Goal: Task Accomplishment & Management: Use online tool/utility

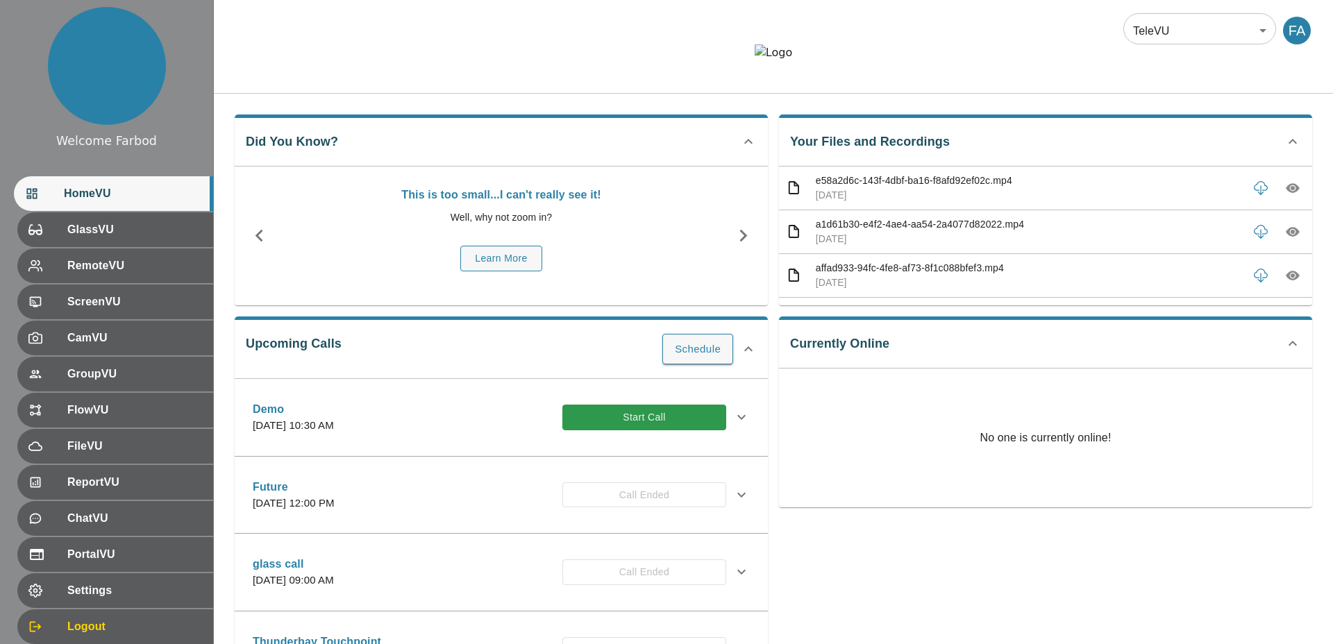
click at [502, 397] on div "Upcoming Calls Schedule Demo Thursday, April 9, 2026 at 10:30 AM Start Call Inv…" at bounding box center [501, 492] width 533 height 351
click at [608, 431] on button "Start Call" at bounding box center [645, 418] width 164 height 26
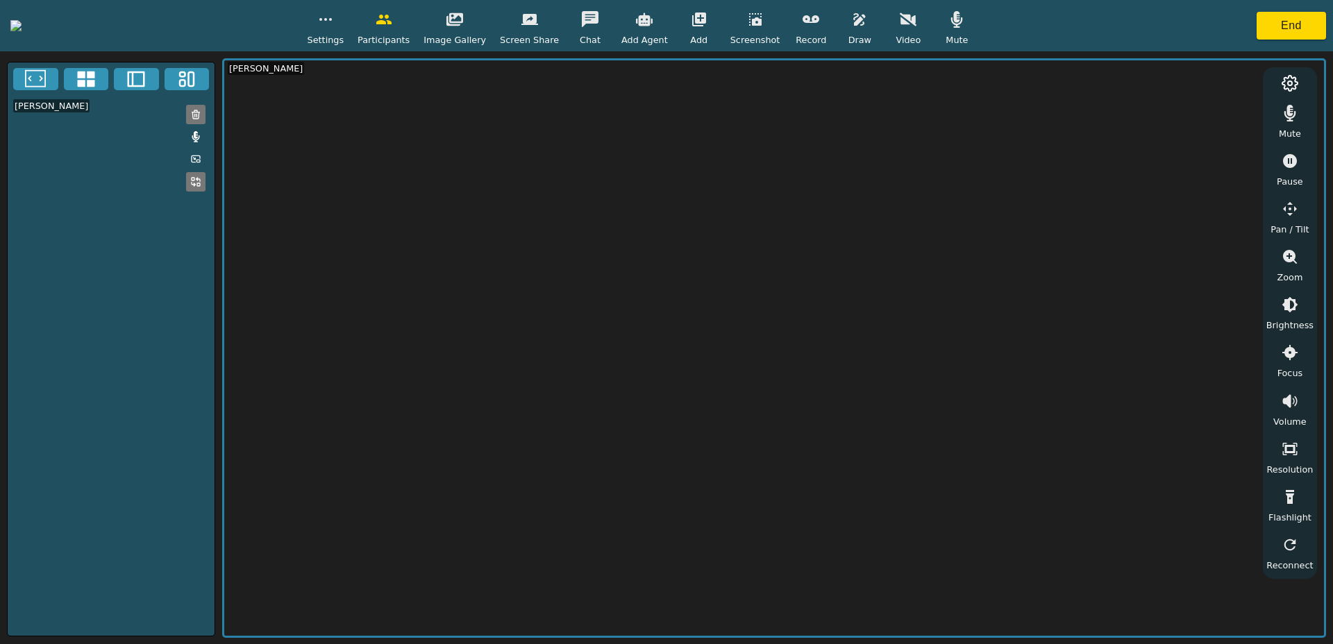
click at [708, 33] on span "Add" at bounding box center [698, 39] width 17 height 13
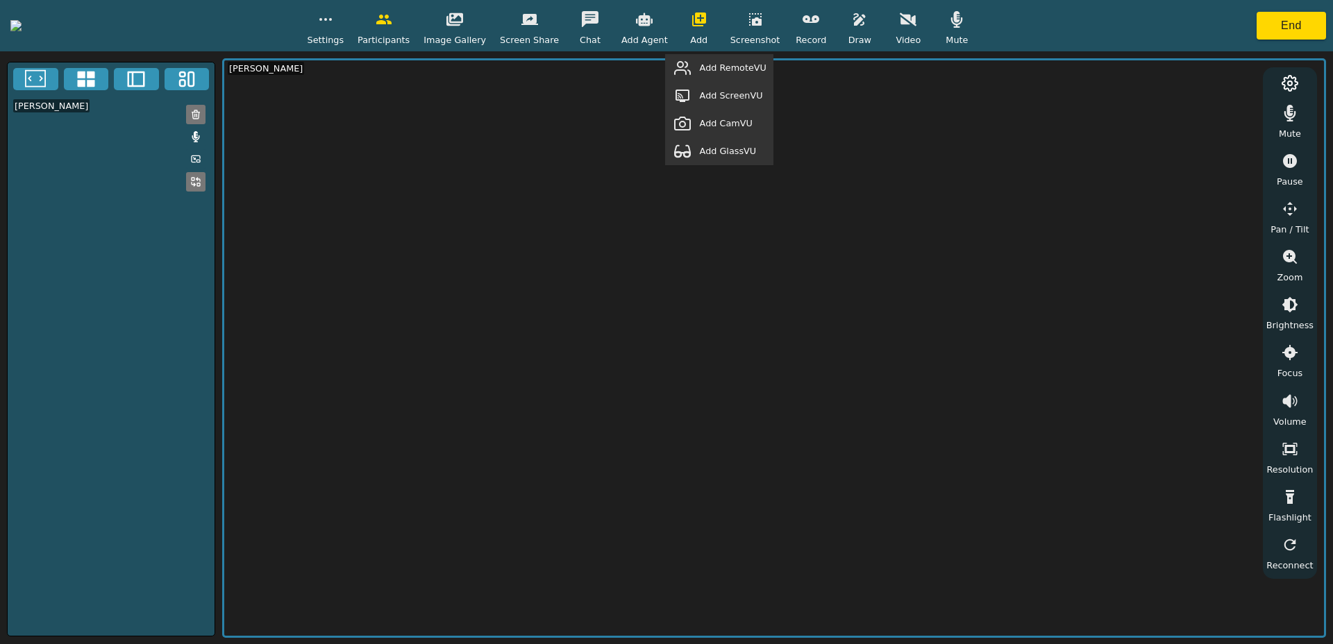
click at [767, 67] on span "Add RemoteVU" at bounding box center [733, 67] width 67 height 13
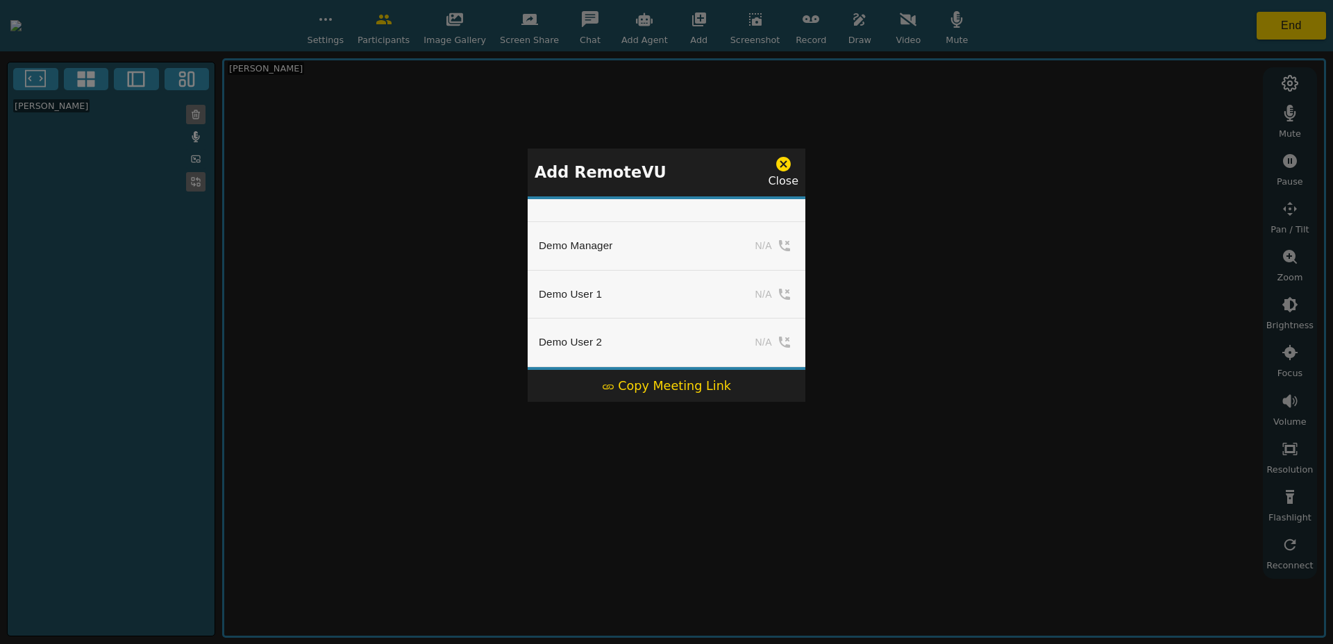
click at [696, 385] on div "Copy Meeting Link" at bounding box center [666, 386] width 129 height 18
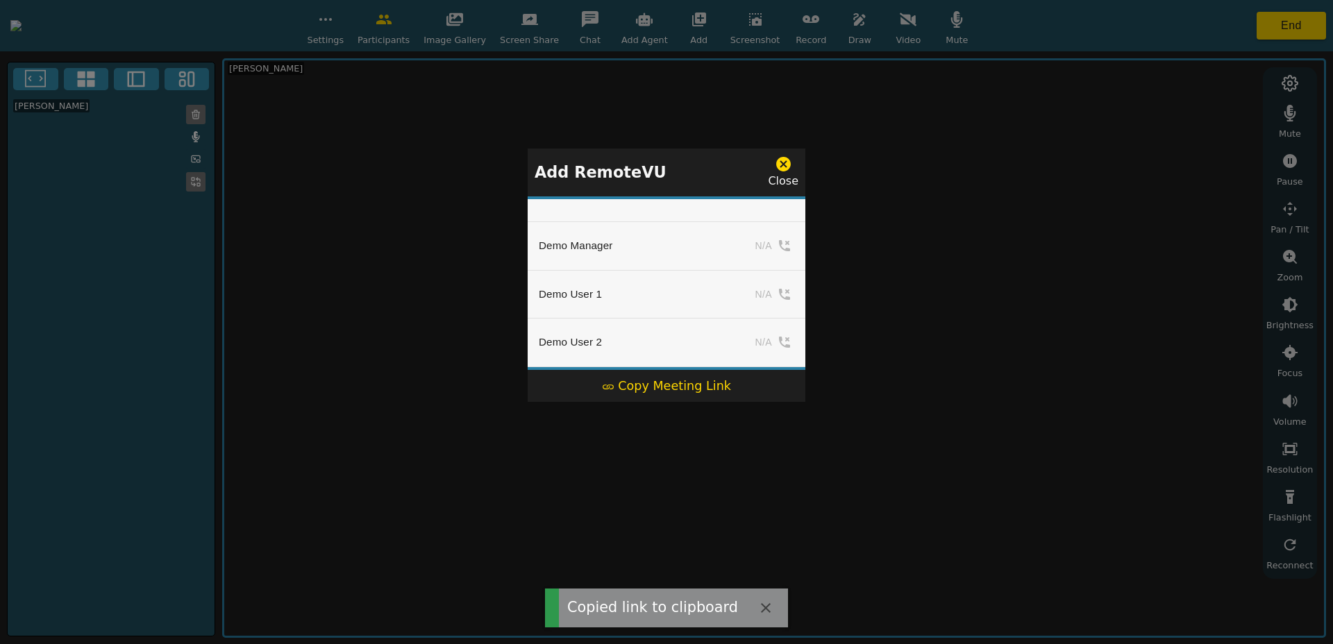
click at [797, 161] on div "Close" at bounding box center [783, 173] width 31 height 34
click at [788, 164] on icon at bounding box center [783, 164] width 15 height 15
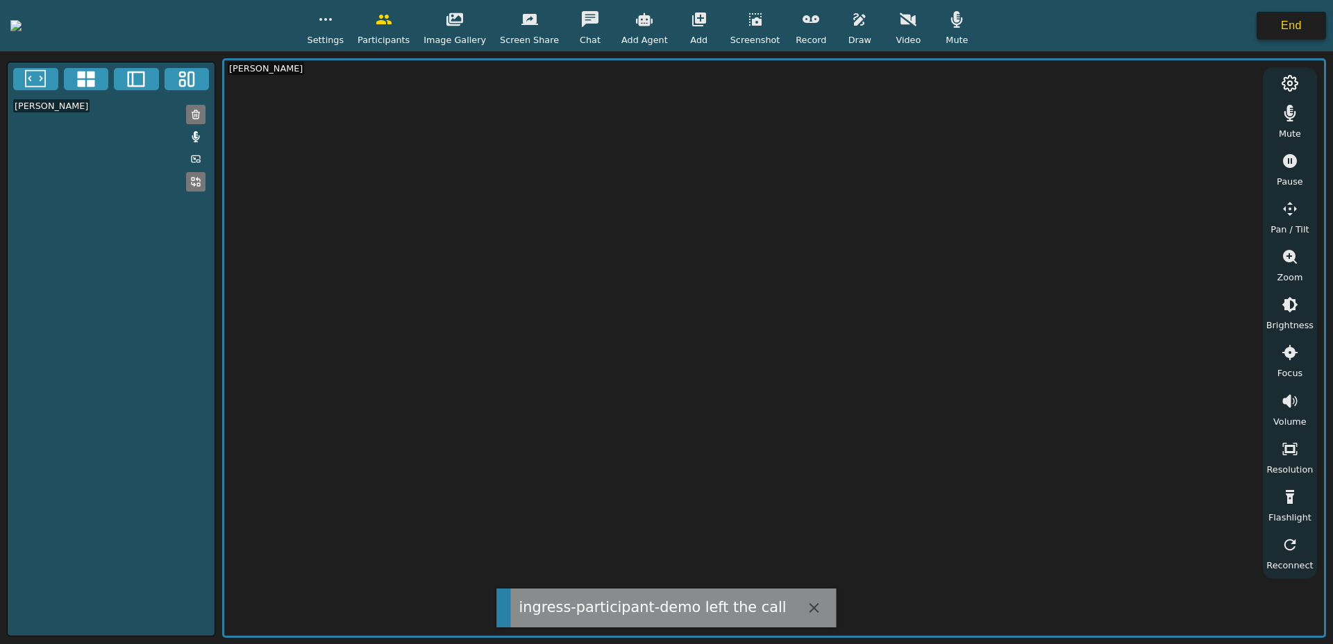
click at [1292, 20] on button "End" at bounding box center [1291, 26] width 69 height 28
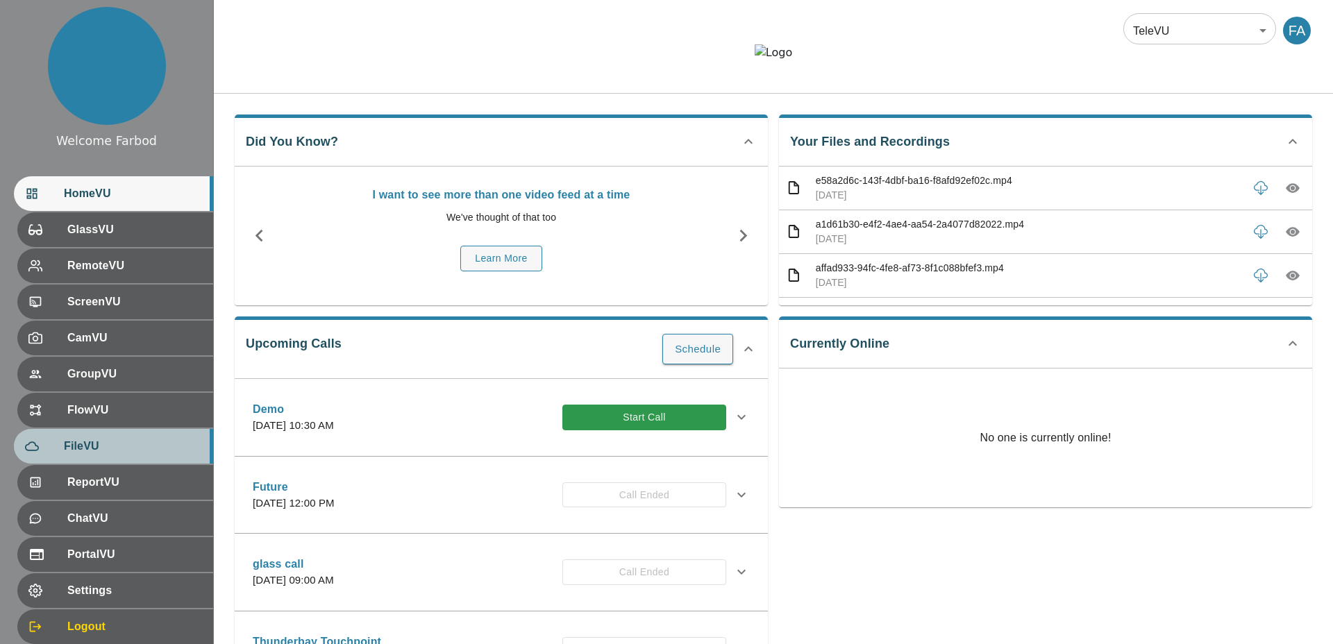
click at [112, 460] on div "FileVU" at bounding box center [113, 446] width 199 height 35
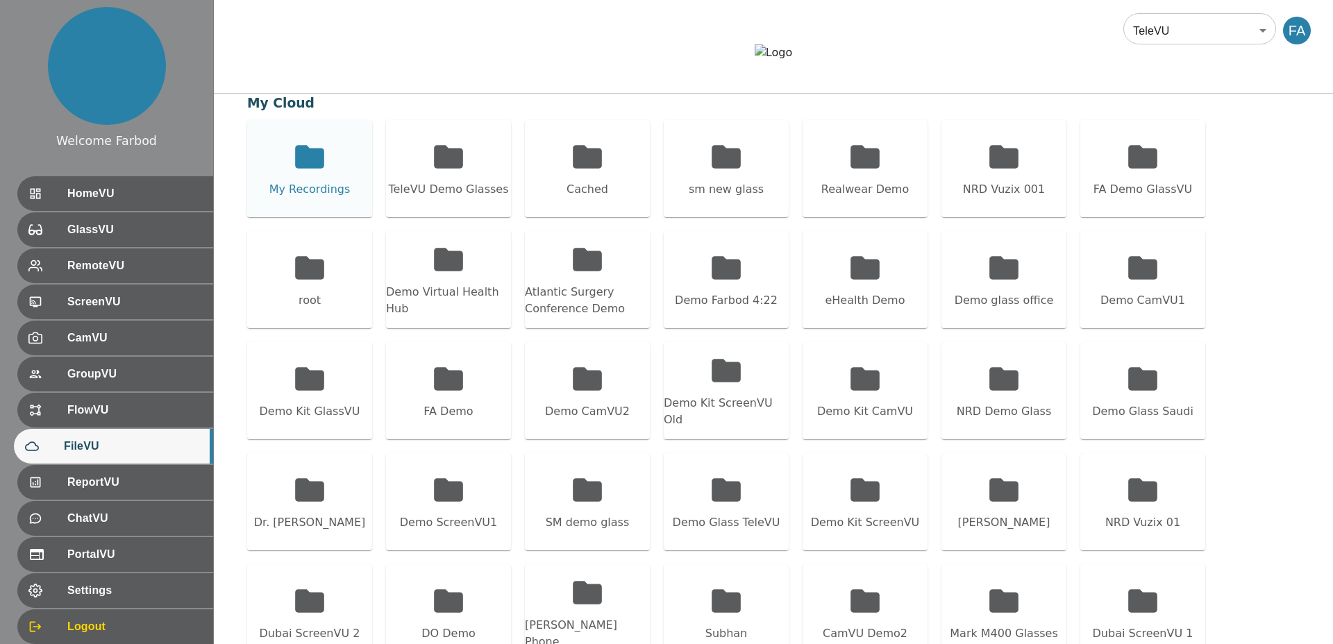
click at [323, 198] on div "My Recordings" at bounding box center [309, 189] width 81 height 17
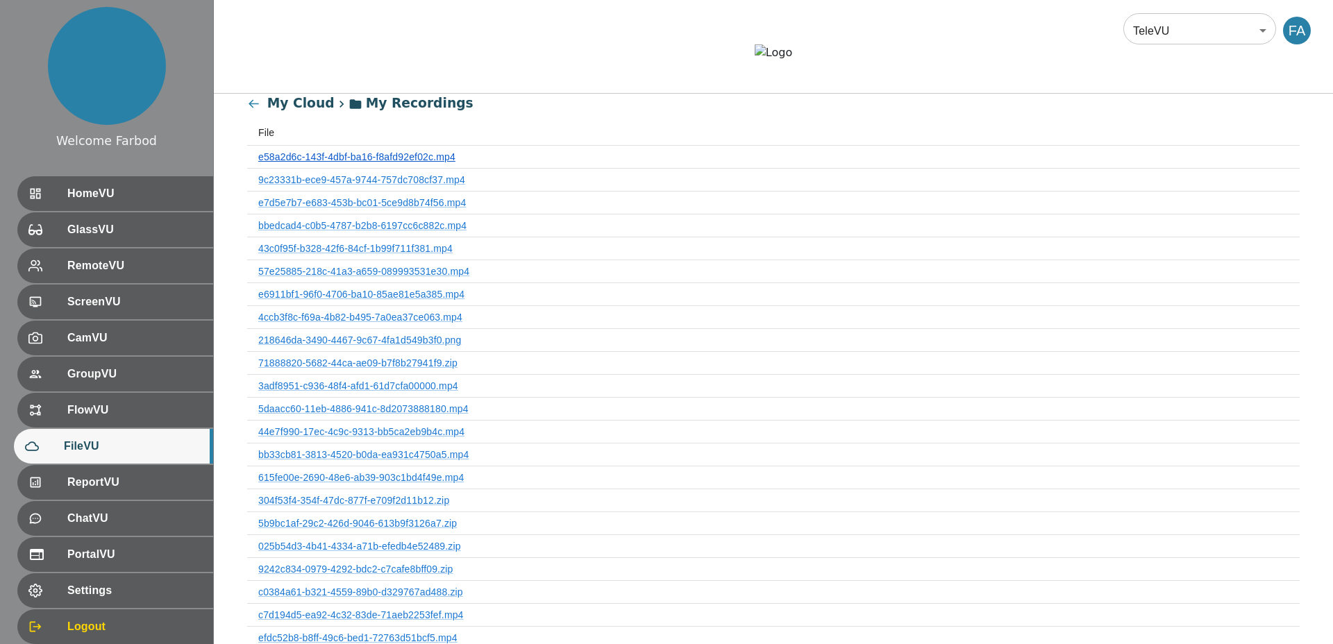
click at [338, 163] on link "e58a2d6c-143f-4dbf-ba16-f8afd92ef02c.mp4" at bounding box center [356, 156] width 197 height 11
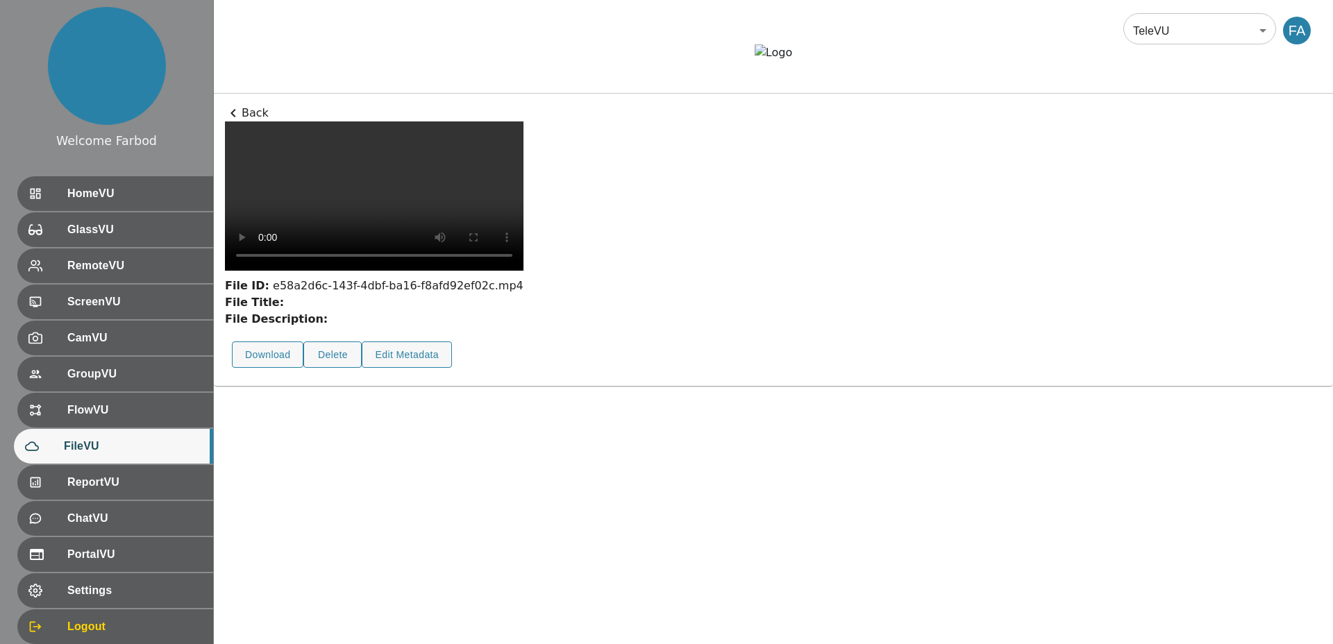
click at [256, 122] on p "Back" at bounding box center [773, 113] width 1097 height 17
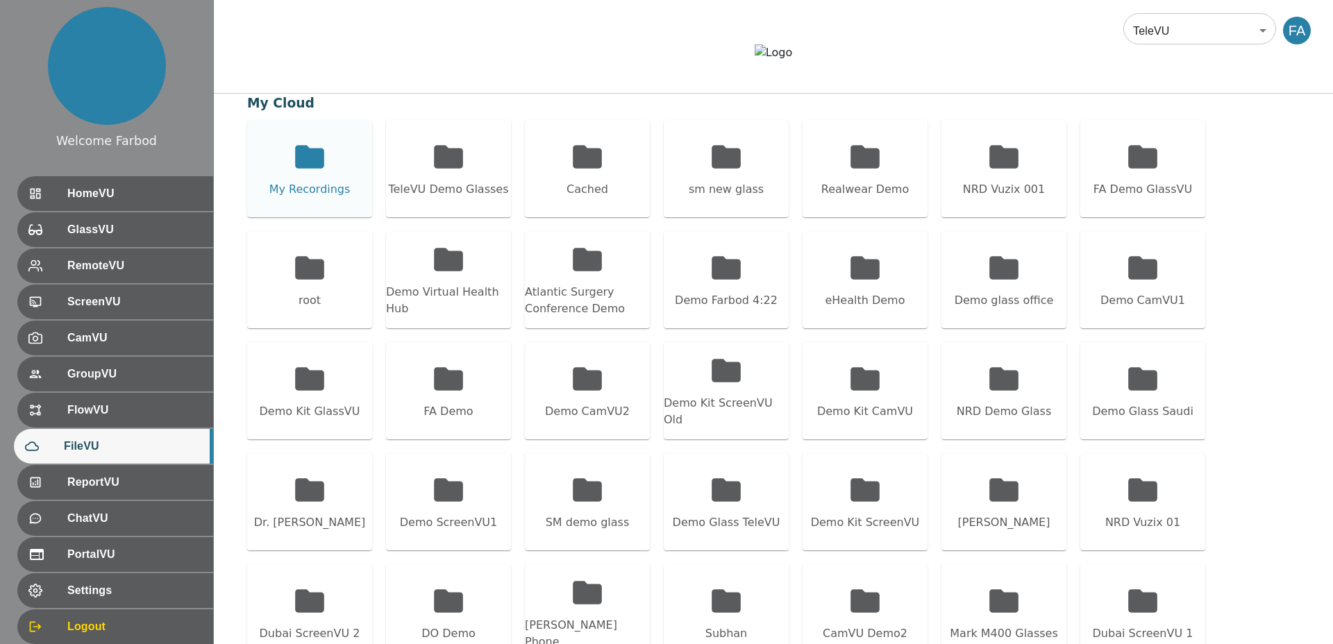
click at [341, 213] on div "My Recordings" at bounding box center [309, 168] width 125 height 97
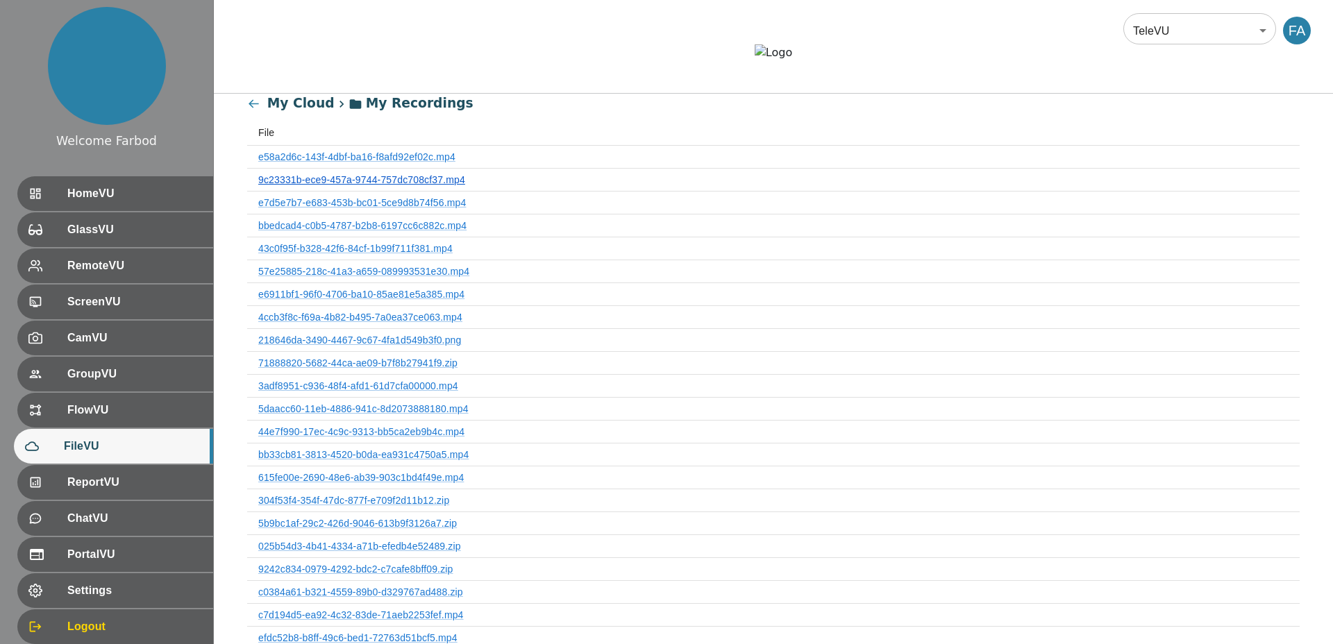
click at [331, 185] on link "9c23331b-ece9-457a-9744-757dc708cf37.mp4" at bounding box center [361, 179] width 207 height 11
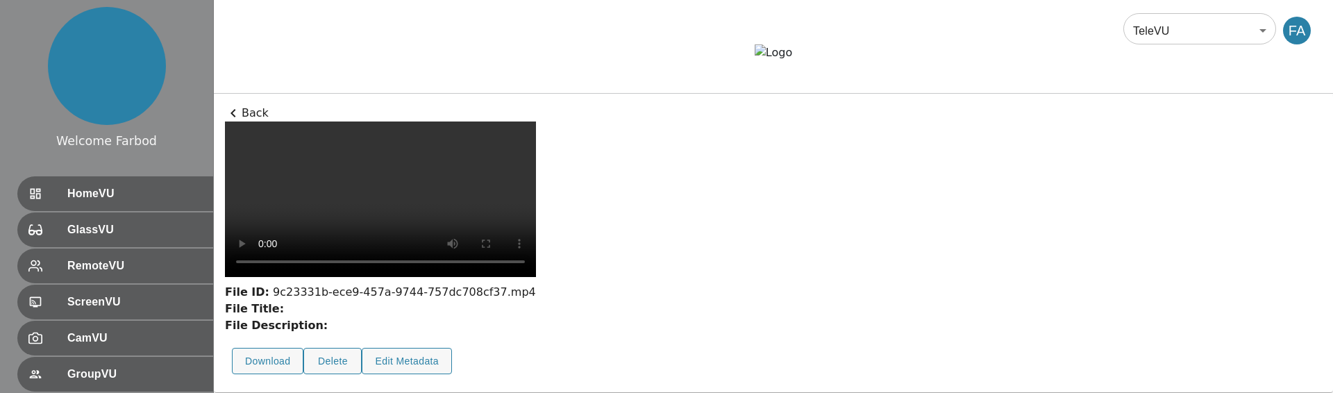
scroll to position [6, 0]
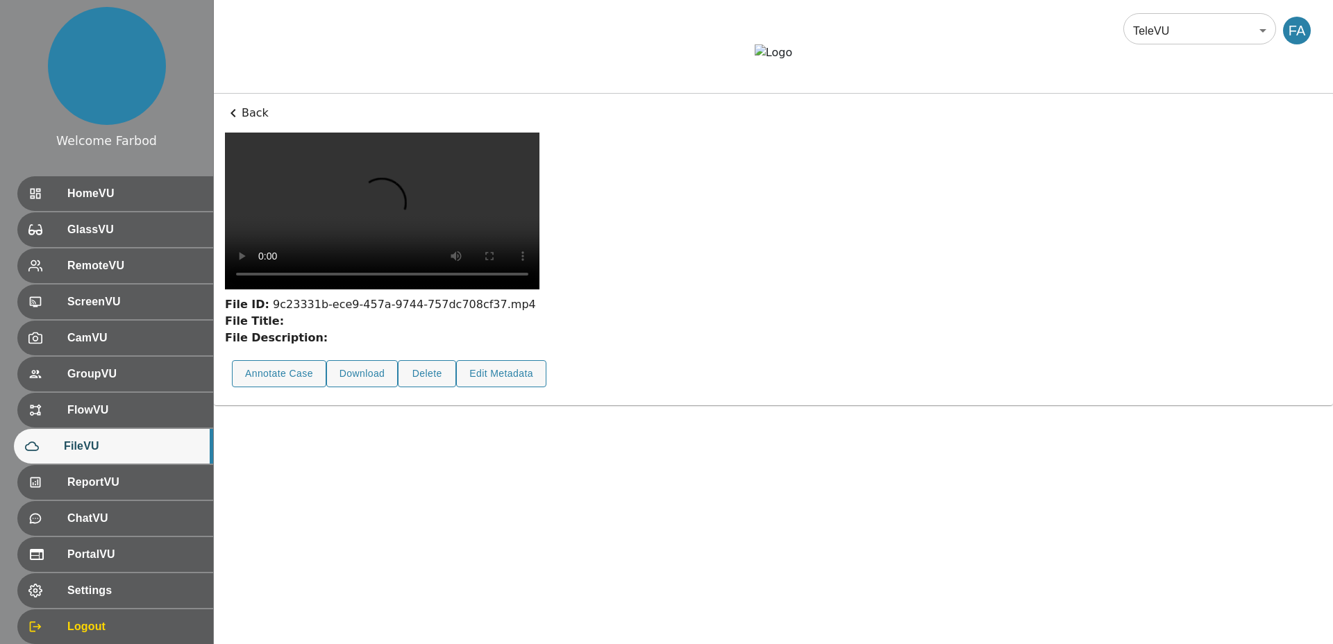
click at [909, 353] on div "File ID: 9c23331b-ece9-457a-9744-757dc708cf37.mp4 File Title: File Description:…" at bounding box center [773, 264] width 1097 height 262
click at [302, 388] on button "Annotate Case" at bounding box center [279, 373] width 94 height 27
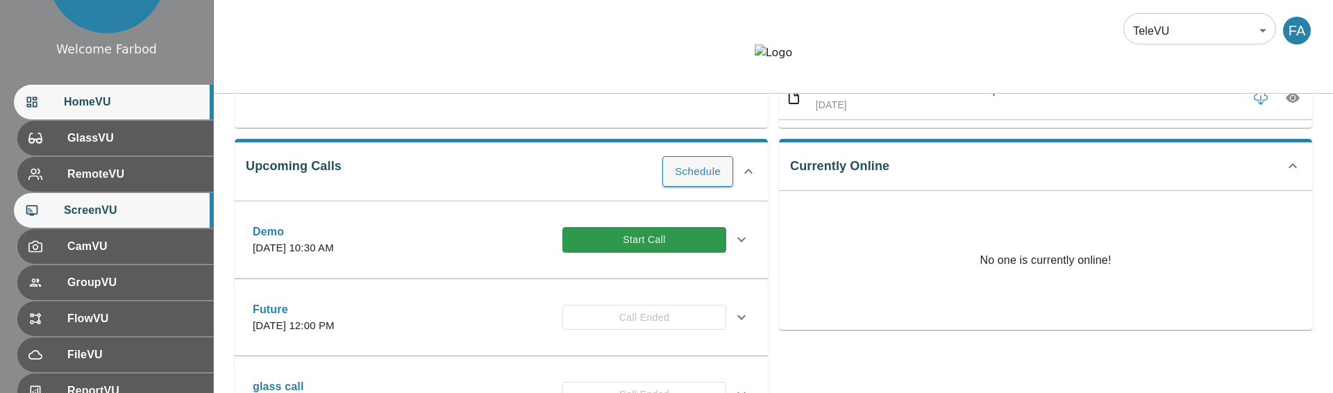
scroll to position [94, 0]
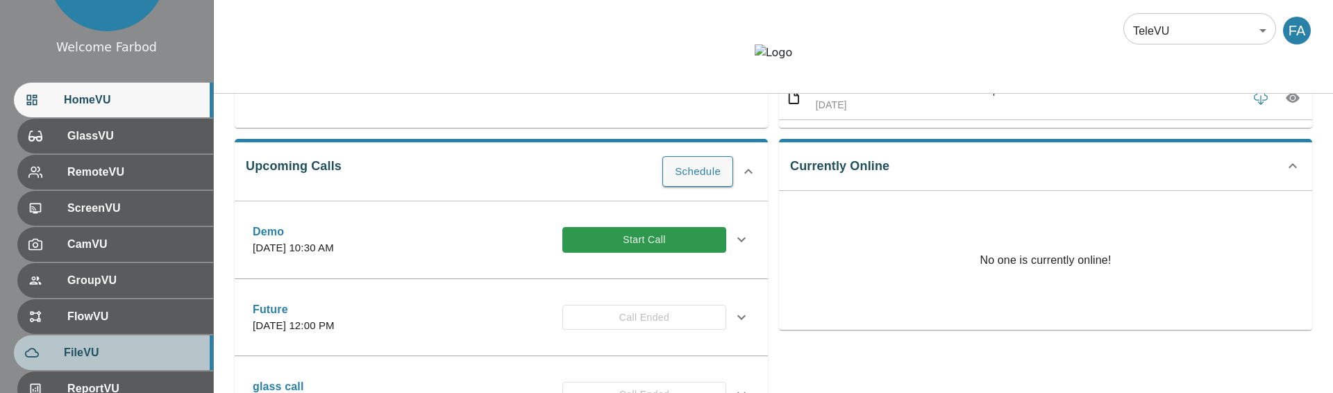
click at [130, 353] on span "FileVU" at bounding box center [133, 352] width 138 height 17
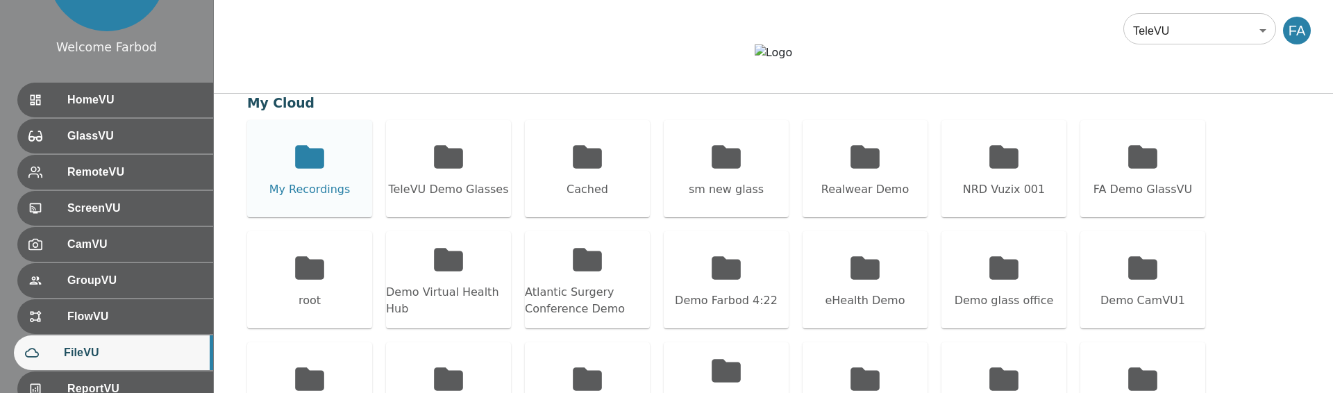
click at [318, 217] on div "My Recordings" at bounding box center [309, 168] width 125 height 97
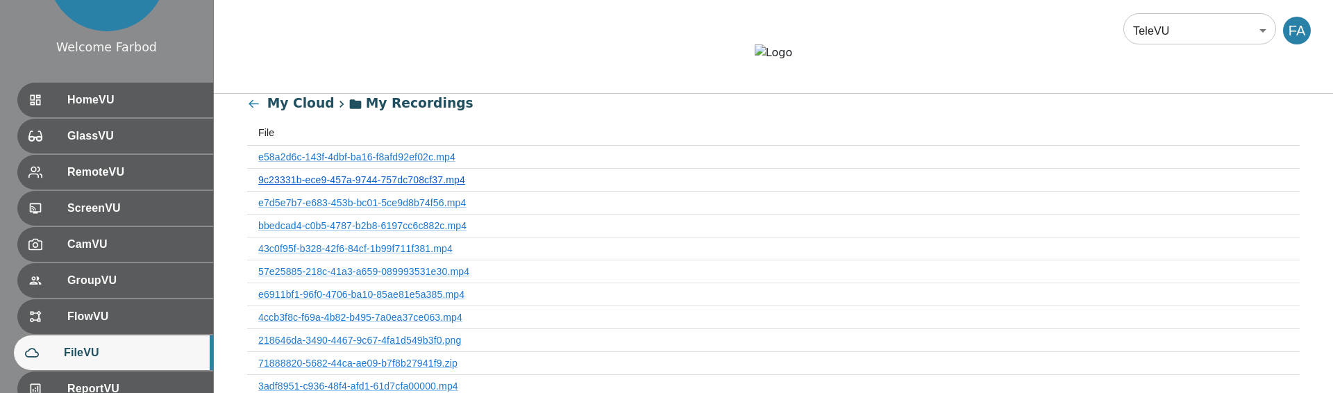
click at [340, 185] on link "9c23331b-ece9-457a-9744-757dc708cf37.mp4" at bounding box center [361, 179] width 207 height 11
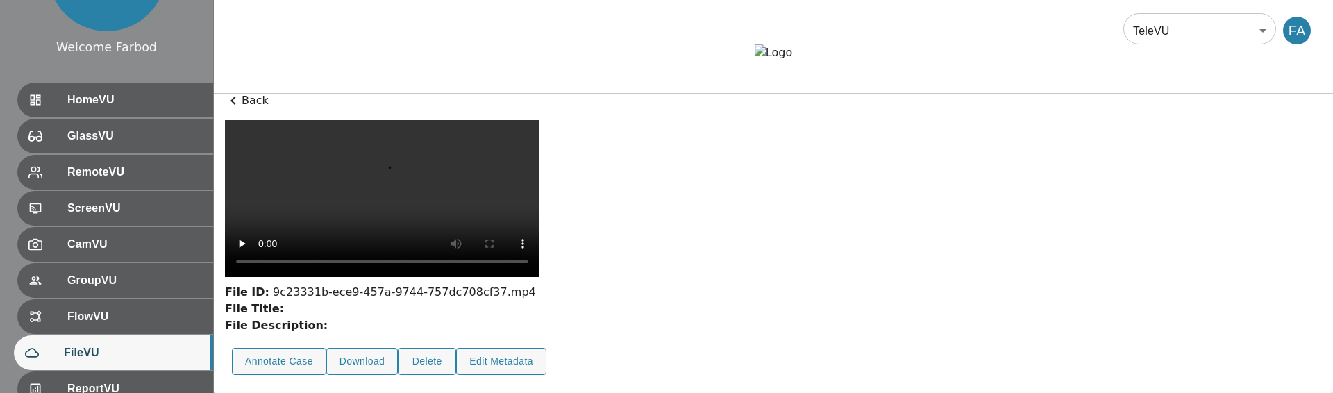
scroll to position [189, 0]
click at [313, 359] on button "Annotate Case" at bounding box center [279, 361] width 94 height 27
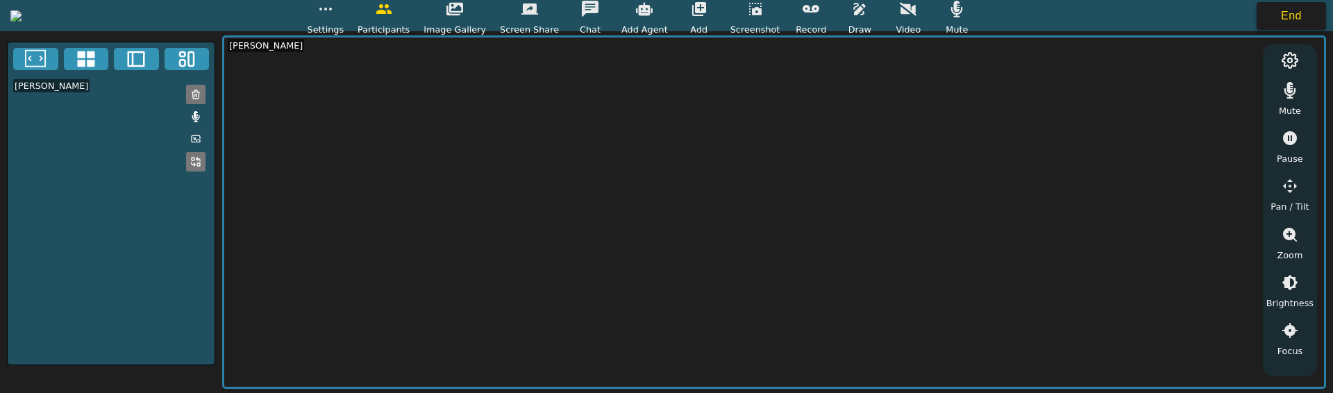
click at [1267, 16] on button "End" at bounding box center [1291, 16] width 69 height 28
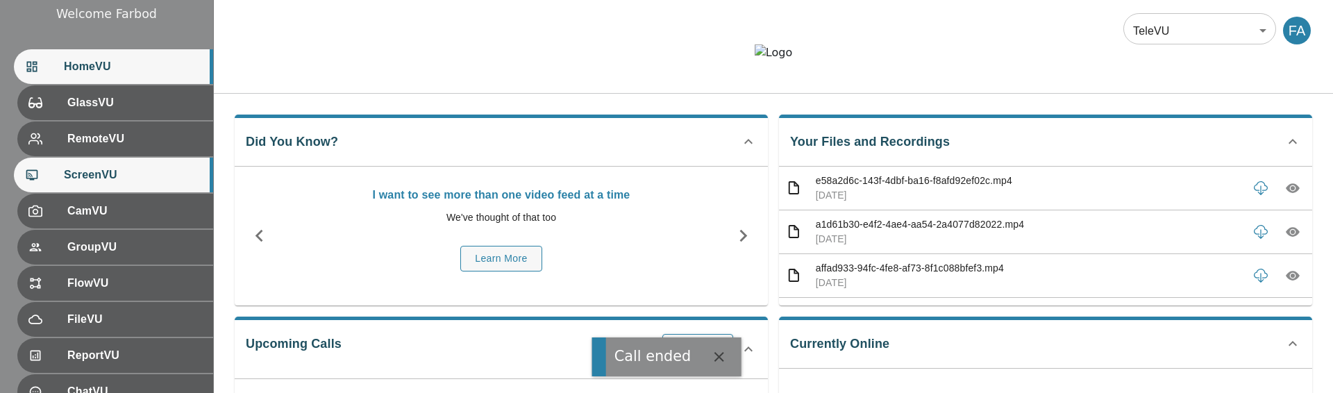
scroll to position [138, 0]
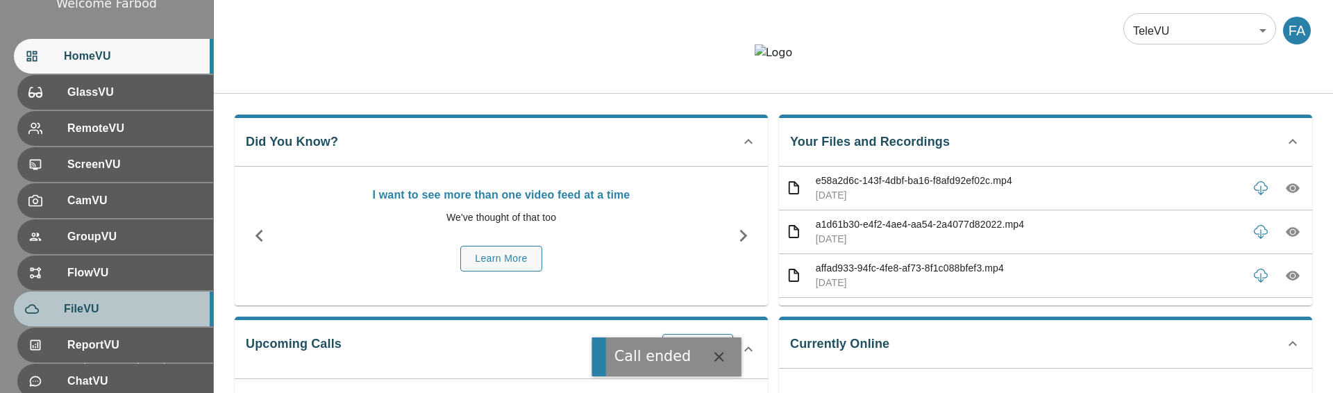
click at [109, 317] on div "FileVU" at bounding box center [113, 309] width 199 height 35
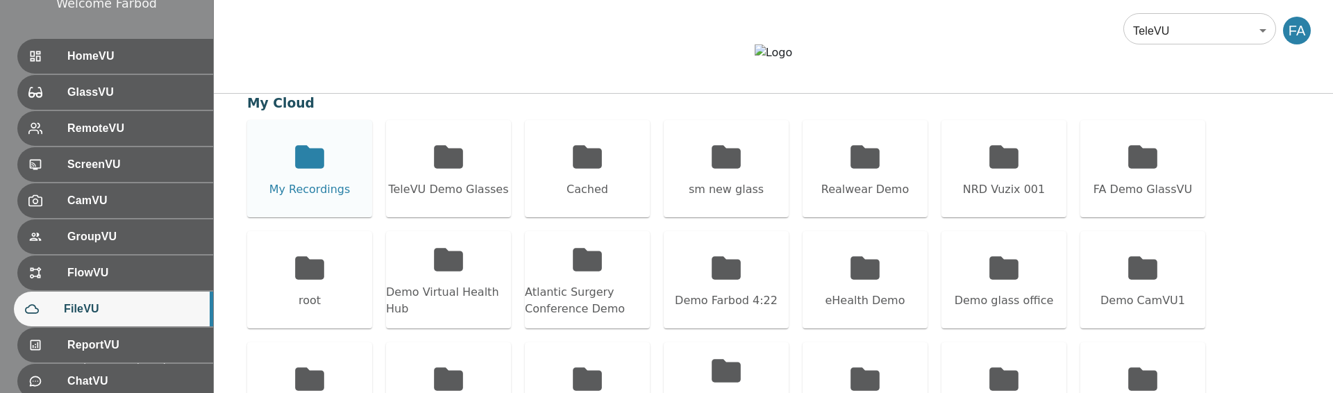
click at [321, 168] on icon at bounding box center [309, 156] width 29 height 23
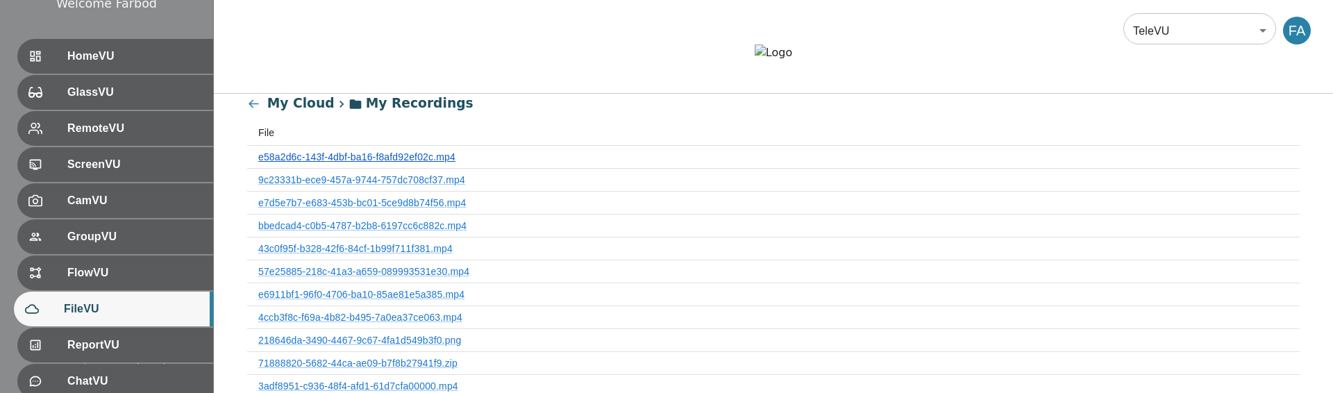
click at [340, 163] on link "e58a2d6c-143f-4dbf-ba16-f8afd92ef02c.mp4" at bounding box center [356, 156] width 197 height 11
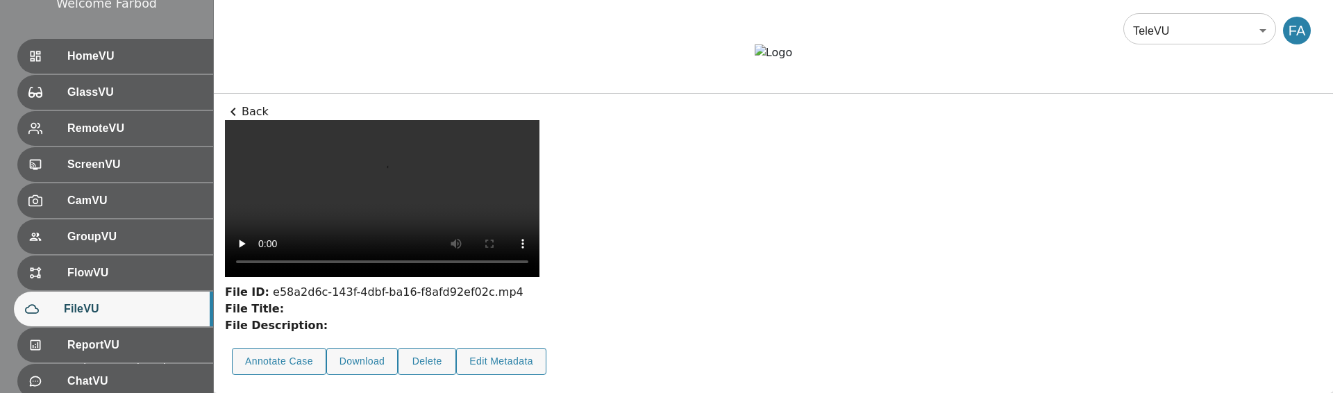
scroll to position [178, 0]
click at [418, 363] on button "Delete" at bounding box center [427, 361] width 58 height 27
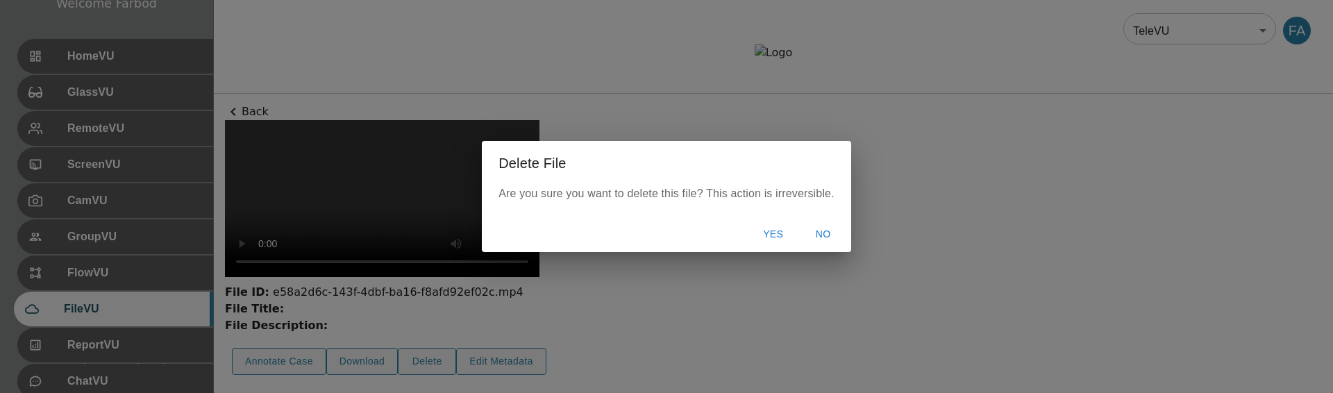
click at [758, 228] on button "Yes" at bounding box center [773, 235] width 44 height 26
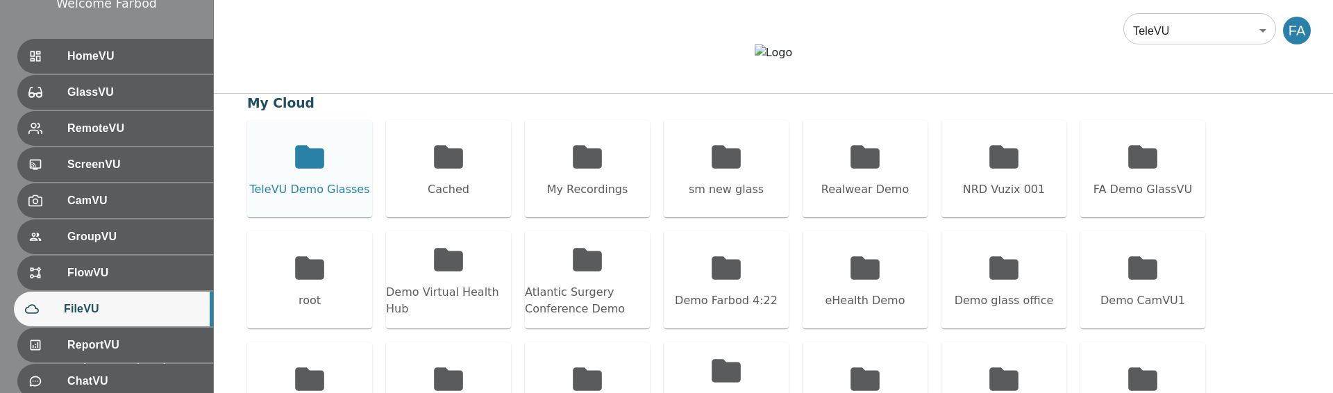
click at [301, 168] on icon at bounding box center [309, 156] width 29 height 23
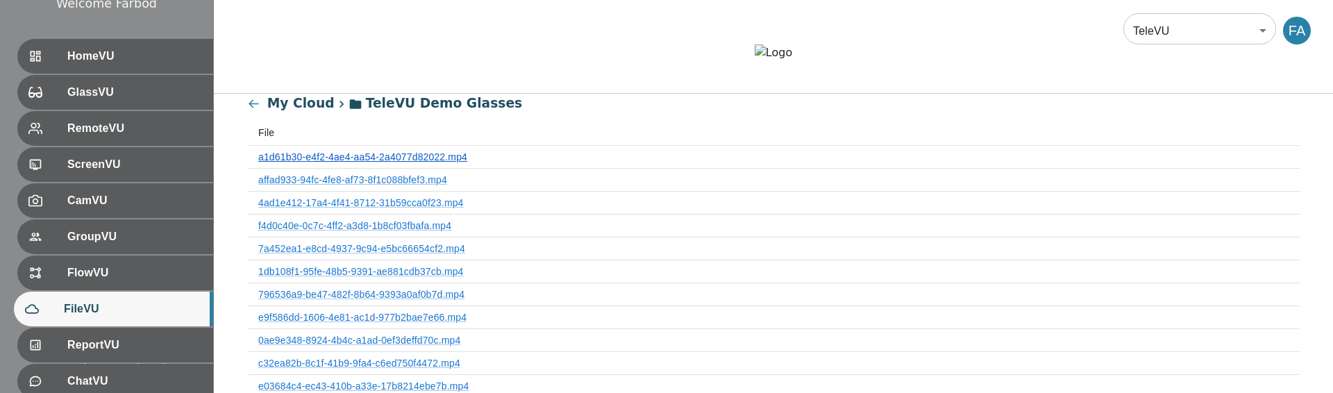
click at [341, 163] on link "a1d61b30-e4f2-4ae4-aa54-2a4077d82022.mp4" at bounding box center [362, 156] width 209 height 11
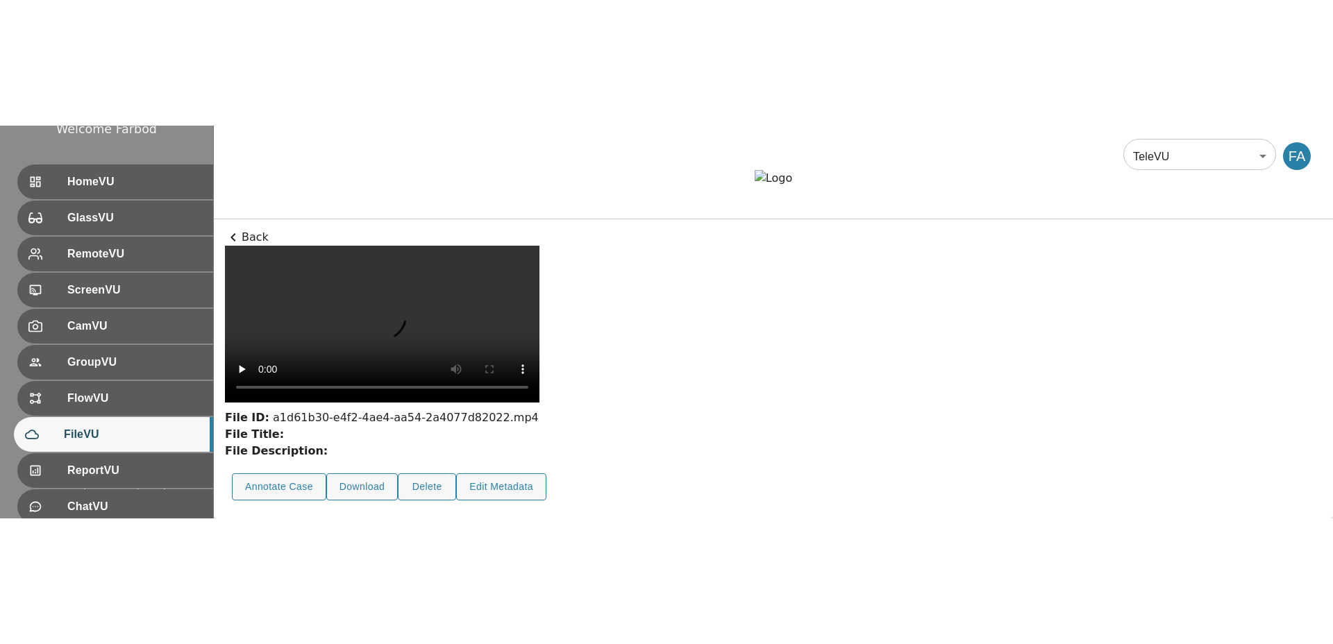
scroll to position [42, 0]
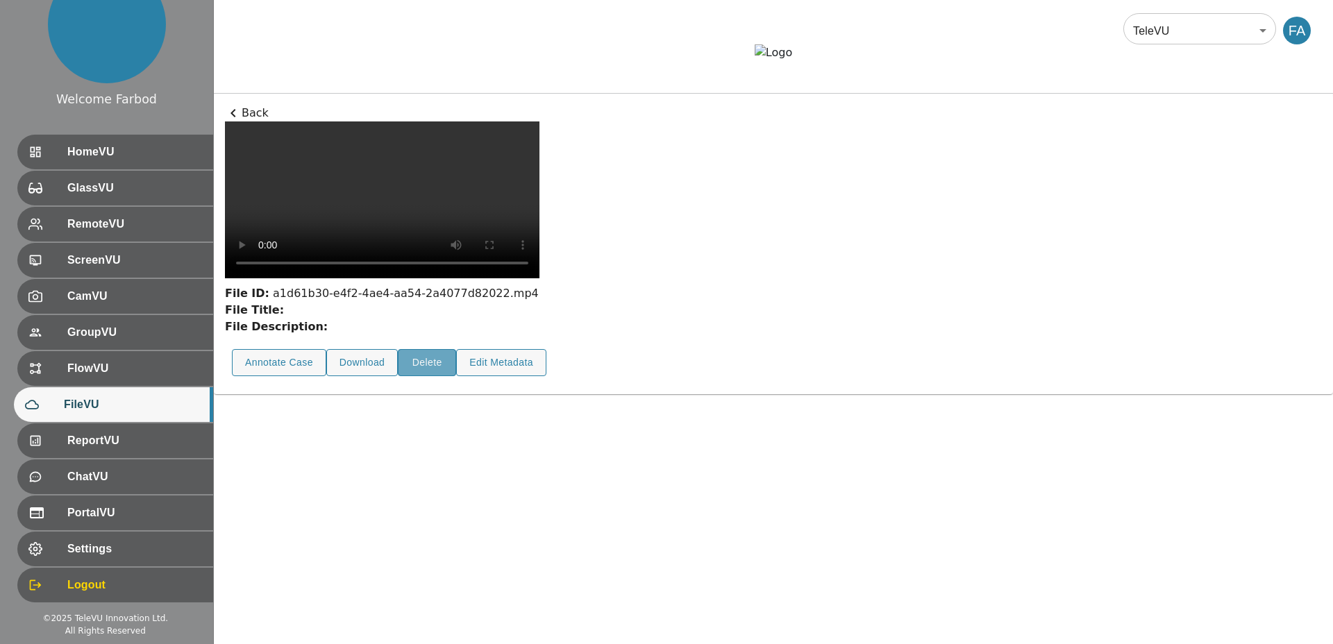
click at [430, 376] on button "Delete" at bounding box center [427, 362] width 58 height 27
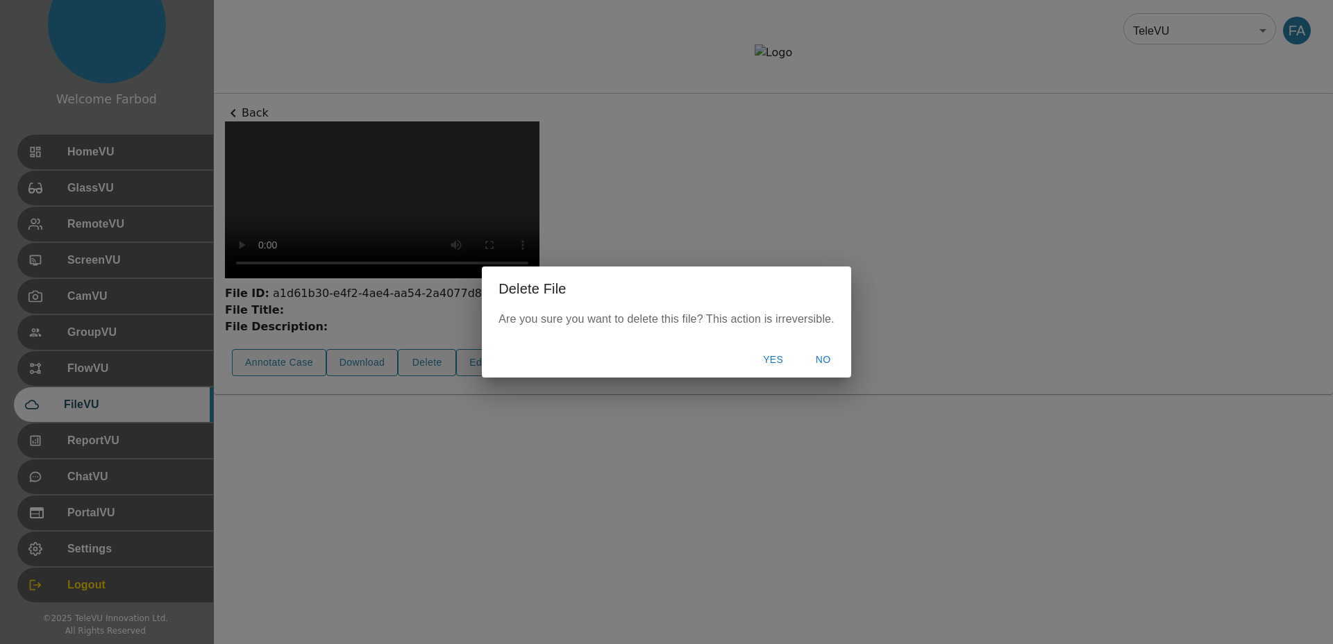
click at [765, 358] on button "Yes" at bounding box center [773, 360] width 44 height 26
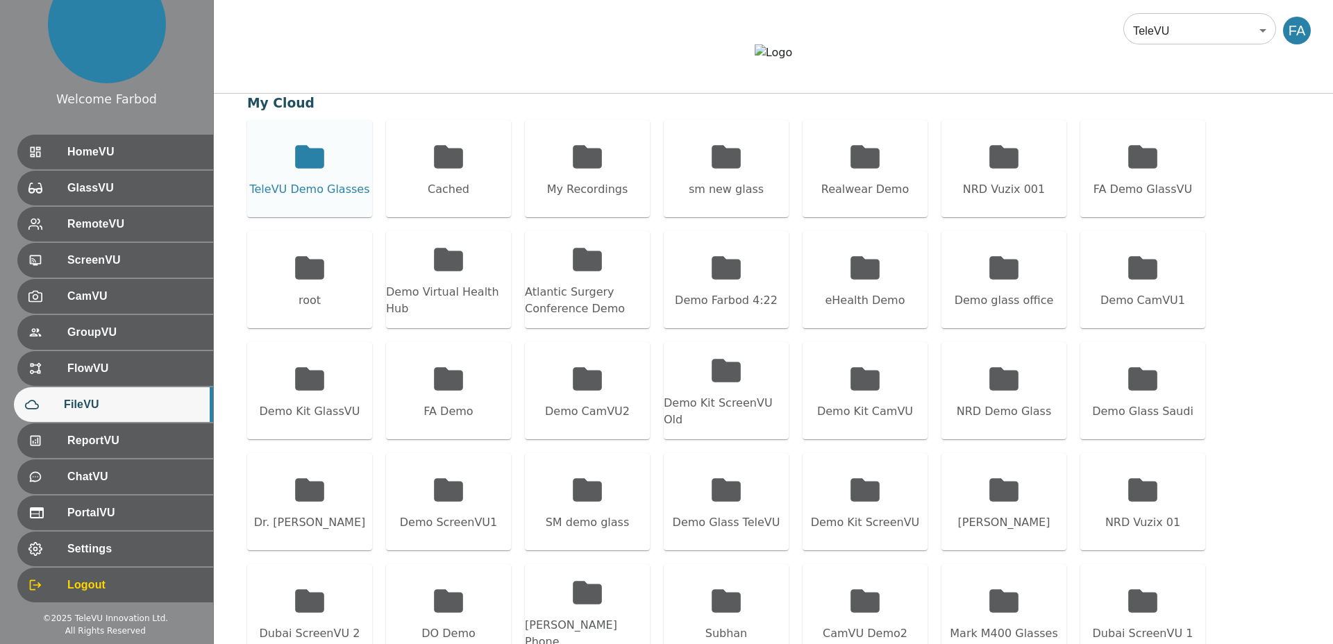
click at [288, 206] on div "TeleVU Demo Glasses" at bounding box center [309, 168] width 125 height 97
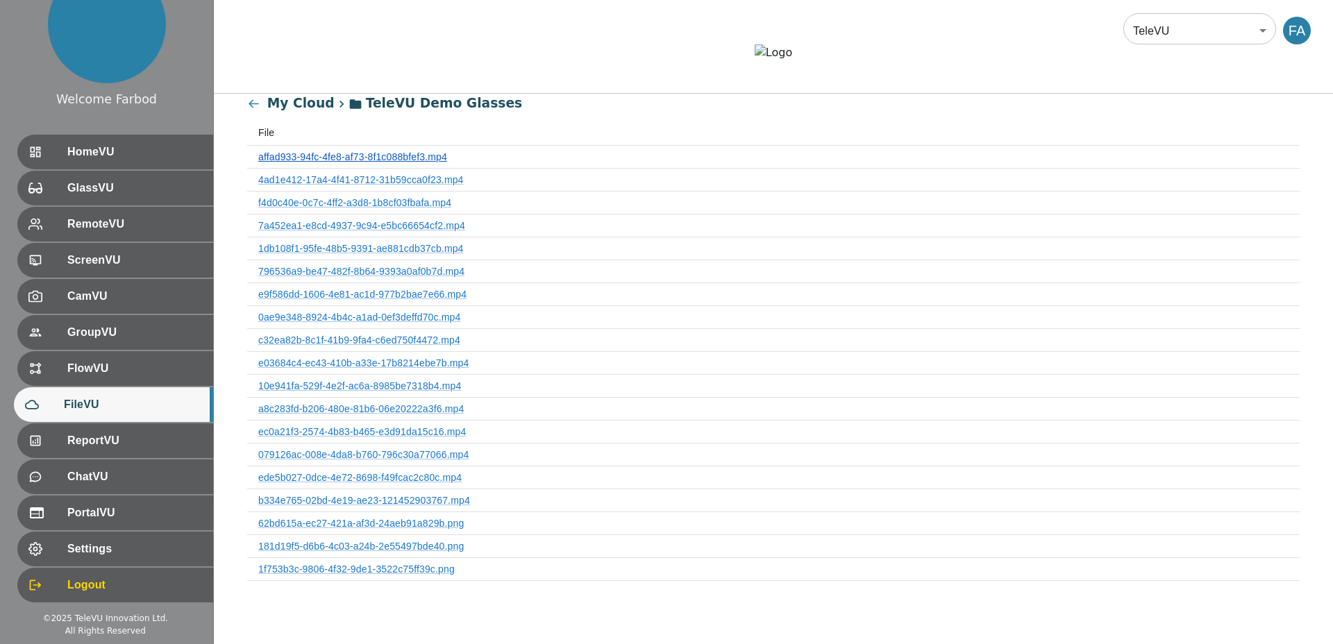
click at [356, 163] on link "affad933-94fc-4fe8-af73-8f1c088bfef3.mp4" at bounding box center [352, 156] width 189 height 11
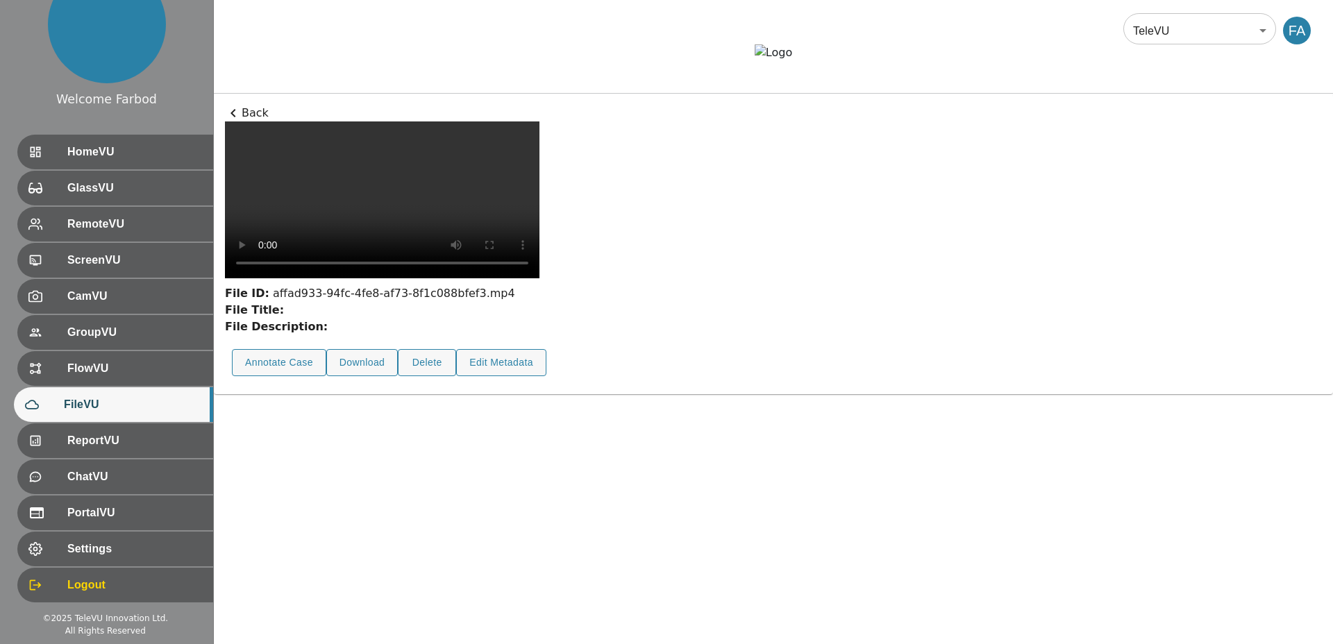
click at [256, 122] on p "Back" at bounding box center [773, 113] width 1097 height 17
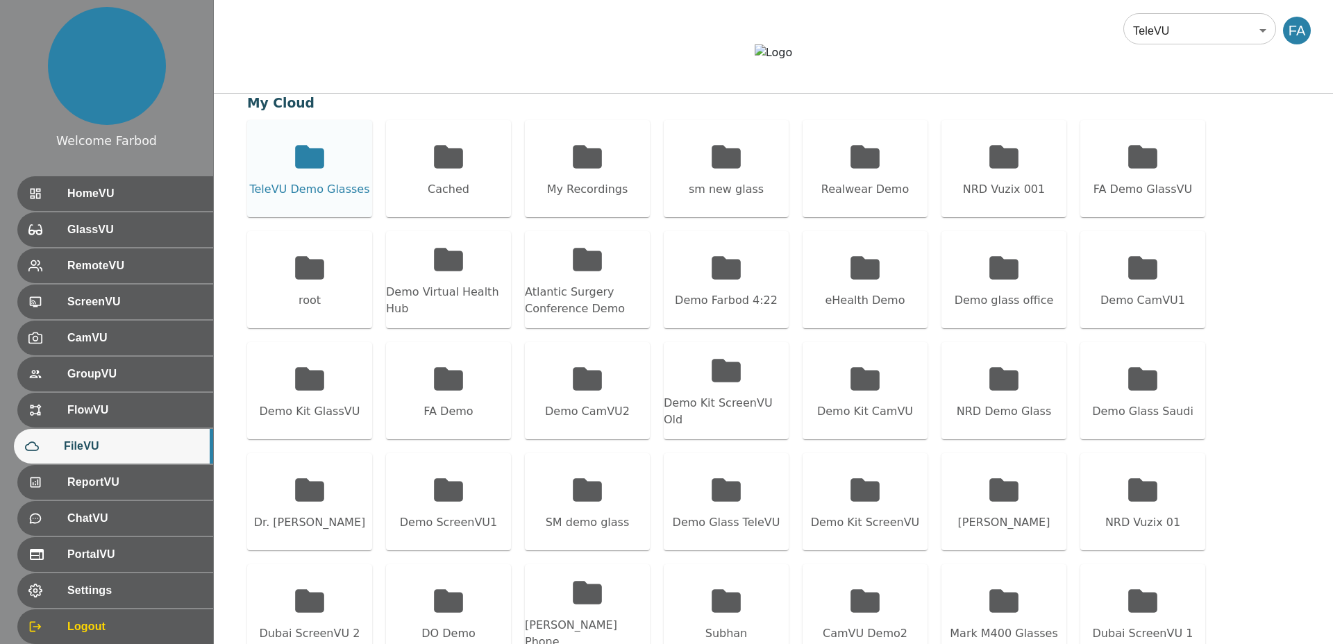
click at [266, 211] on div "TeleVU Demo Glasses" at bounding box center [309, 168] width 125 height 97
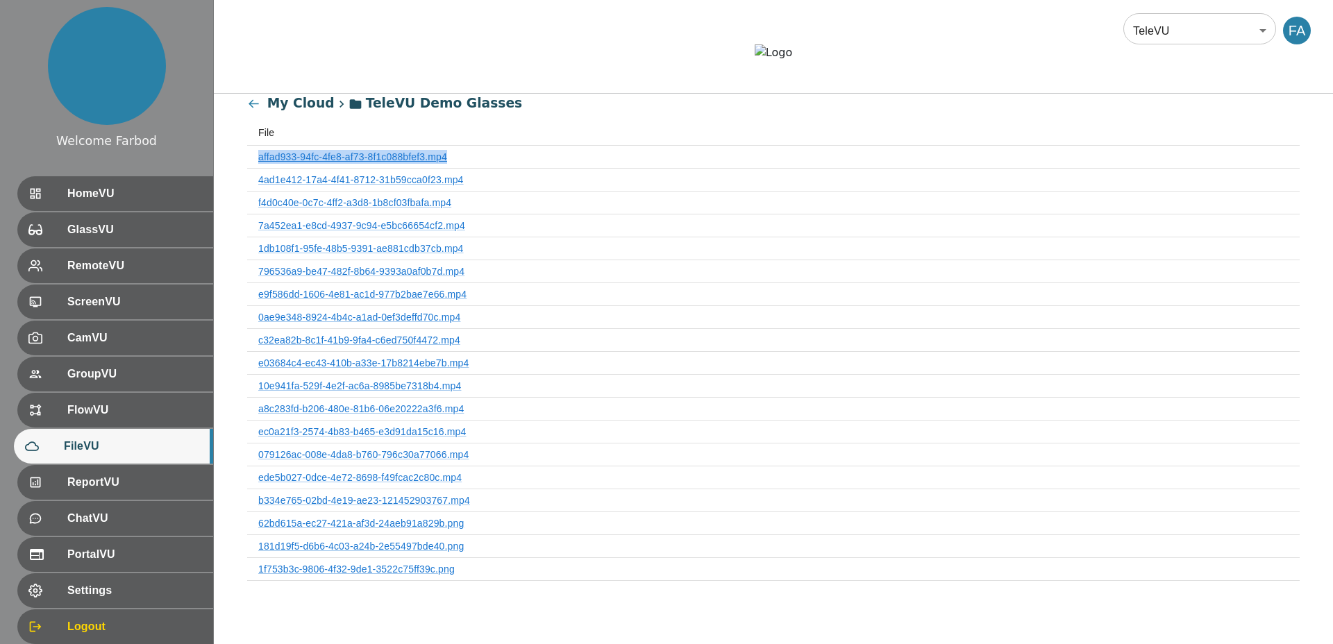
drag, startPoint x: 252, startPoint y: 197, endPoint x: 453, endPoint y: 199, distance: 201.4
click at [453, 169] on th "affad933-94fc-4fe8-af73-8f1c088bfef3.mp4" at bounding box center [773, 157] width 1053 height 23
copy link "affad933-94fc-4fe8-af73-8f1c088bfef3.mp4"
click at [348, 163] on link "affad933-94fc-4fe8-af73-8f1c088bfef3.mp4" at bounding box center [352, 156] width 189 height 11
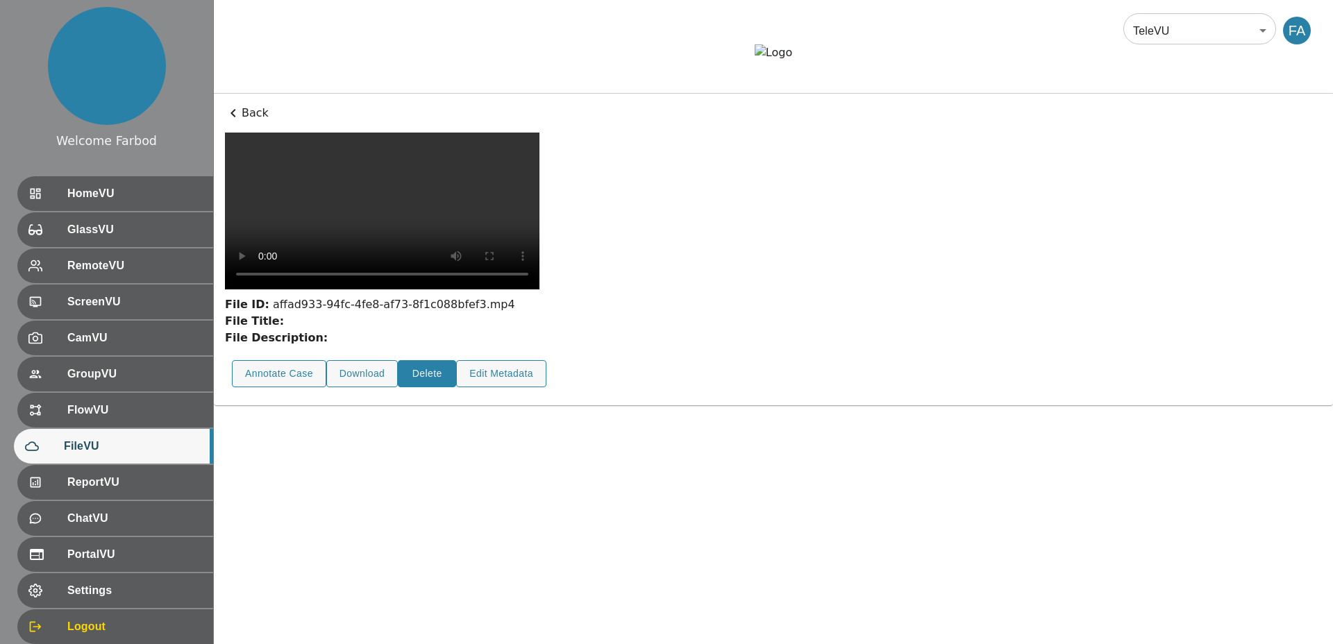
click at [413, 388] on button "Delete" at bounding box center [427, 373] width 58 height 27
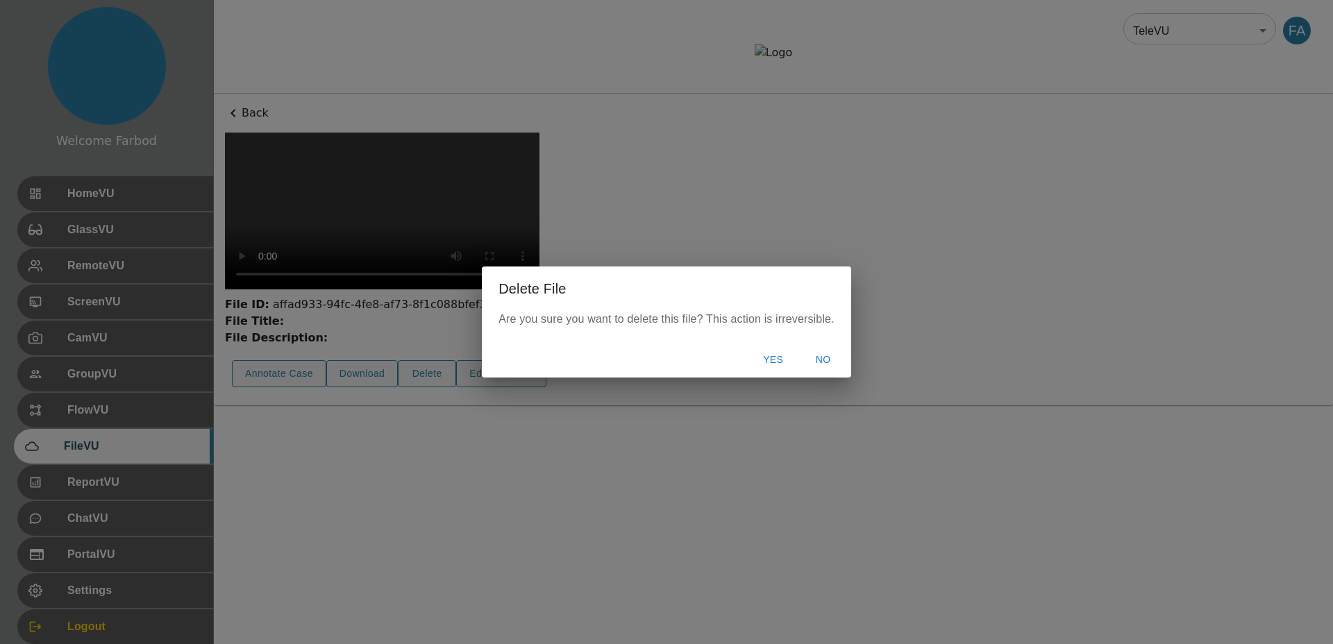
click at [772, 356] on button "Yes" at bounding box center [773, 360] width 44 height 26
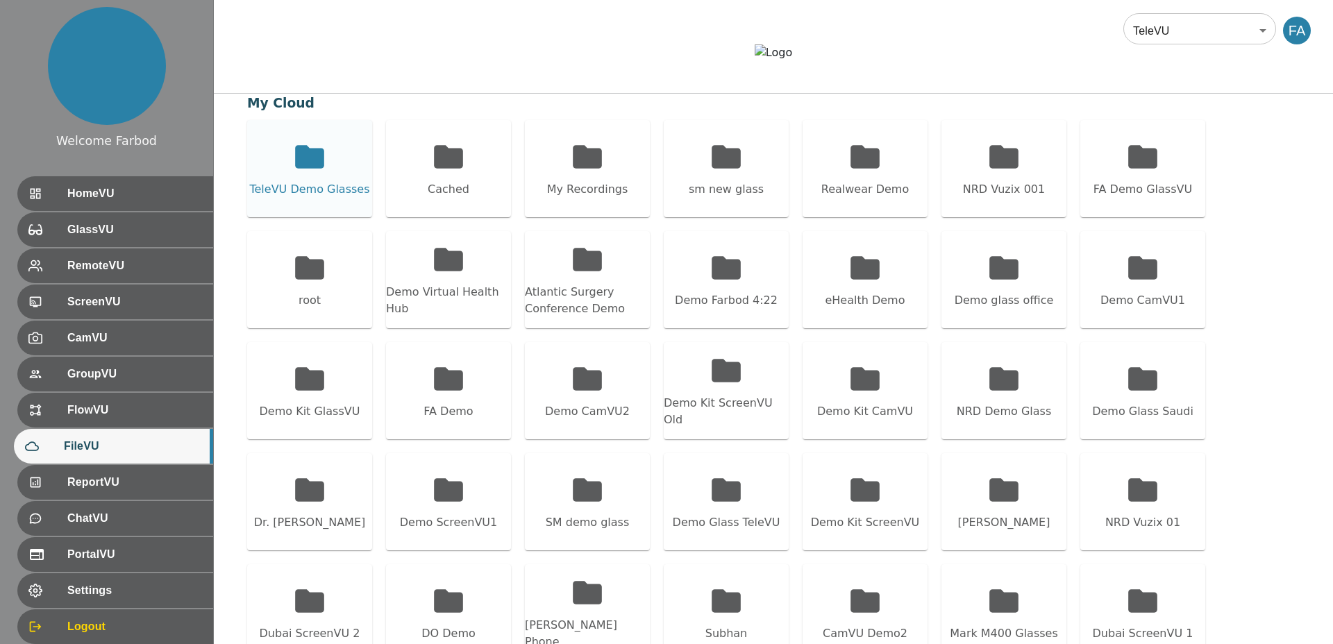
click at [317, 168] on icon at bounding box center [309, 156] width 29 height 23
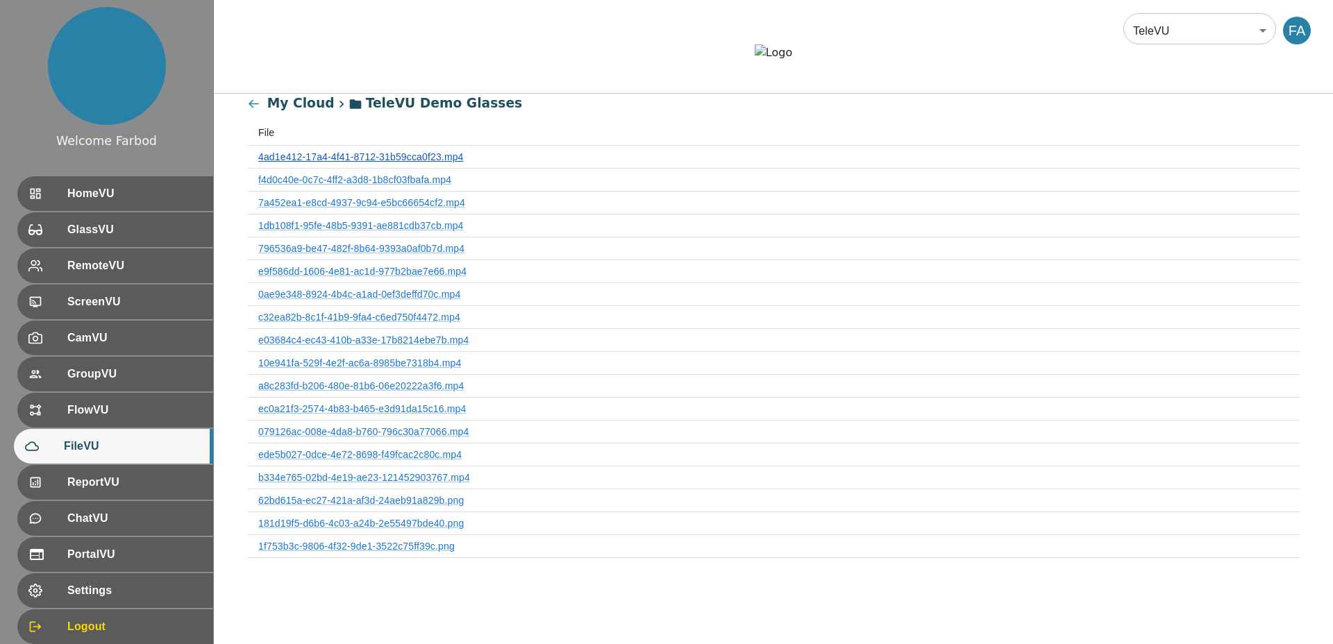
click at [337, 163] on link "4ad1e412-17a4-4f41-8712-31b59cca0f23.mp4" at bounding box center [361, 156] width 206 height 11
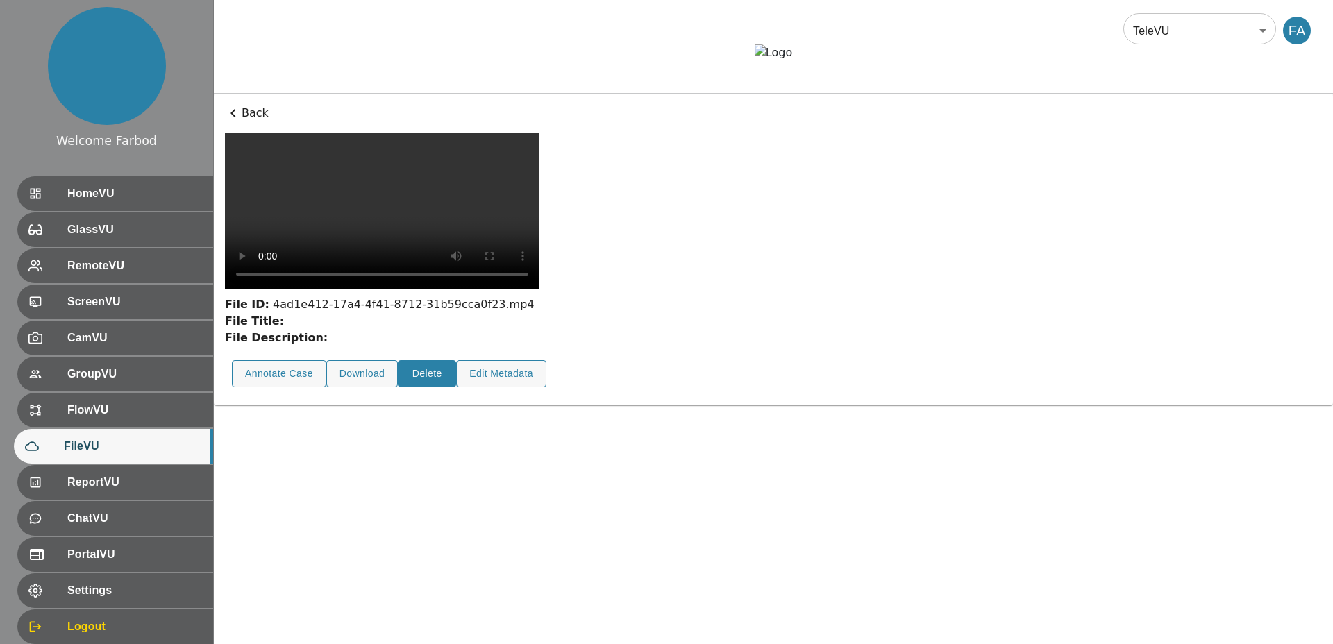
click at [425, 388] on button "Delete" at bounding box center [427, 373] width 58 height 27
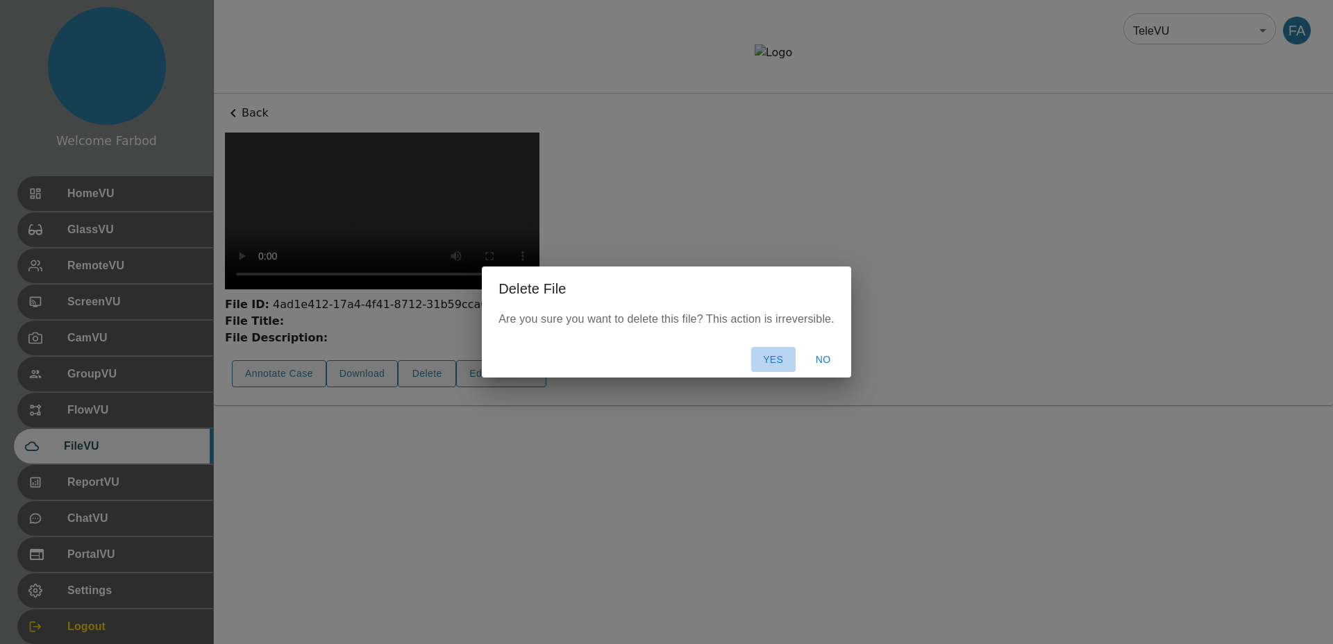
click at [771, 360] on button "Yes" at bounding box center [773, 360] width 44 height 26
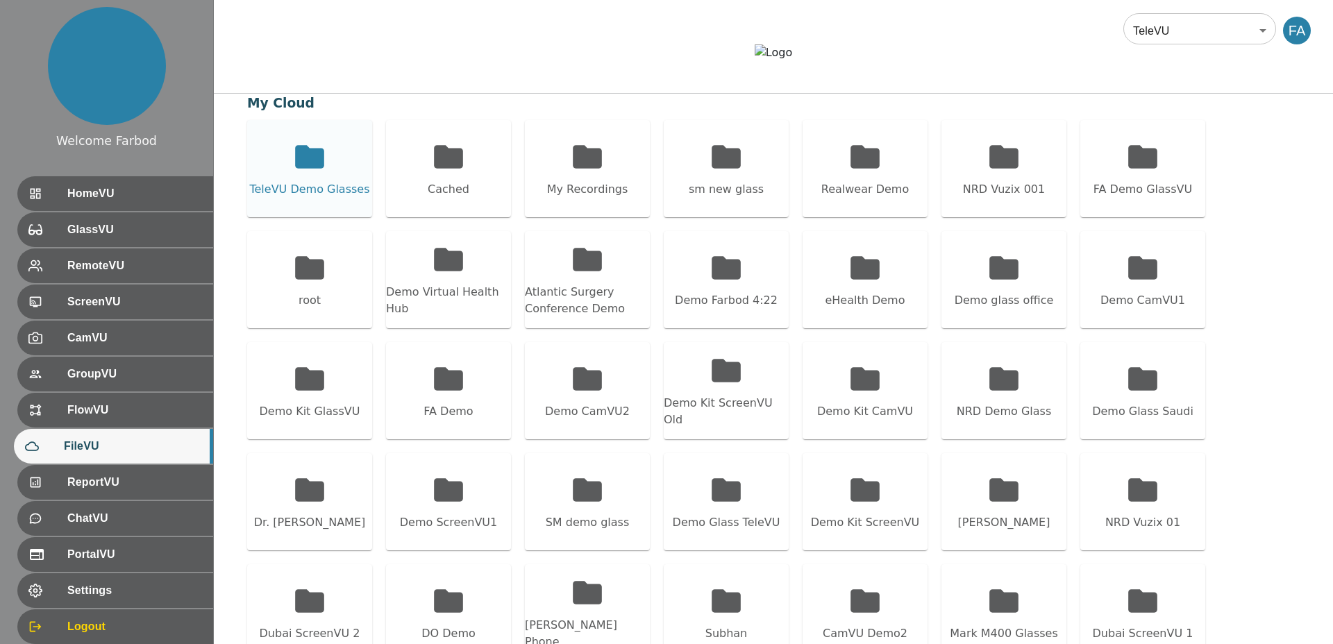
click at [315, 217] on div "TeleVU Demo Glasses" at bounding box center [309, 168] width 125 height 97
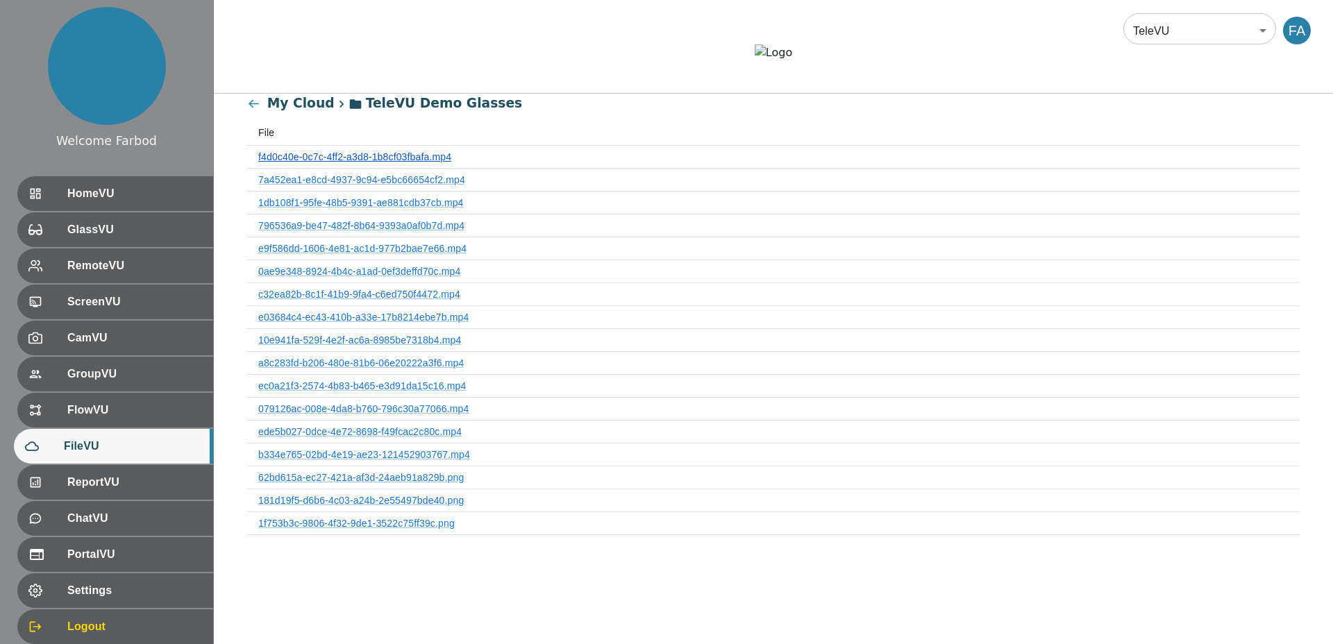
click at [338, 163] on link "f4d0c40e-0c7c-4ff2-a3d8-1b8cf03fbafa.mp4" at bounding box center [354, 156] width 193 height 11
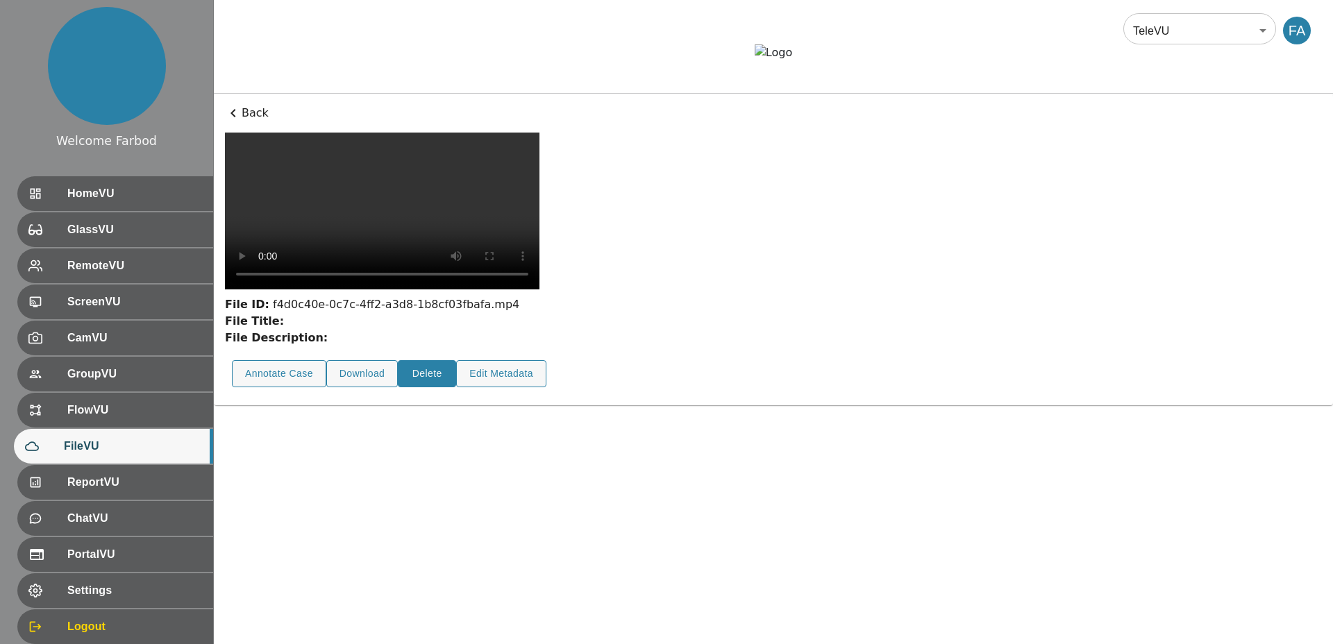
click at [427, 388] on button "Delete" at bounding box center [427, 373] width 58 height 27
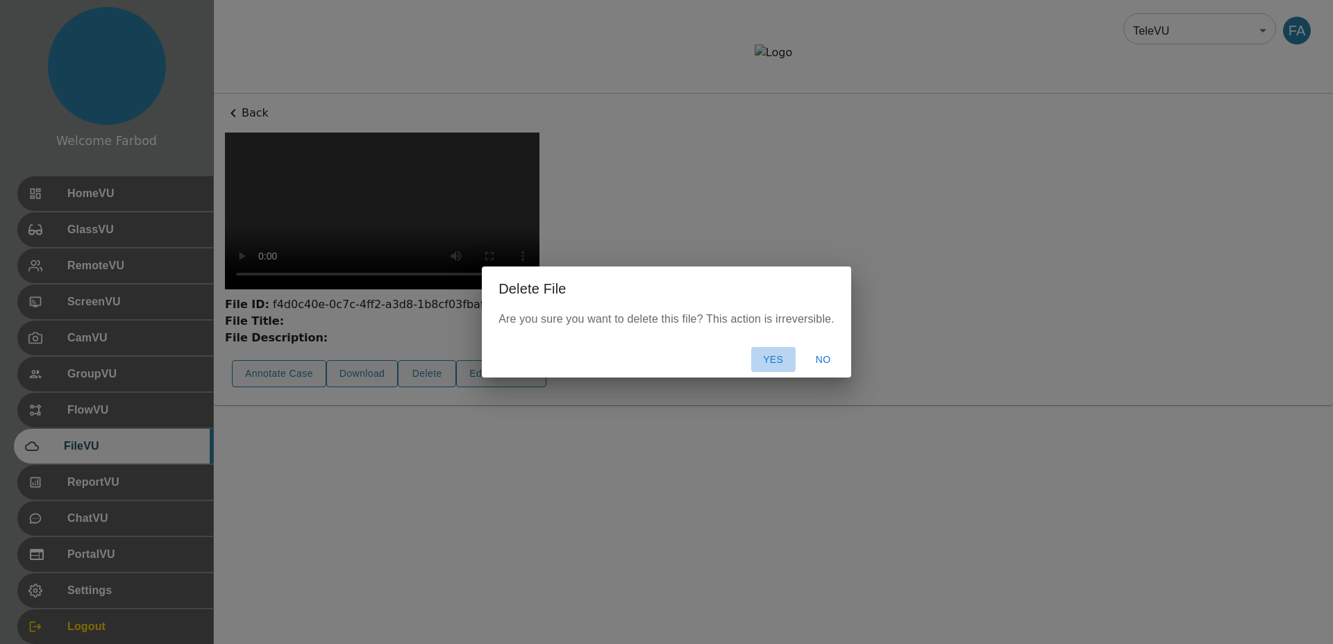
click at [763, 356] on button "Yes" at bounding box center [773, 360] width 44 height 26
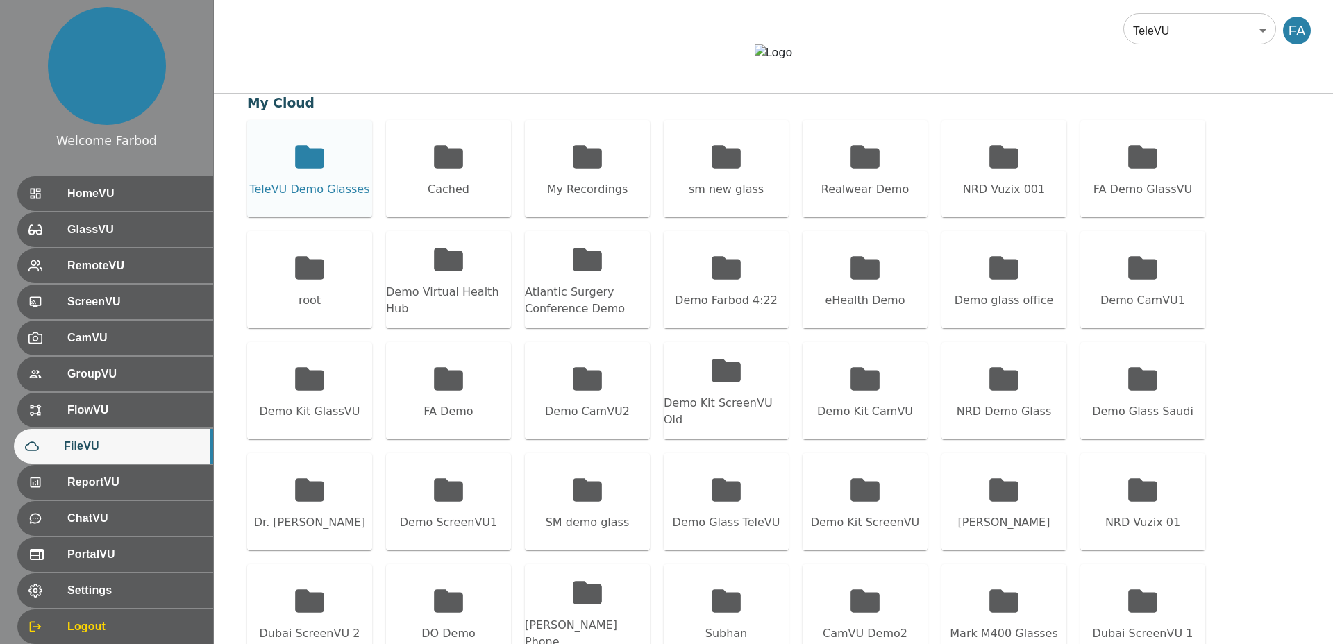
click at [301, 174] on icon at bounding box center [309, 157] width 35 height 35
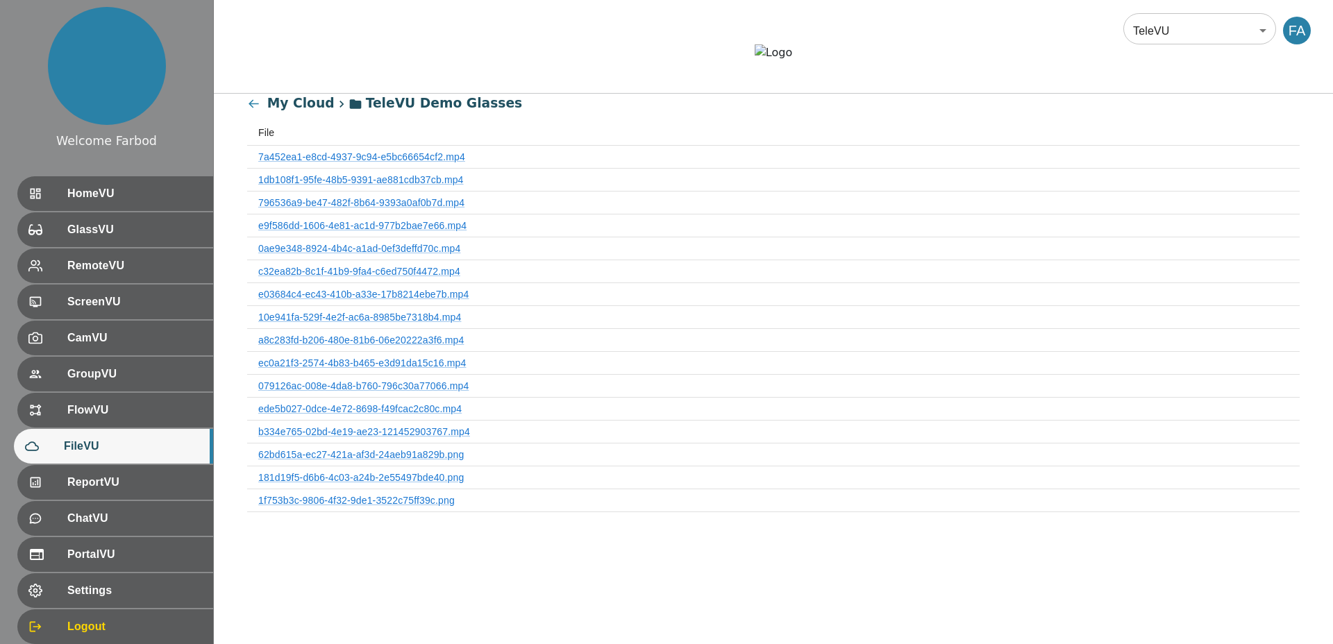
click at [319, 169] on th "7a452ea1-e8cd-4937-9c94-e5bc66654cf2.mp4" at bounding box center [773, 157] width 1053 height 23
click at [319, 163] on link "7a452ea1-e8cd-4937-9c94-e5bc66654cf2.mp4" at bounding box center [361, 156] width 207 height 11
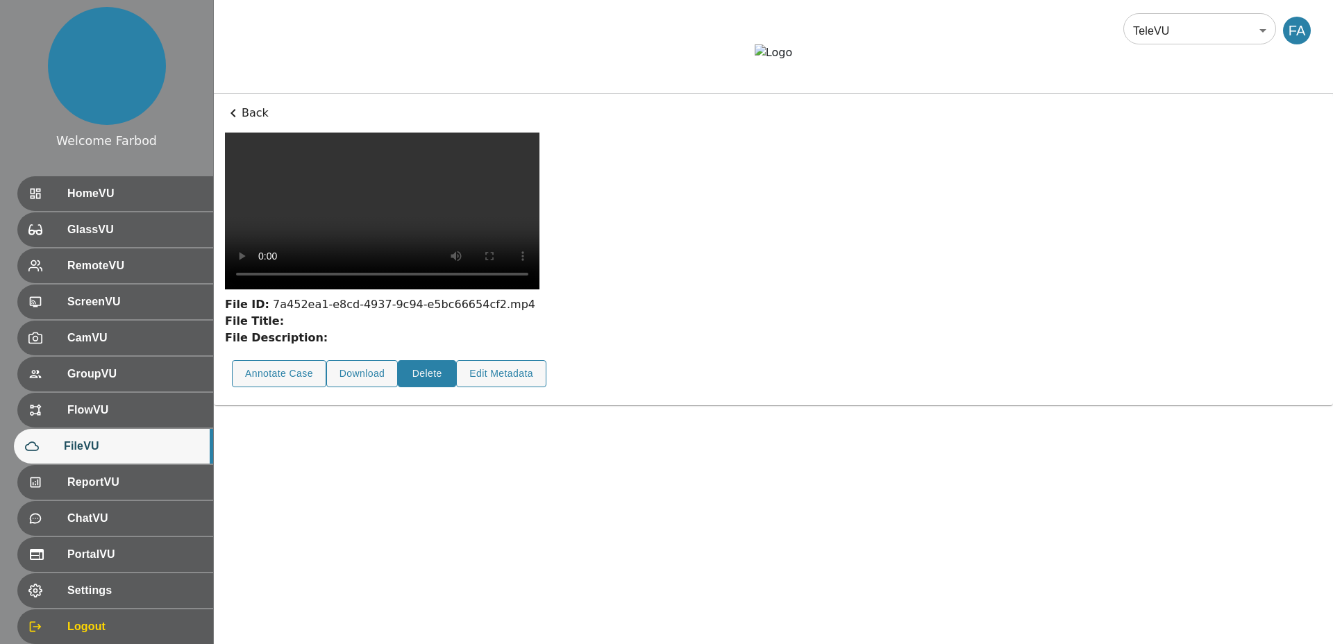
click at [432, 388] on button "Delete" at bounding box center [427, 373] width 58 height 27
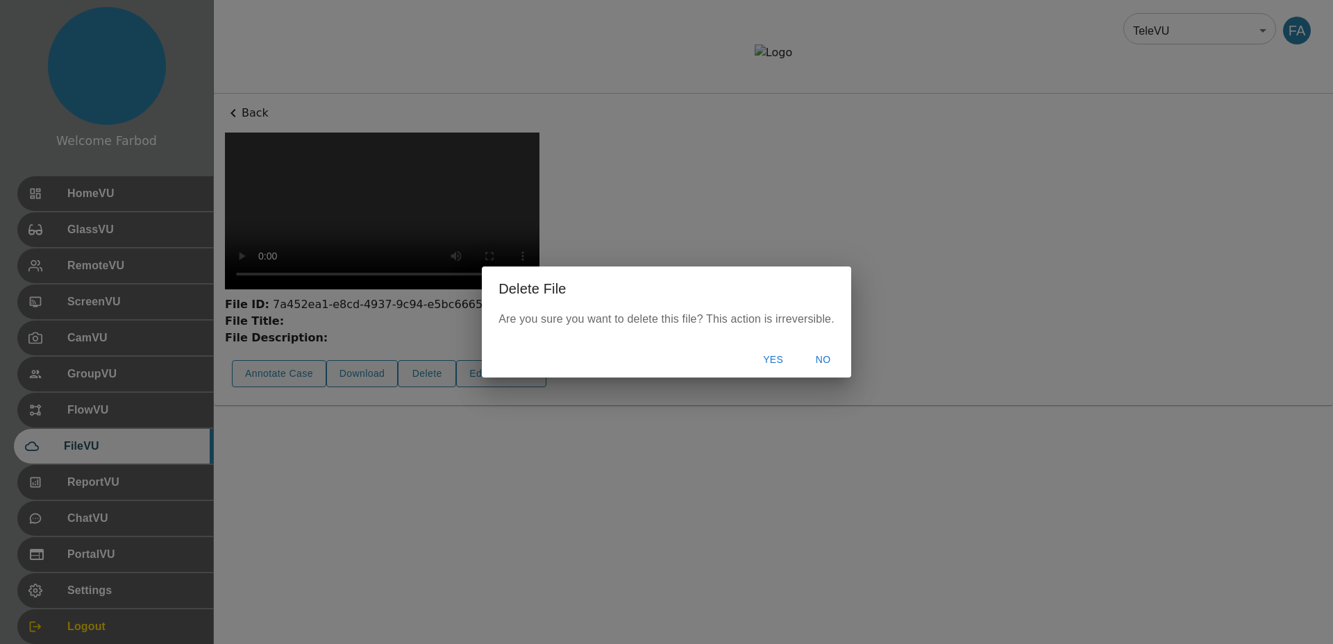
click at [764, 359] on button "Yes" at bounding box center [773, 360] width 44 height 26
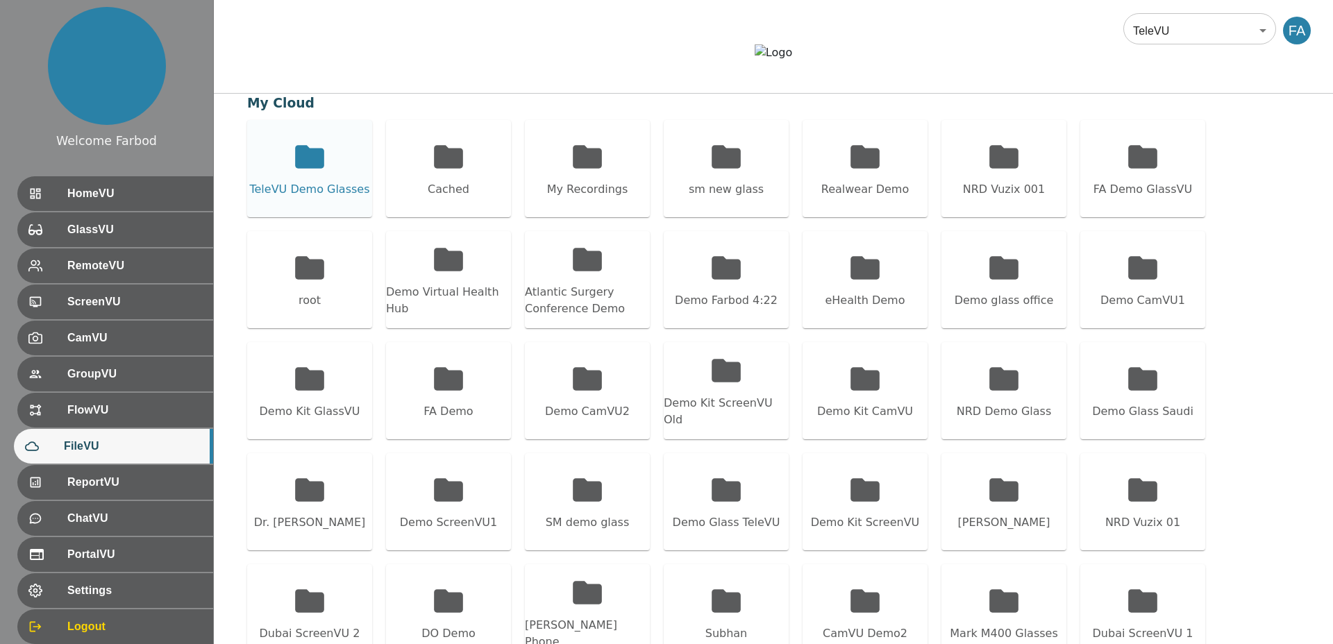
click at [303, 217] on div "TeleVU Demo Glasses" at bounding box center [309, 168] width 125 height 97
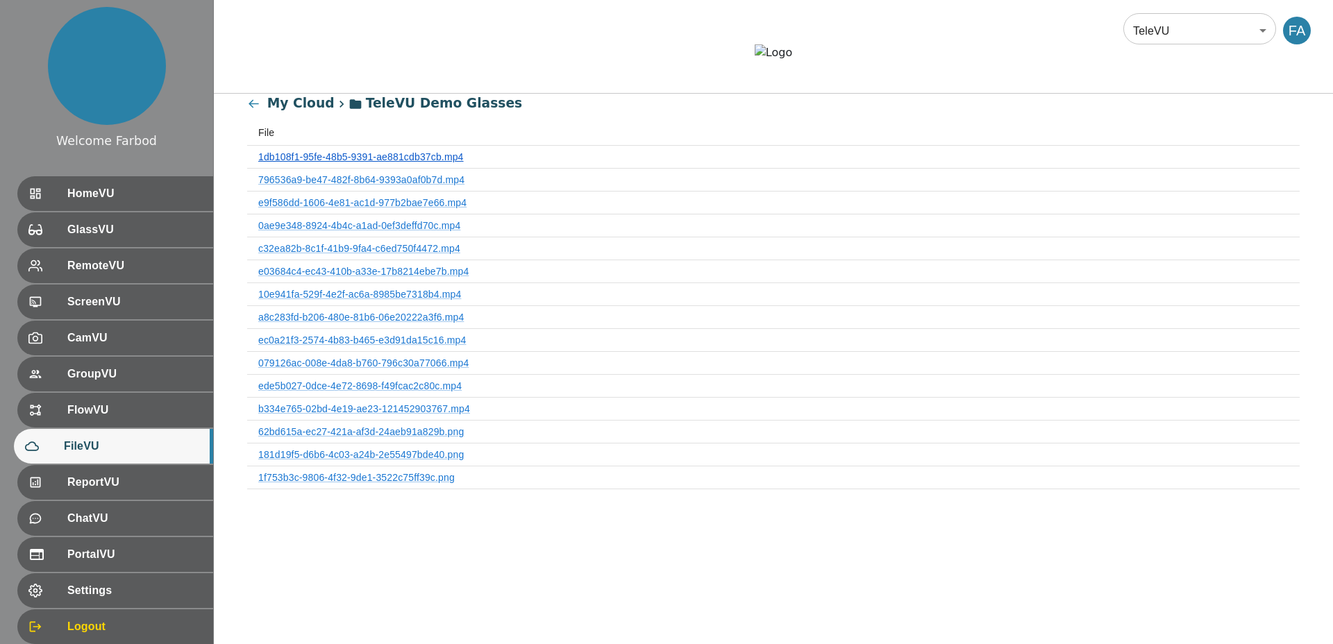
click at [321, 163] on link "1db108f1-95fe-48b5-9391-ae881cdb37cb.mp4" at bounding box center [361, 156] width 206 height 11
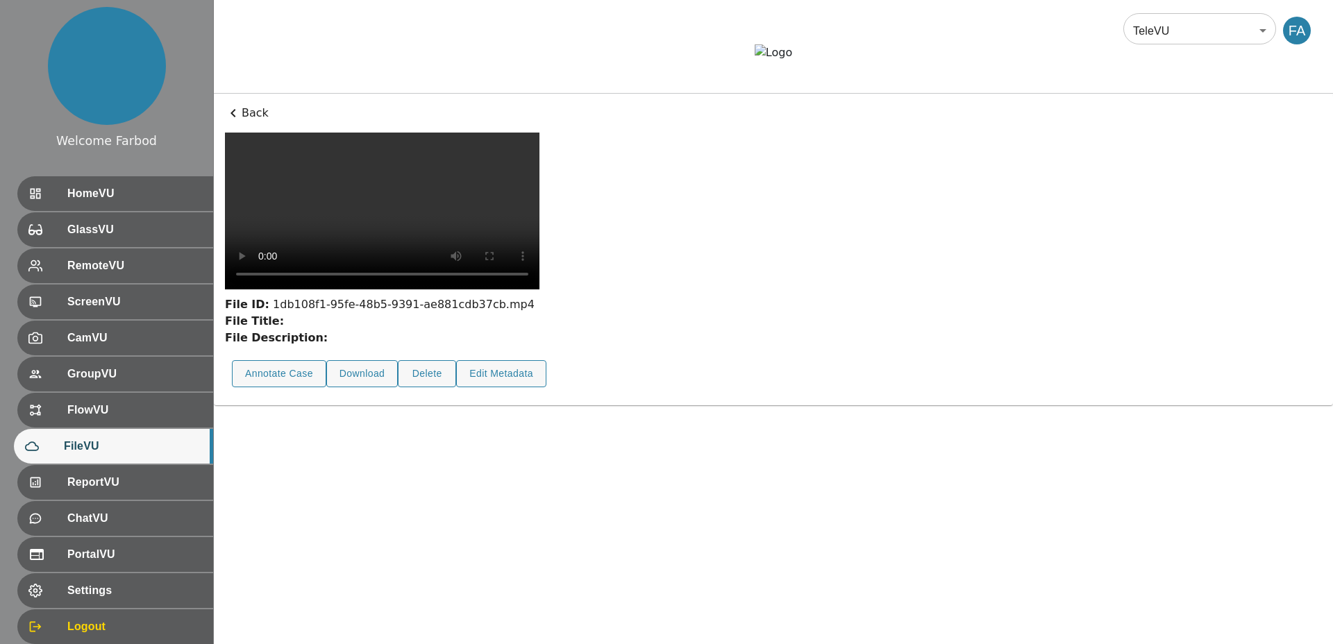
click at [324, 290] on video at bounding box center [382, 211] width 315 height 157
click at [430, 388] on button "Delete" at bounding box center [427, 373] width 58 height 27
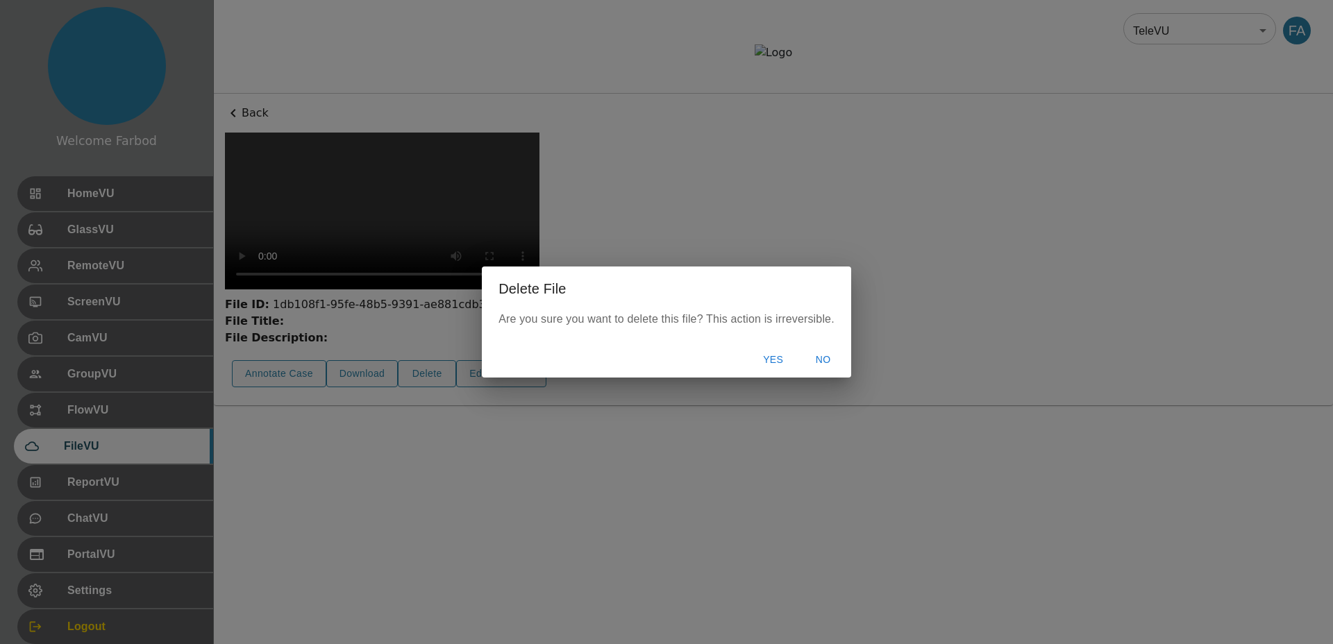
click at [760, 358] on button "Yes" at bounding box center [773, 360] width 44 height 26
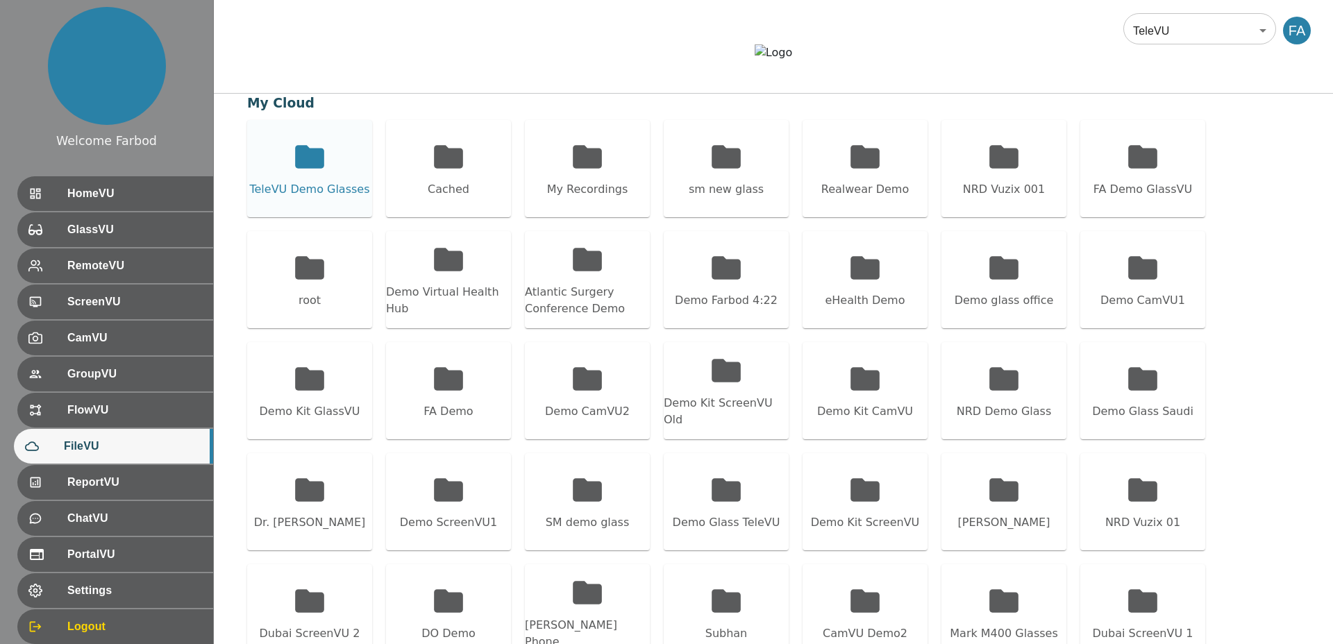
click at [283, 206] on div "TeleVU Demo Glasses" at bounding box center [309, 168] width 125 height 97
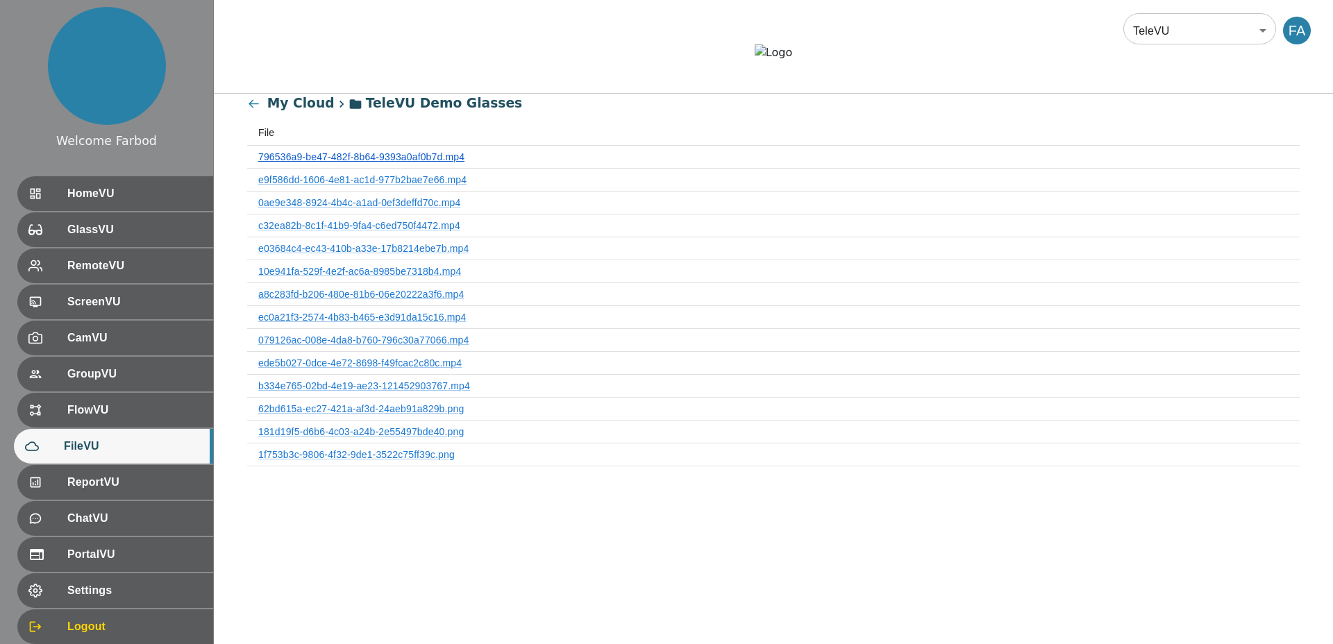
click at [326, 163] on link "796536a9-be47-482f-8b64-9393a0af0b7d.mp4" at bounding box center [361, 156] width 206 height 11
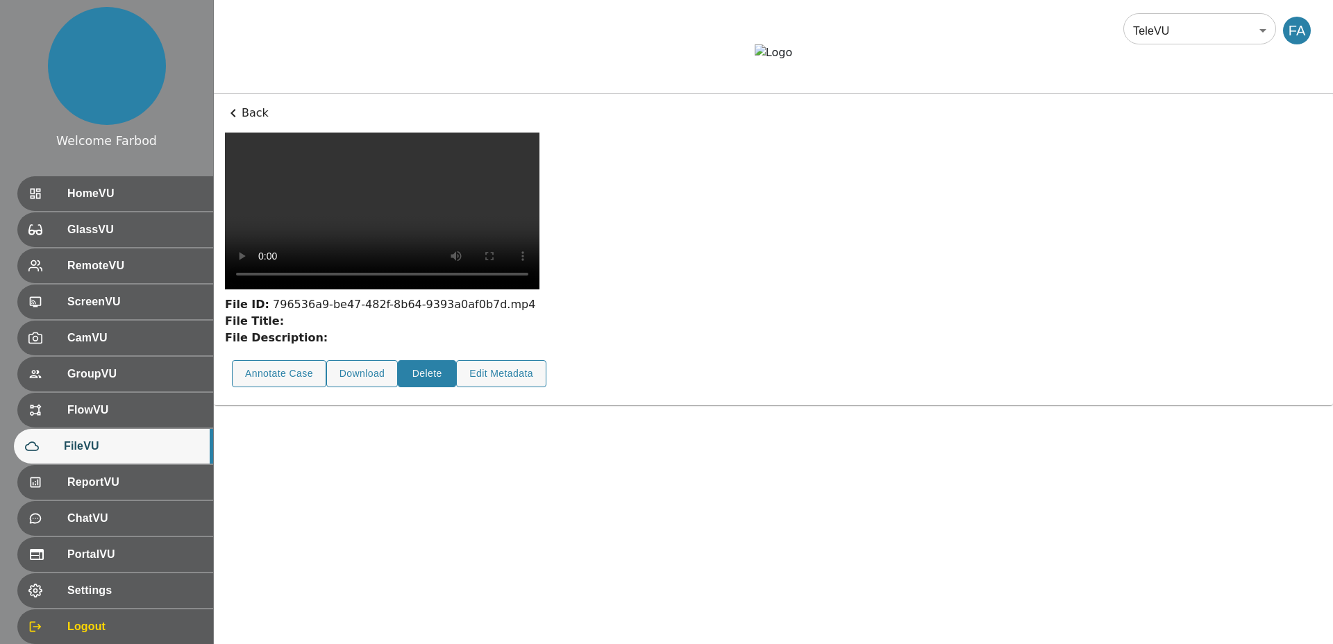
click at [422, 388] on button "Delete" at bounding box center [427, 373] width 58 height 27
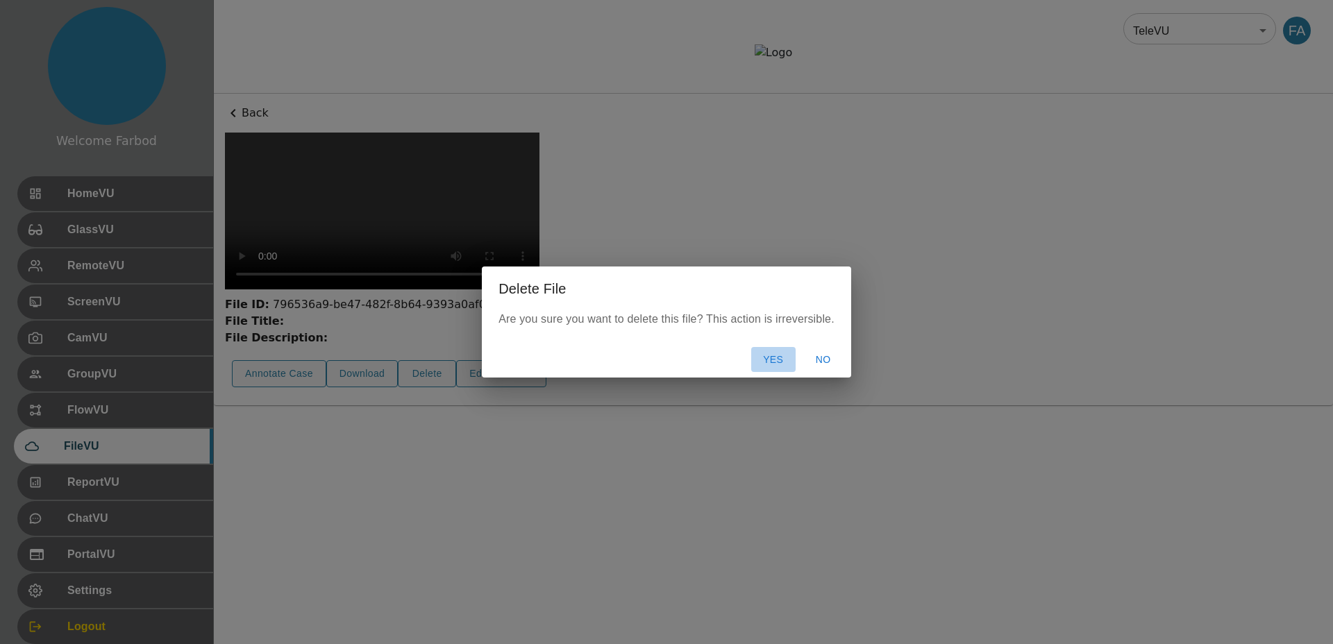
click at [772, 358] on button "Yes" at bounding box center [773, 360] width 44 height 26
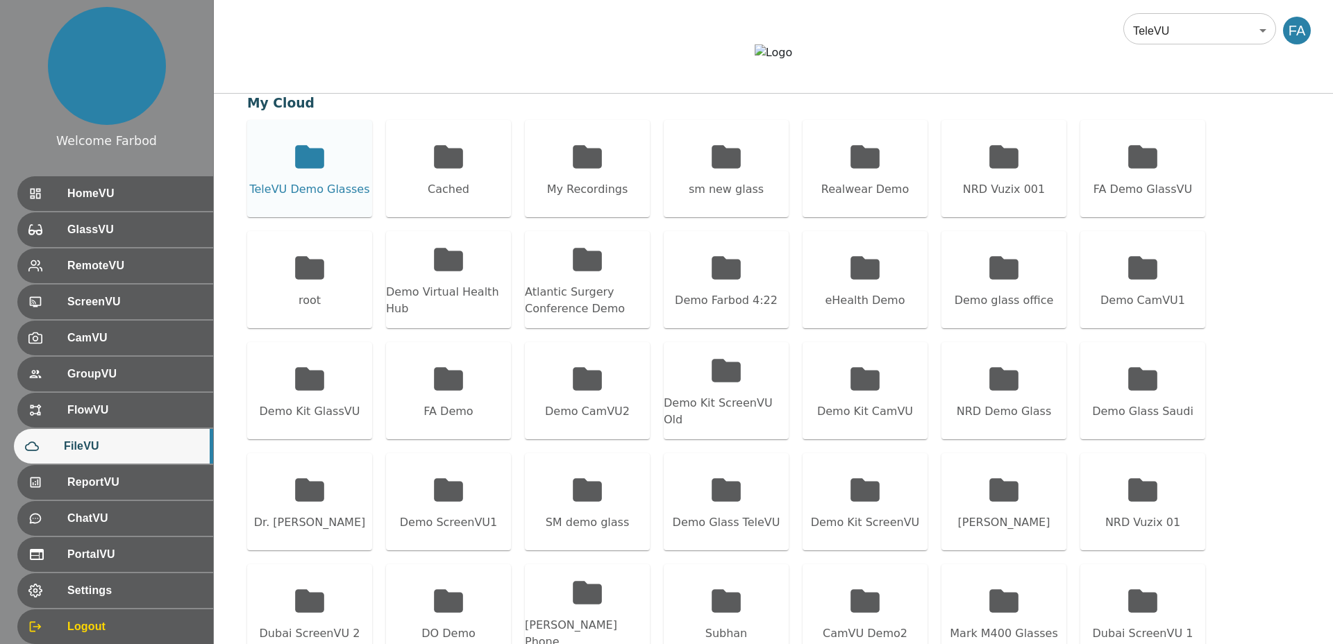
click at [324, 174] on icon at bounding box center [309, 157] width 35 height 35
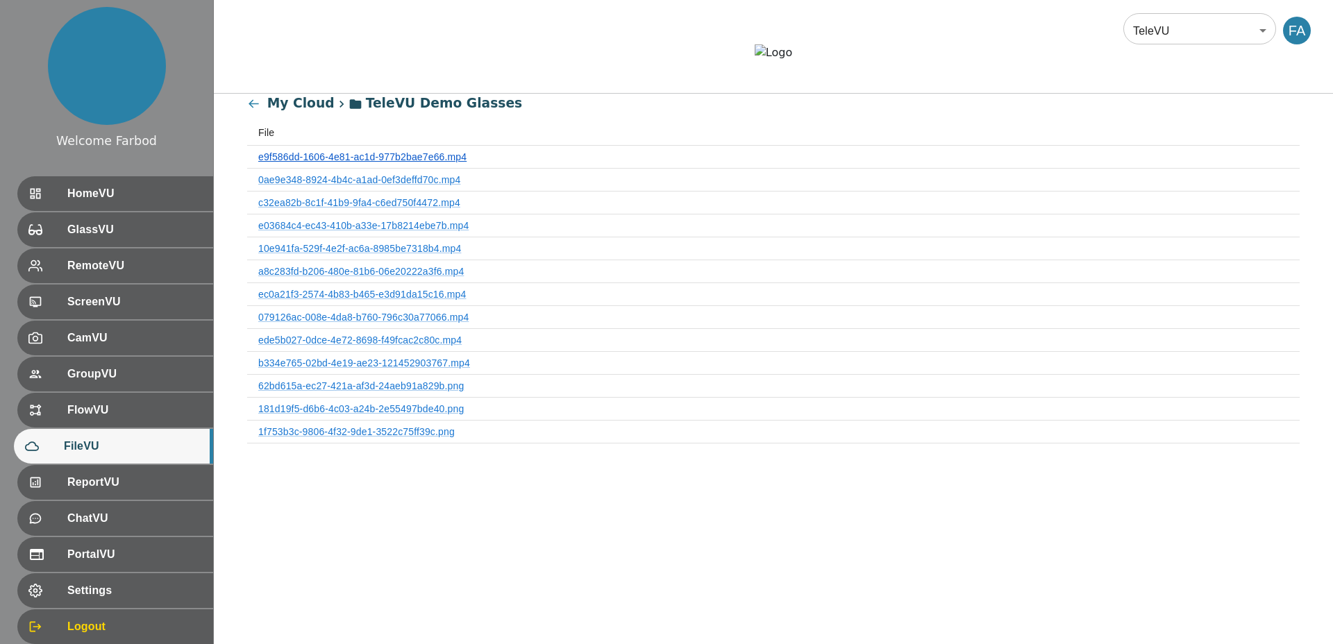
click at [319, 163] on link "e9f586dd-1606-4e81-ac1d-977b2bae7e66.mp4" at bounding box center [362, 156] width 208 height 11
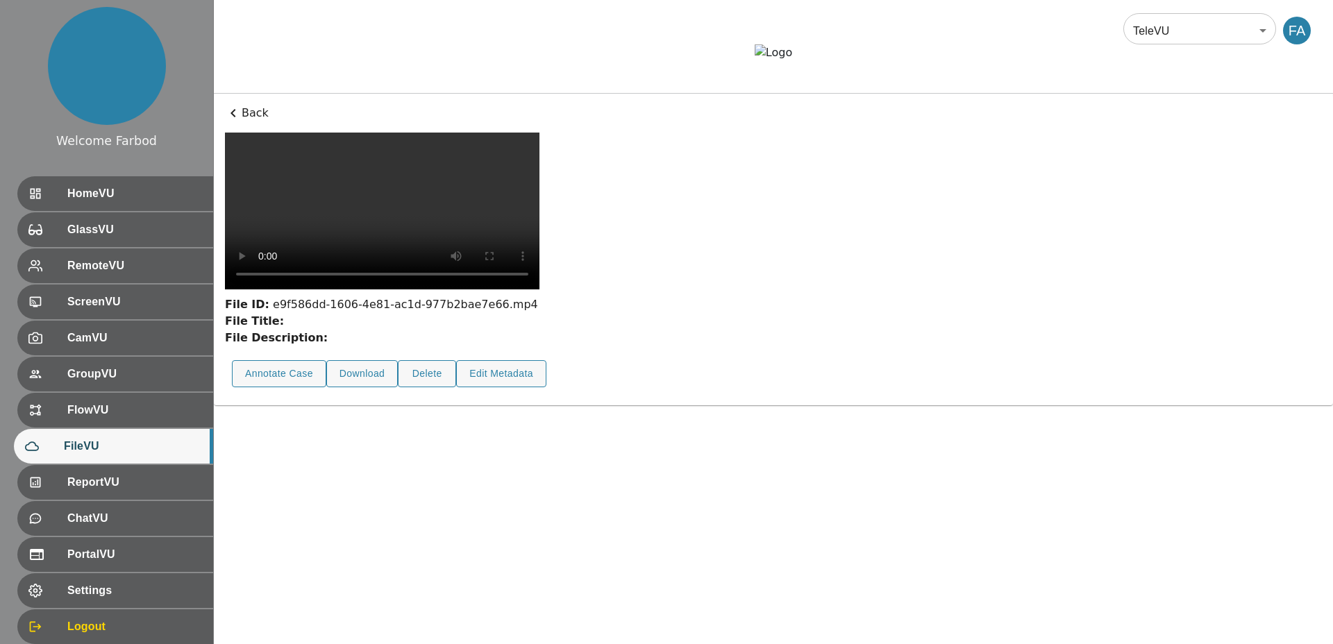
click at [237, 122] on icon at bounding box center [233, 113] width 17 height 17
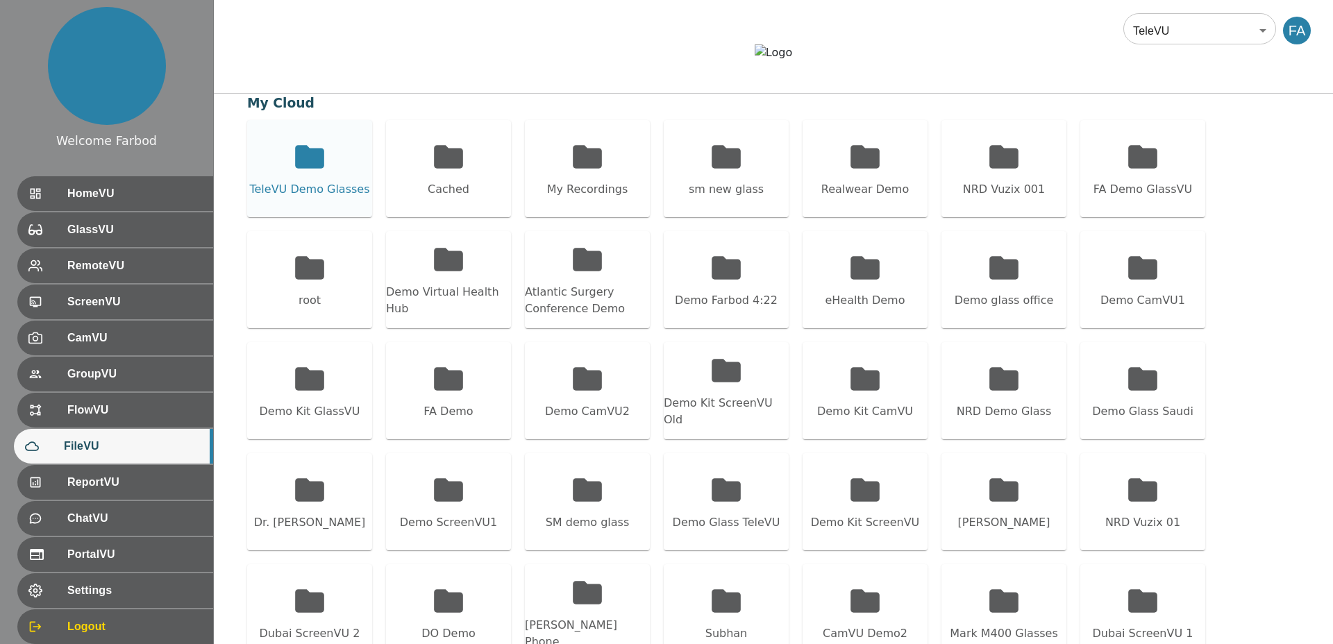
click at [281, 198] on div "TeleVU Demo Glasses" at bounding box center [309, 189] width 120 height 17
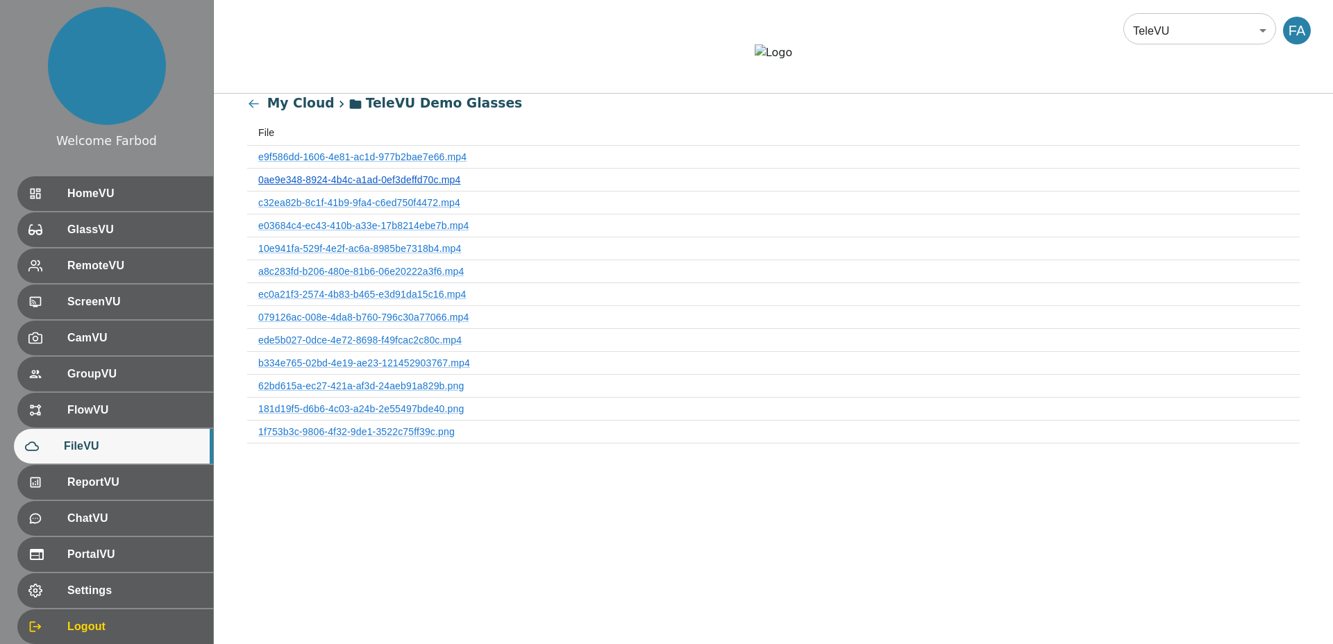
click at [307, 185] on link "0ae9e348-8924-4b4c-a1ad-0ef3deffd70c.mp4" at bounding box center [359, 179] width 202 height 11
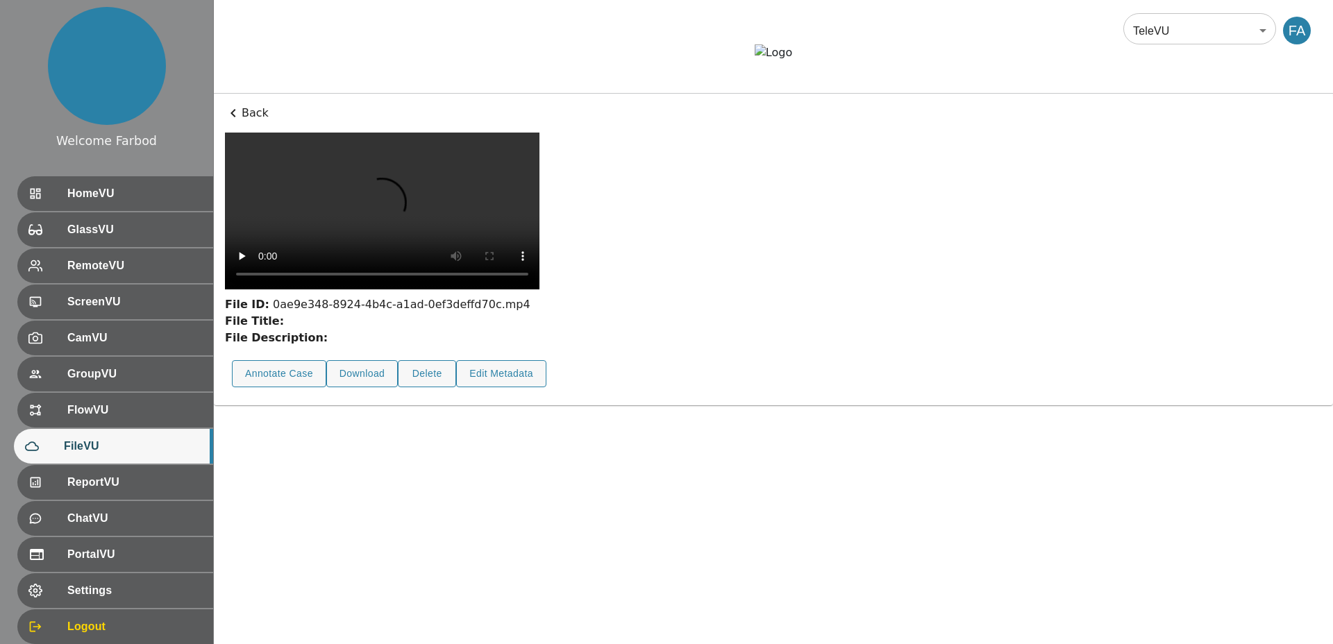
click at [253, 122] on p "Back" at bounding box center [773, 113] width 1097 height 17
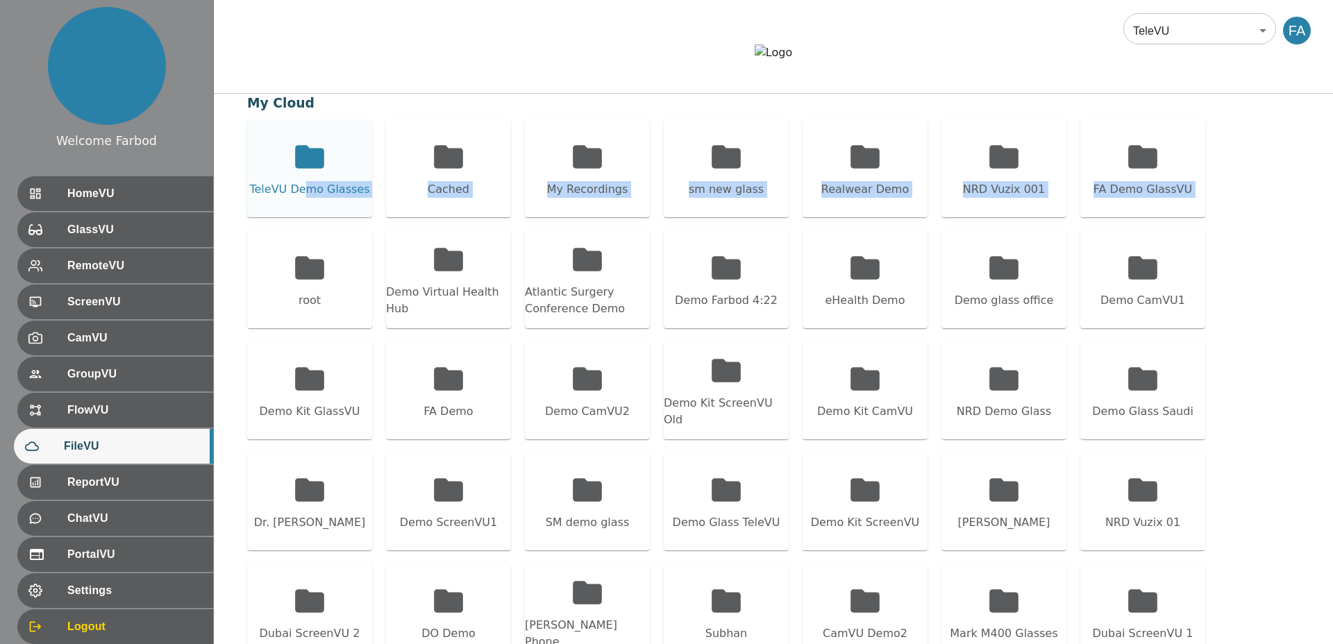
drag, startPoint x: 334, startPoint y: 295, endPoint x: 309, endPoint y: 223, distance: 76.4
click at [309, 223] on div "TeleVU Demo Glasses Cached My Recordings sm new glass Realwear Demo NRD Vuzix 0…" at bounding box center [773, 446] width 1053 height 653
click at [309, 198] on div "TeleVU Demo Glasses" at bounding box center [309, 189] width 120 height 17
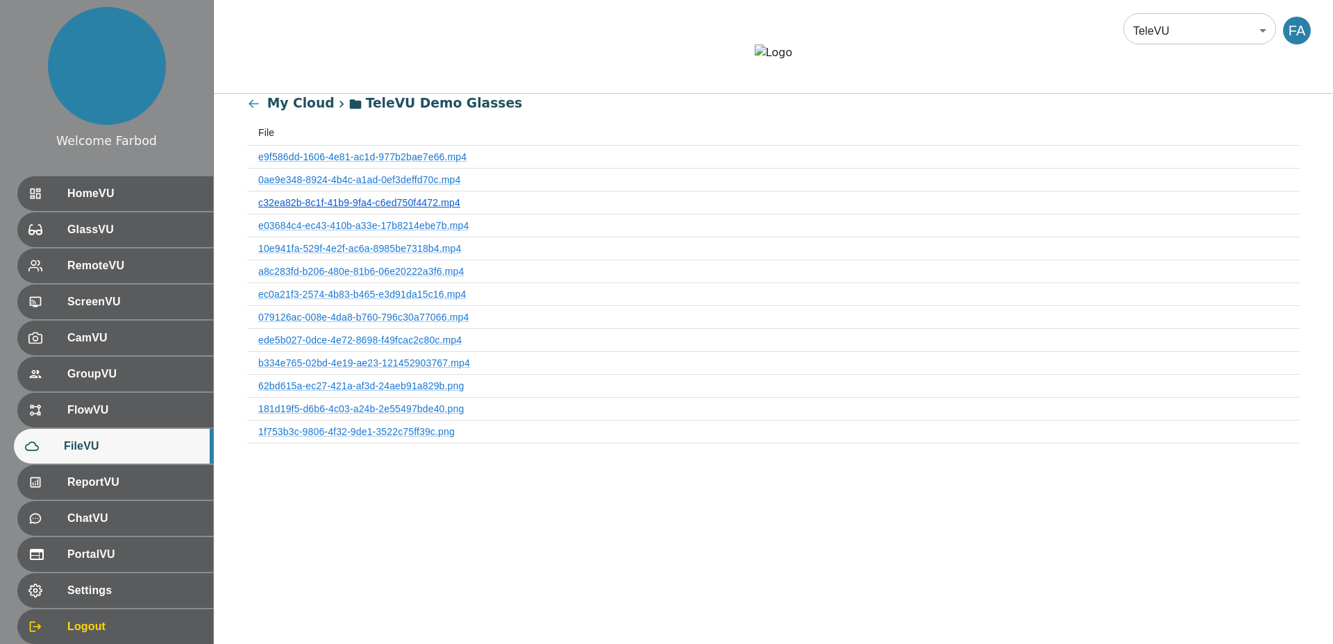
click at [305, 208] on link "c32ea82b-8c1f-41b9-9fa4-c6ed750f4472.mp4" at bounding box center [359, 202] width 202 height 11
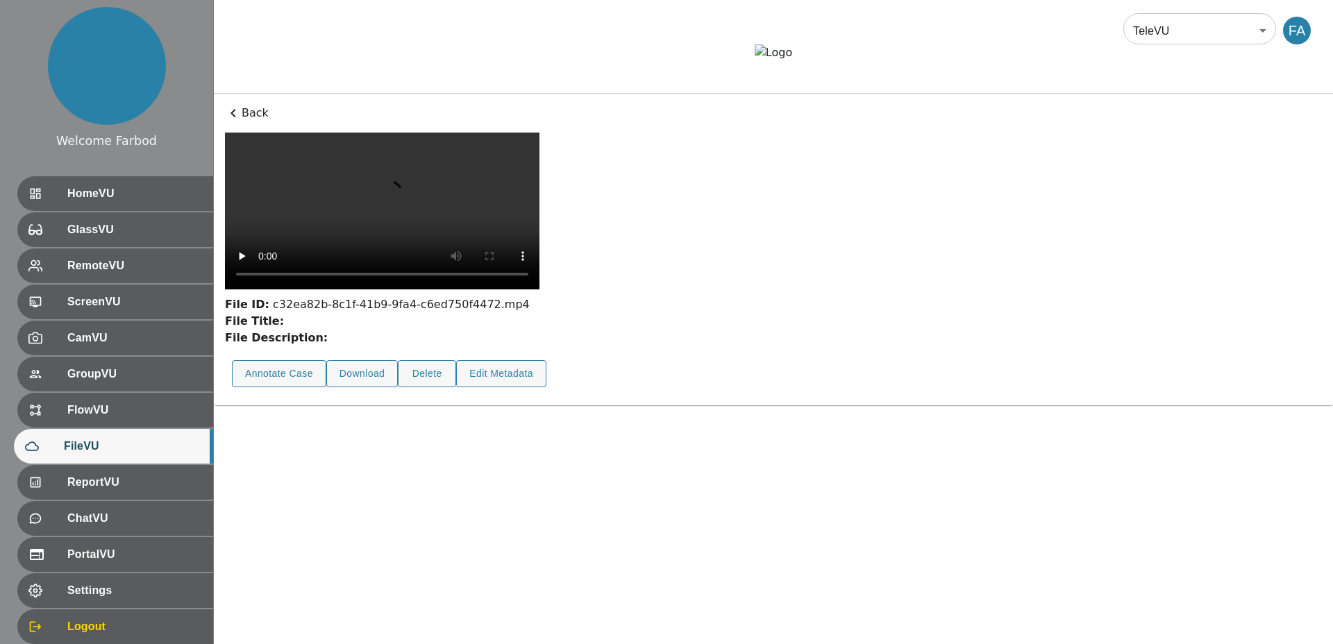
click at [253, 122] on p "Back" at bounding box center [773, 113] width 1097 height 17
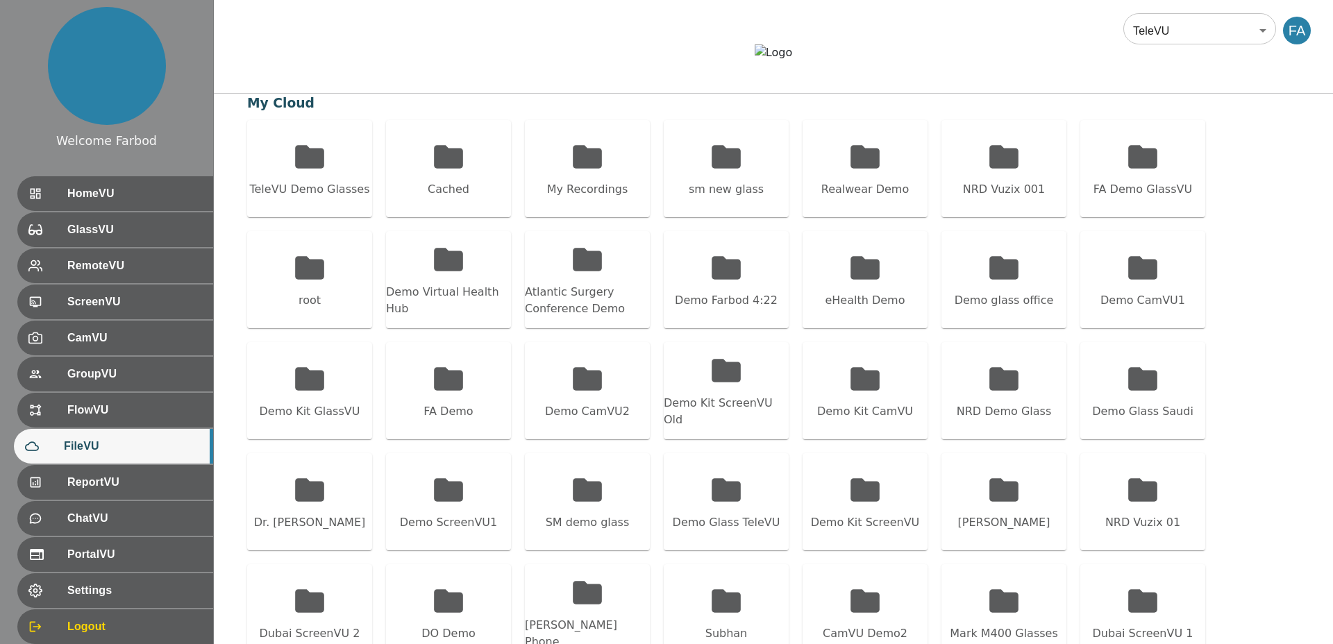
click at [295, 260] on div "TeleVU Demo Glasses Cached My Recordings sm new glass Realwear Demo NRD Vuzix 0…" at bounding box center [773, 446] width 1053 height 653
click at [301, 198] on div "TeleVU Demo Glasses" at bounding box center [309, 189] width 120 height 17
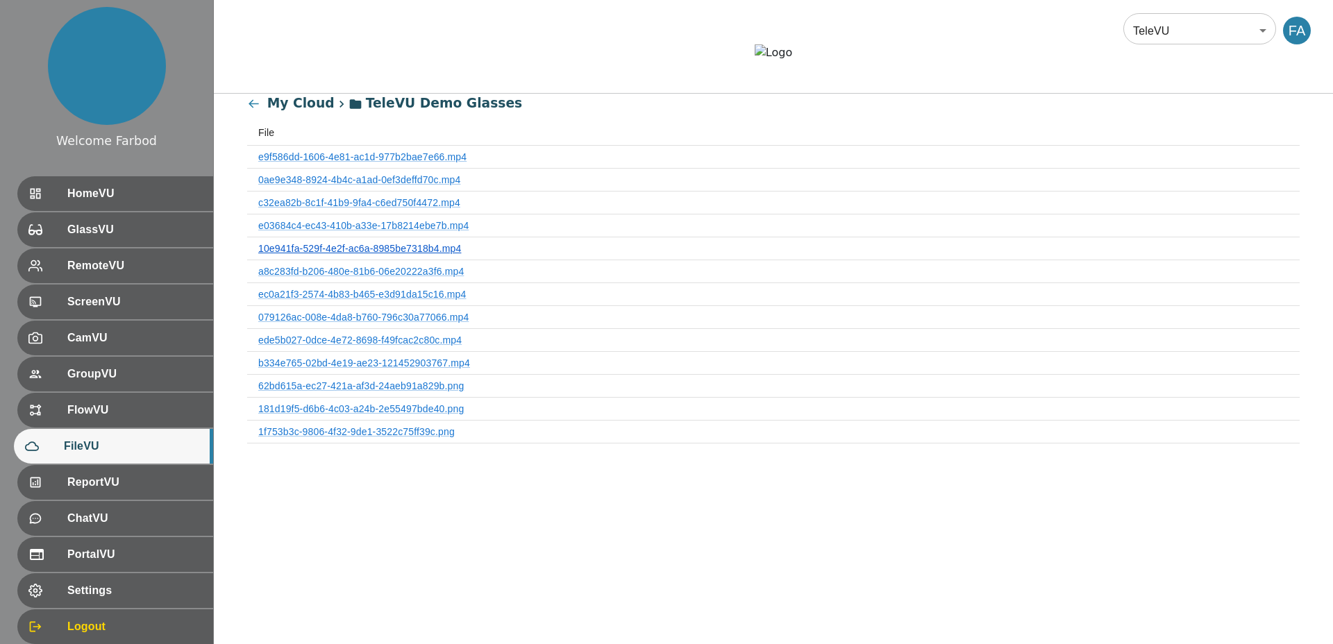
click at [299, 254] on link "10e941fa-529f-4e2f-ac6a-8985be7318b4.mp4" at bounding box center [359, 248] width 203 height 11
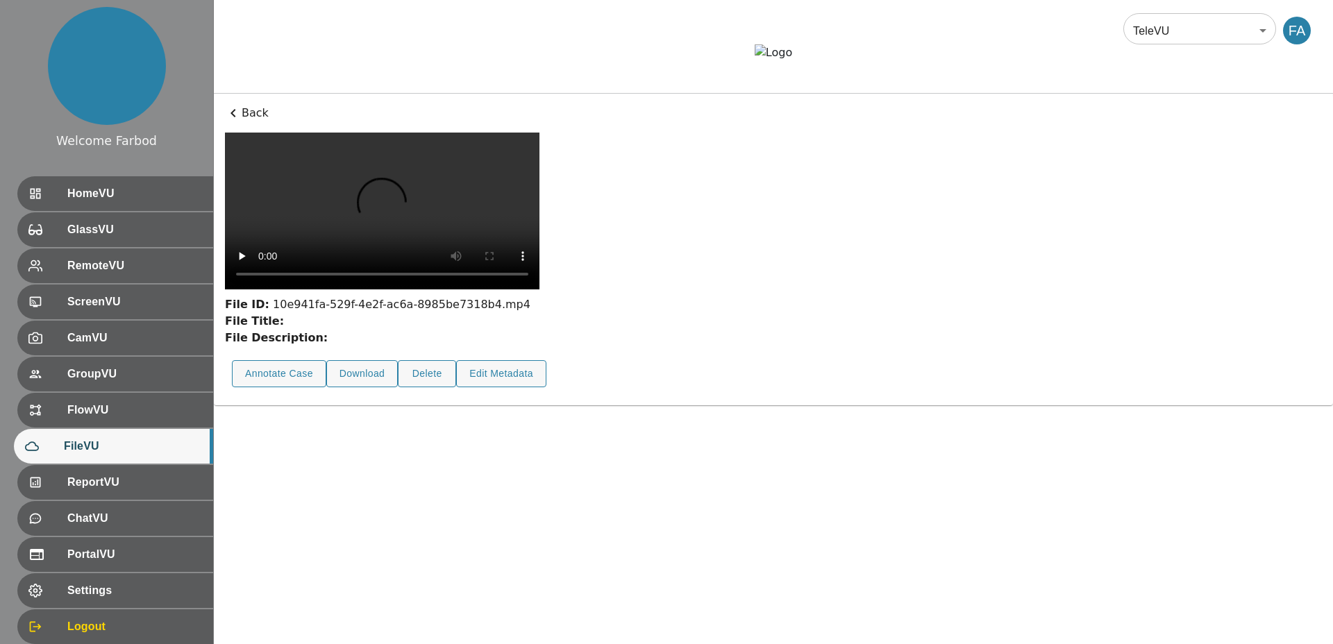
click at [249, 122] on p "Back" at bounding box center [773, 113] width 1097 height 17
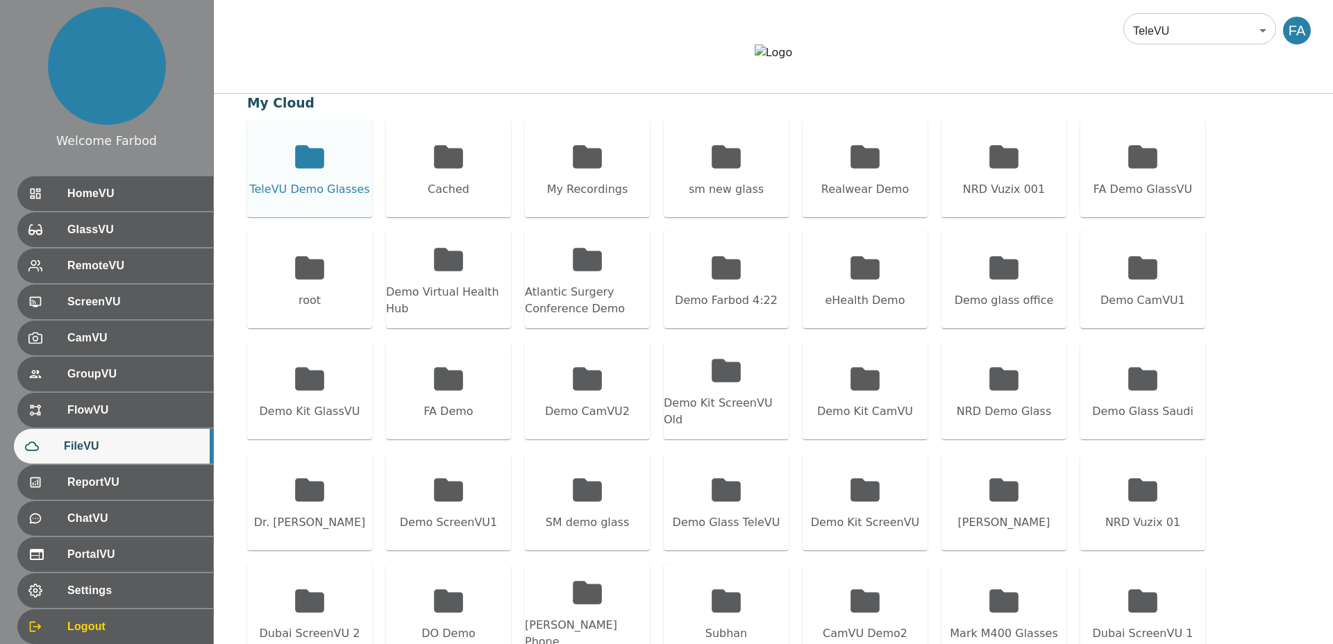
click at [286, 177] on div "TeleVU Demo Glasses" at bounding box center [309, 168] width 125 height 97
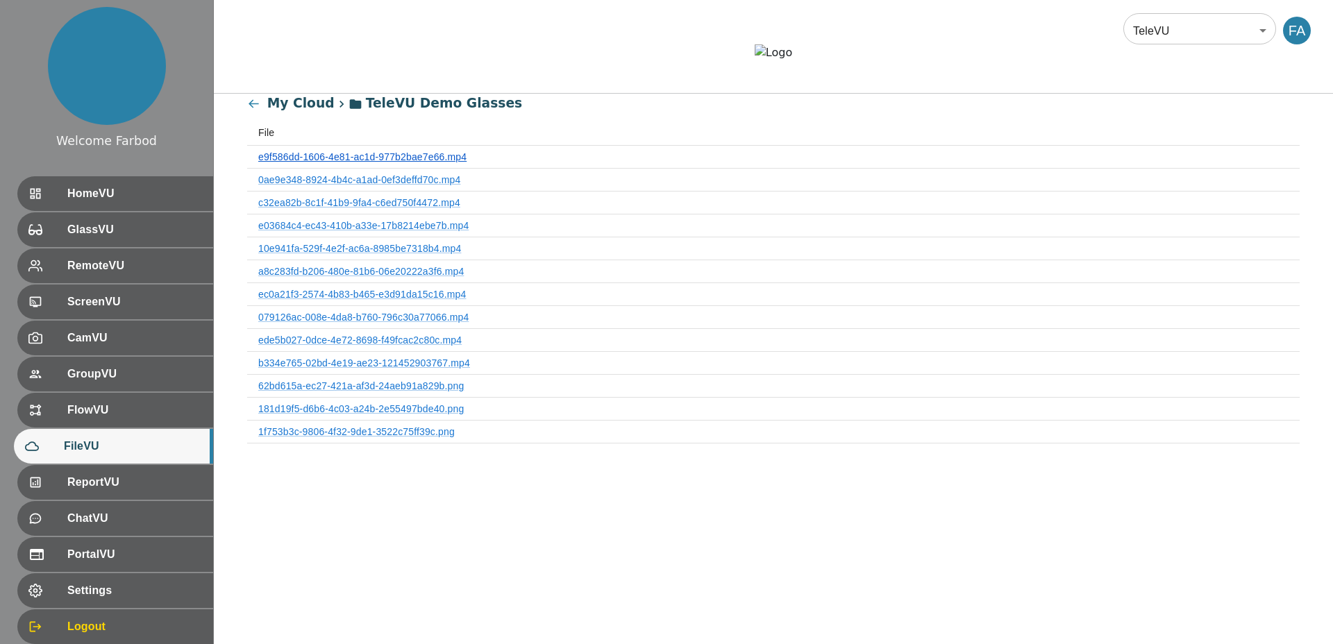
click at [306, 163] on link "e9f586dd-1606-4e81-ac1d-977b2bae7e66.mp4" at bounding box center [362, 156] width 208 height 11
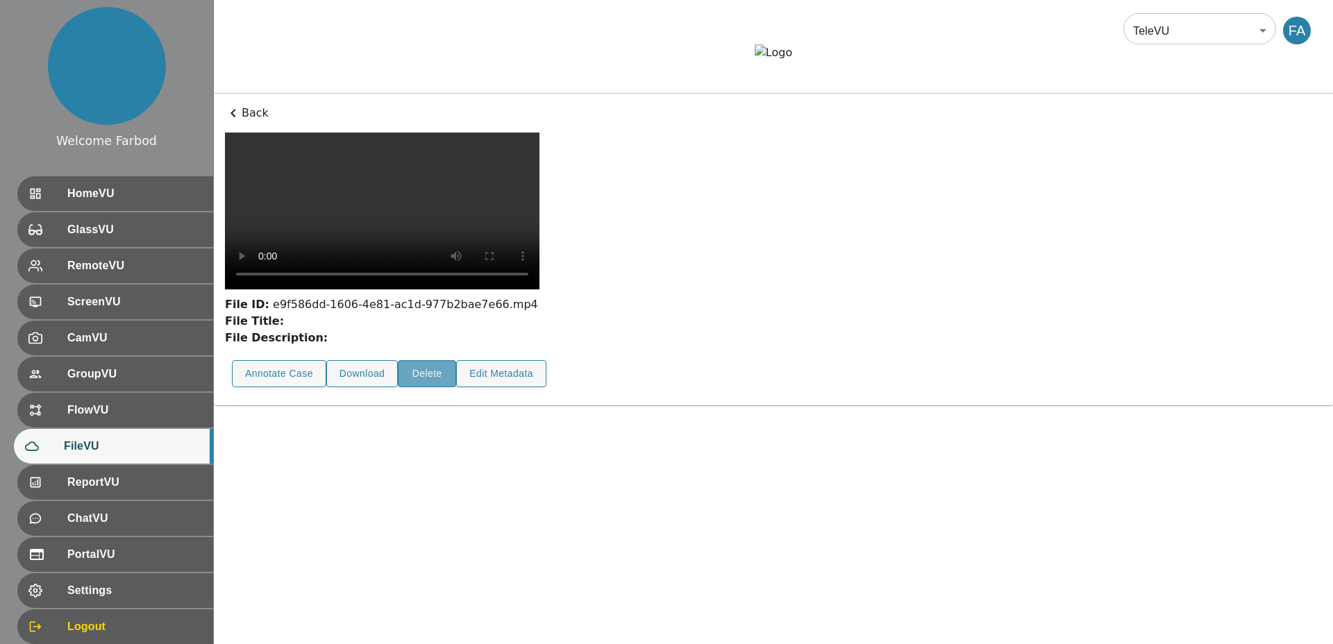
click at [436, 388] on button "Delete" at bounding box center [427, 373] width 58 height 27
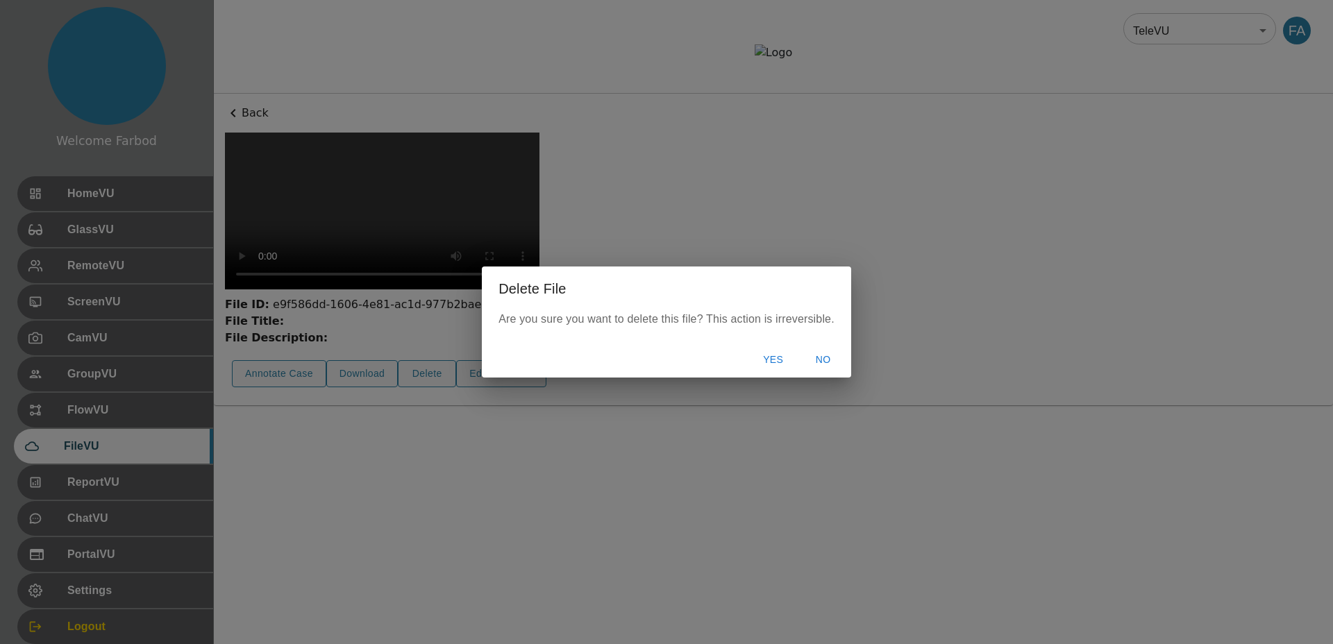
click at [782, 360] on button "Yes" at bounding box center [773, 360] width 44 height 26
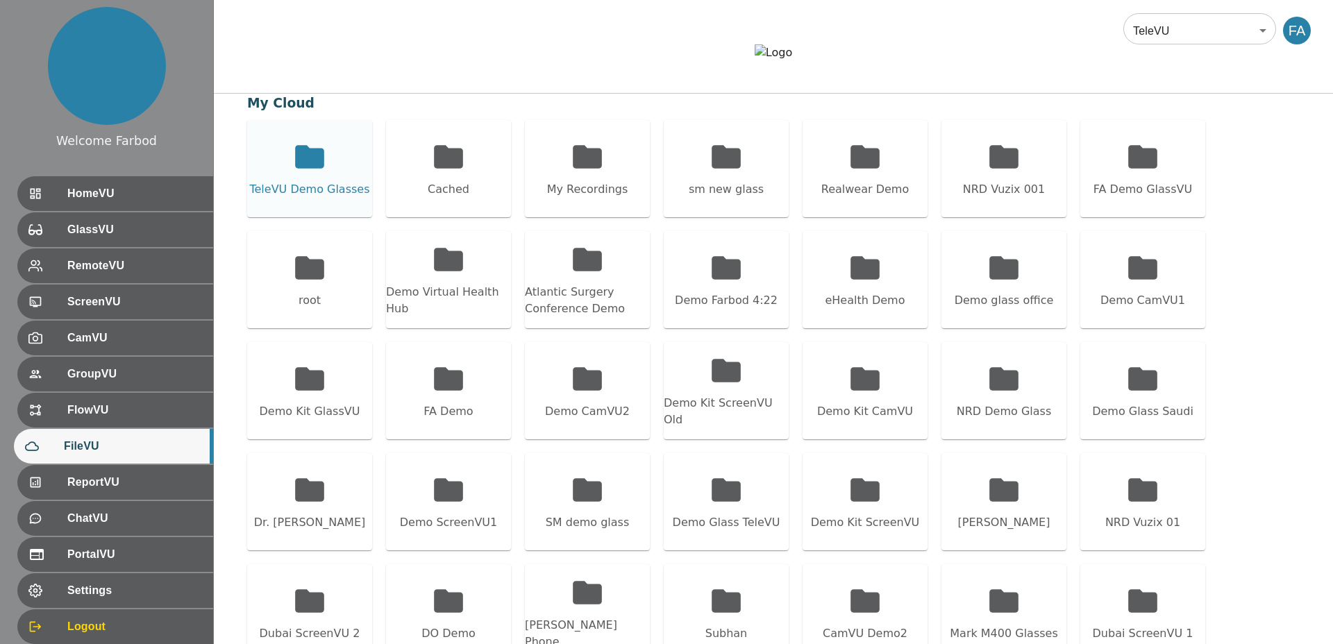
click at [294, 174] on icon at bounding box center [309, 157] width 35 height 35
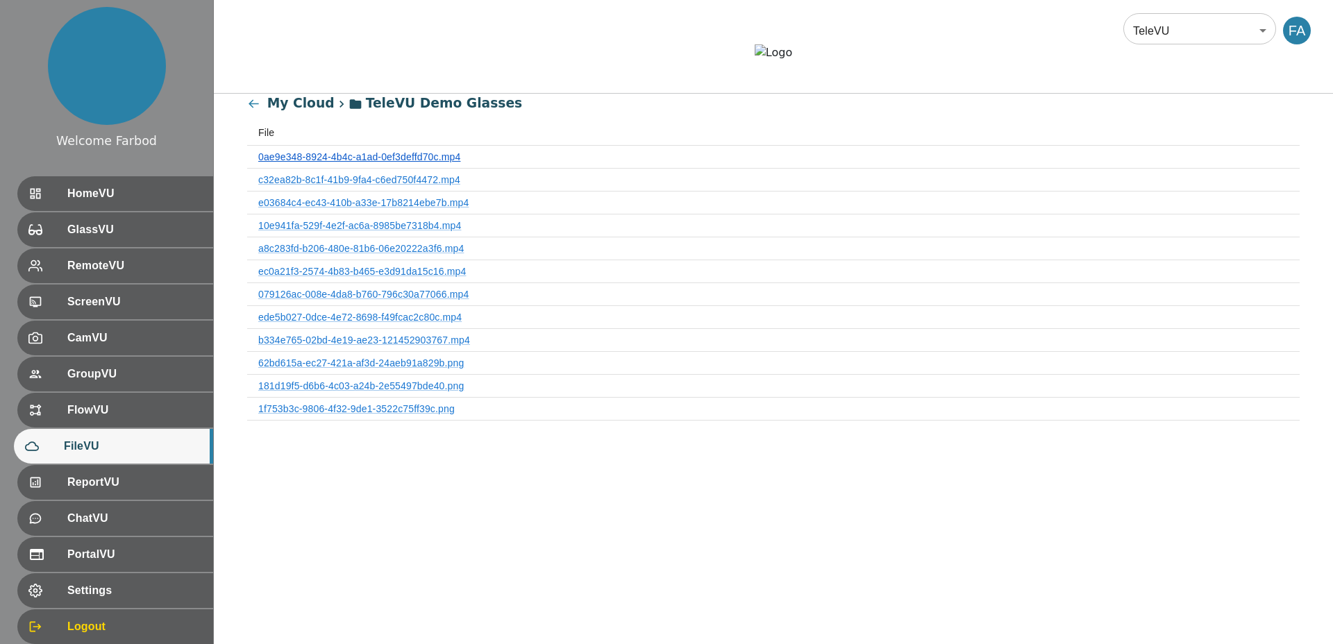
click at [340, 163] on link "0ae9e348-8924-4b4c-a1ad-0ef3deffd70c.mp4" at bounding box center [359, 156] width 202 height 11
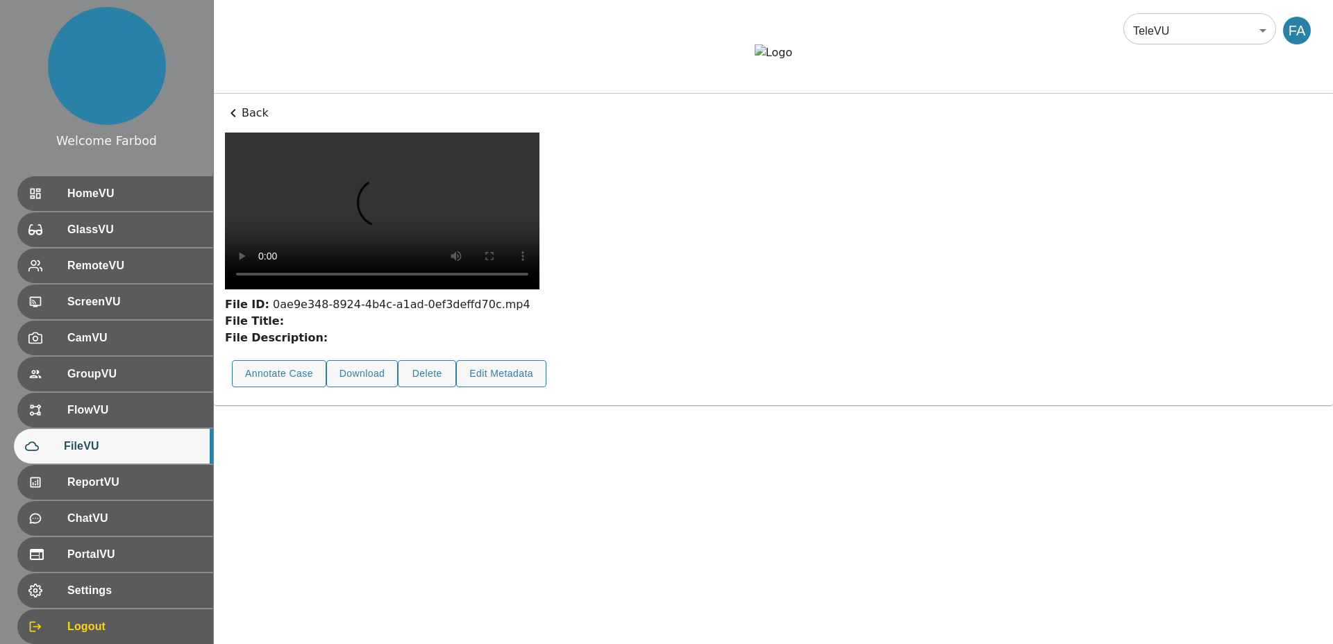
click at [430, 394] on div "Delete" at bounding box center [420, 373] width 58 height 41
click at [429, 388] on button "Delete" at bounding box center [427, 373] width 58 height 27
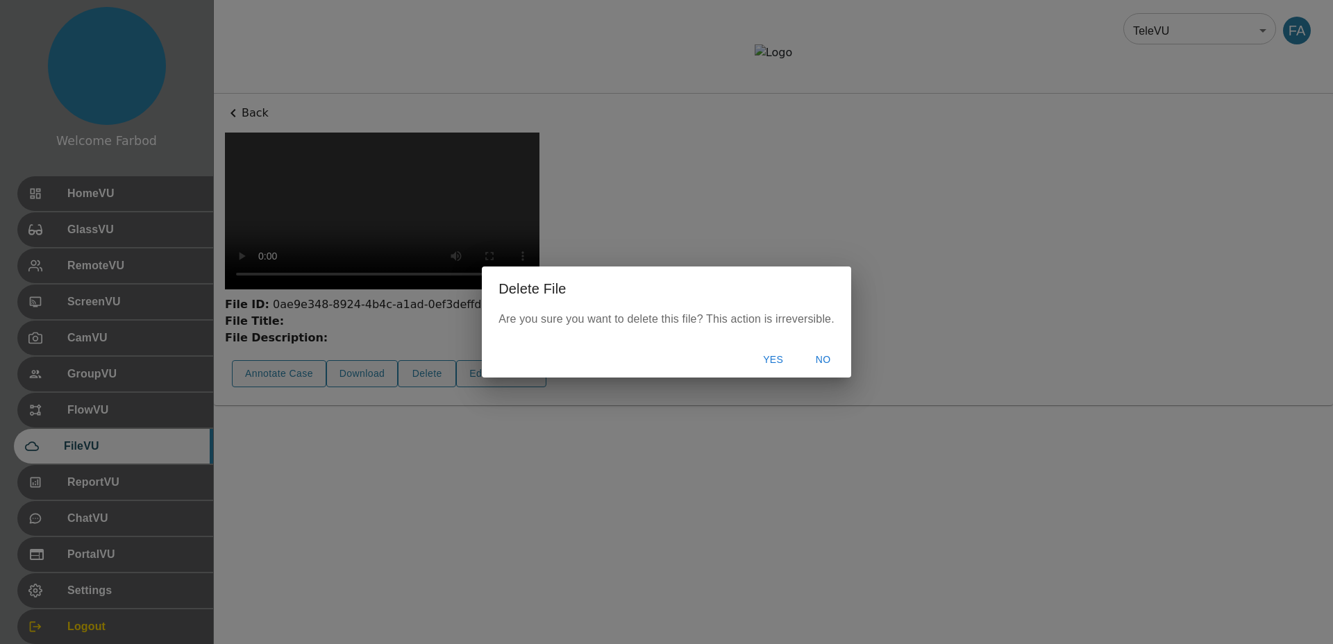
click at [787, 363] on button "Yes" at bounding box center [773, 360] width 44 height 26
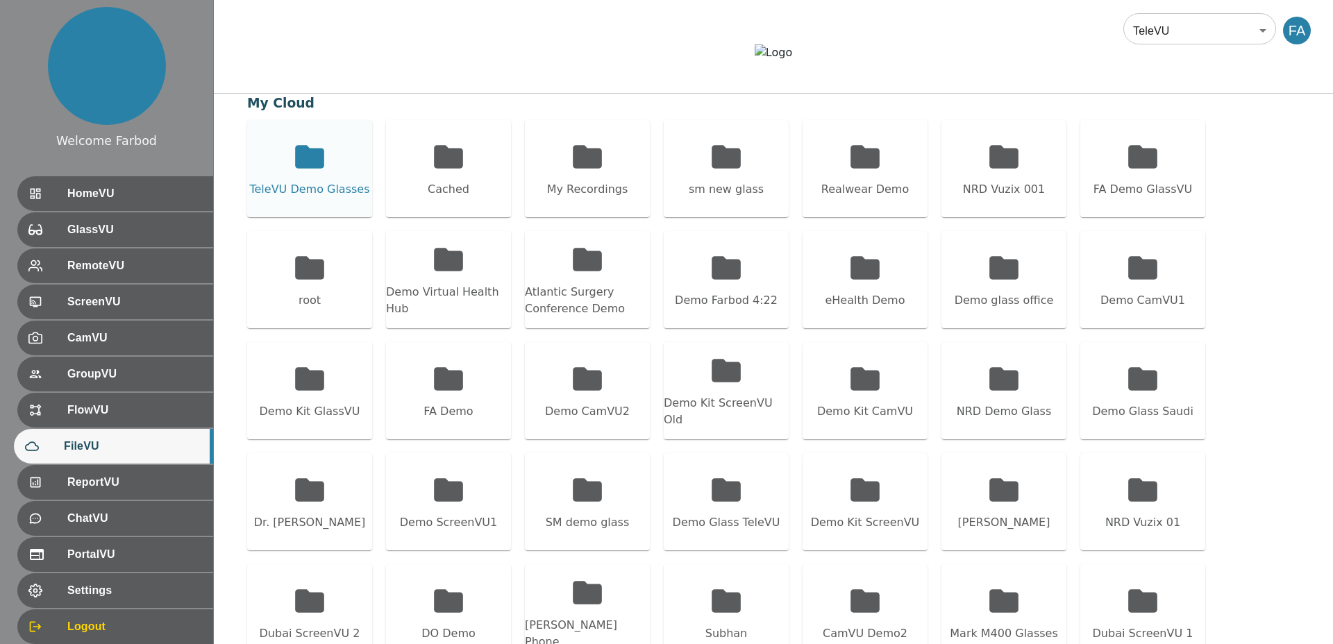
click at [298, 168] on icon at bounding box center [309, 156] width 29 height 23
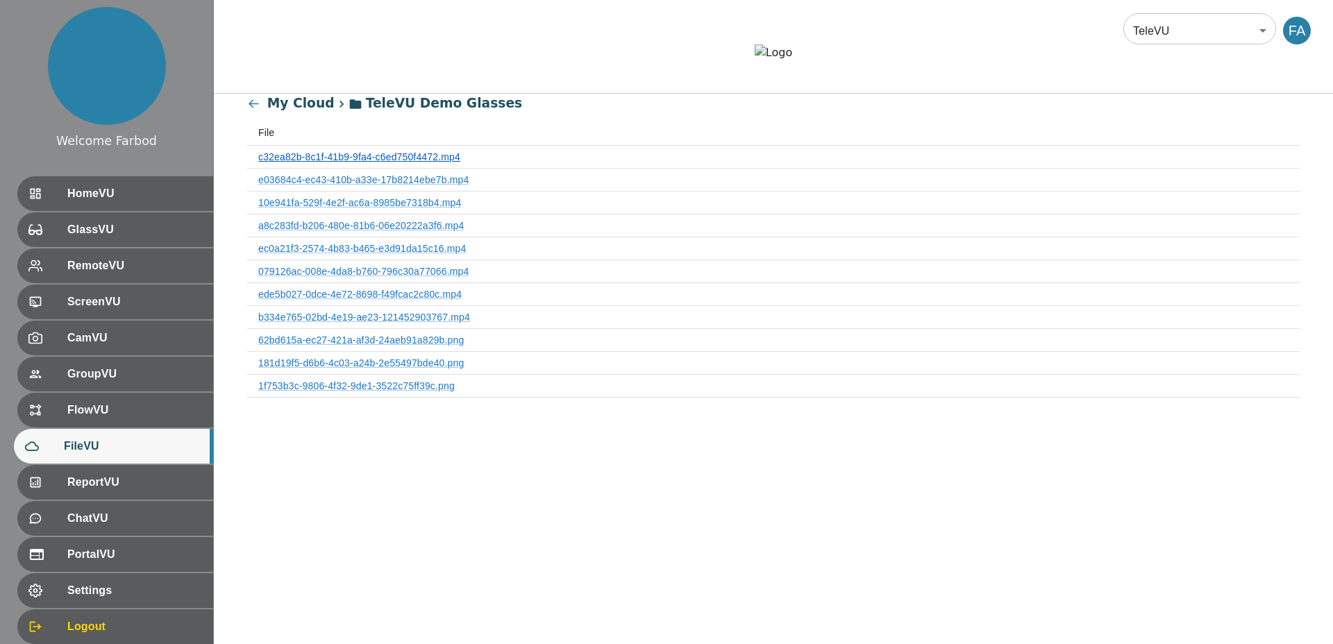
click at [338, 163] on link "c32ea82b-8c1f-41b9-9fa4-c6ed750f4472.mp4" at bounding box center [359, 156] width 202 height 11
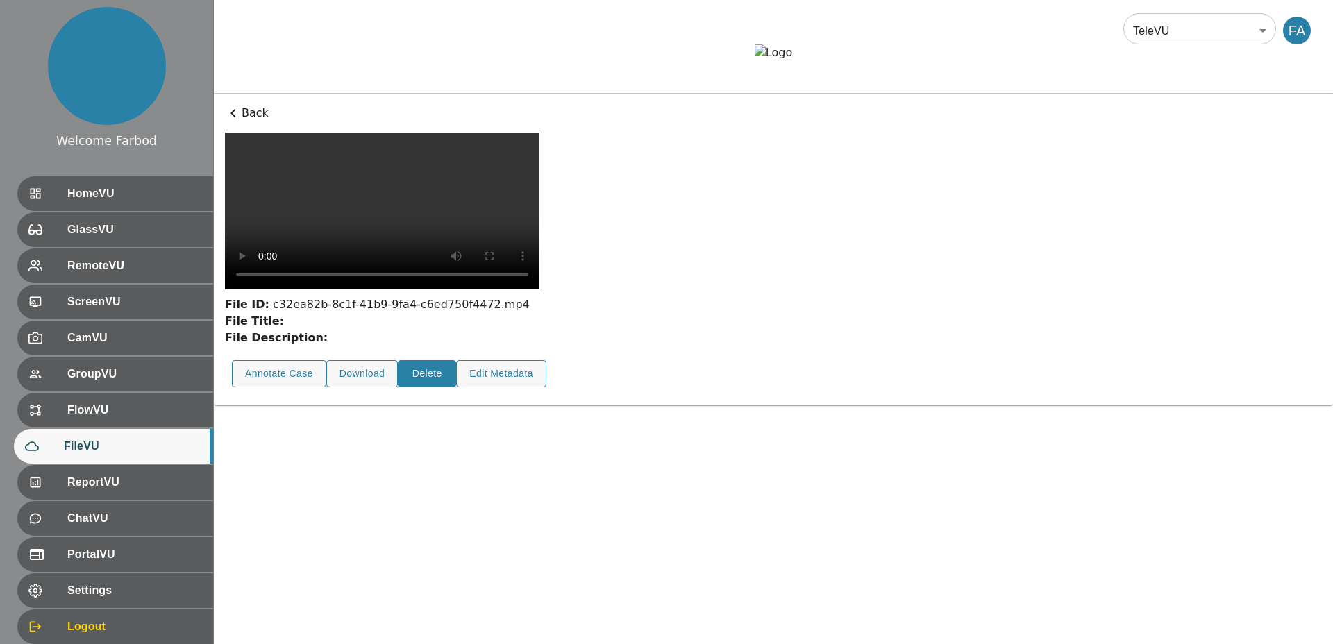
click at [412, 388] on button "Delete" at bounding box center [427, 373] width 58 height 27
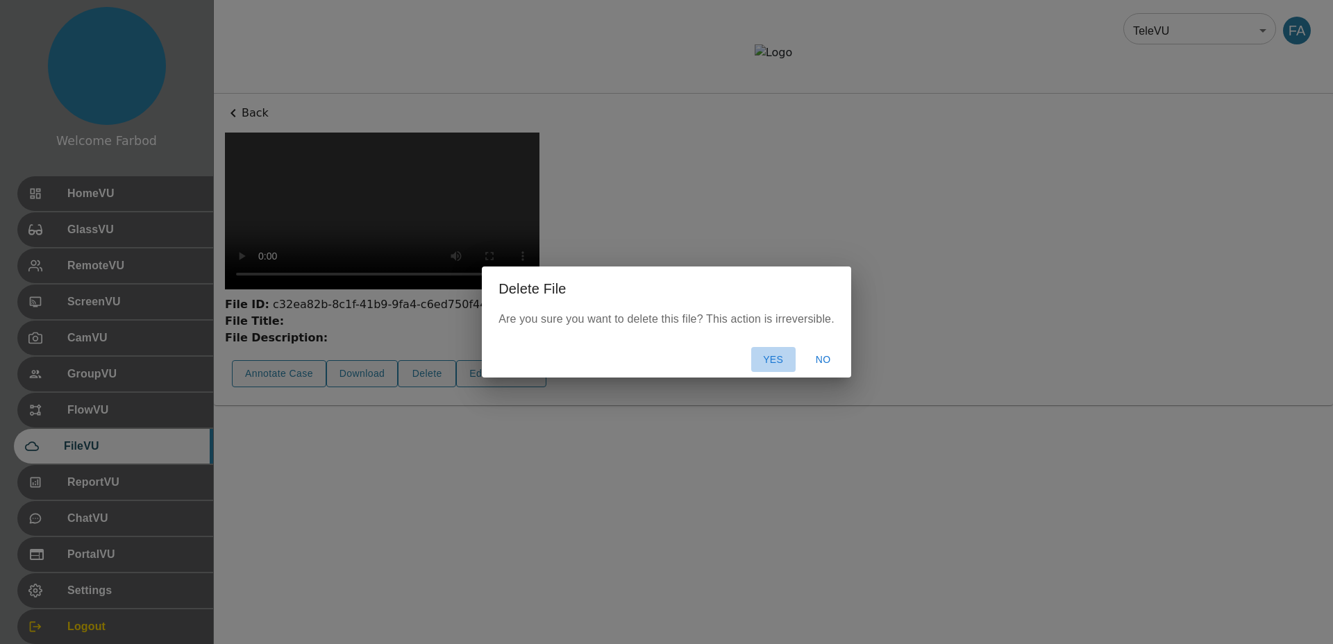
click at [762, 367] on button "Yes" at bounding box center [773, 360] width 44 height 26
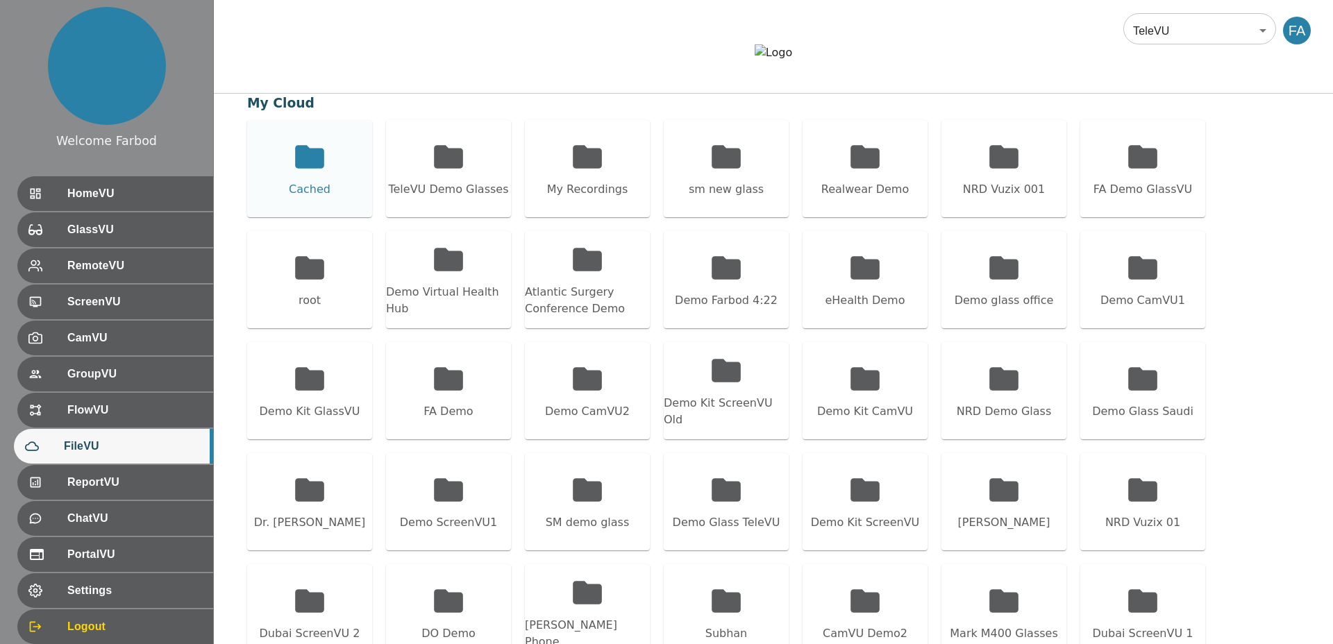
click at [283, 208] on div "Cached" at bounding box center [309, 168] width 125 height 97
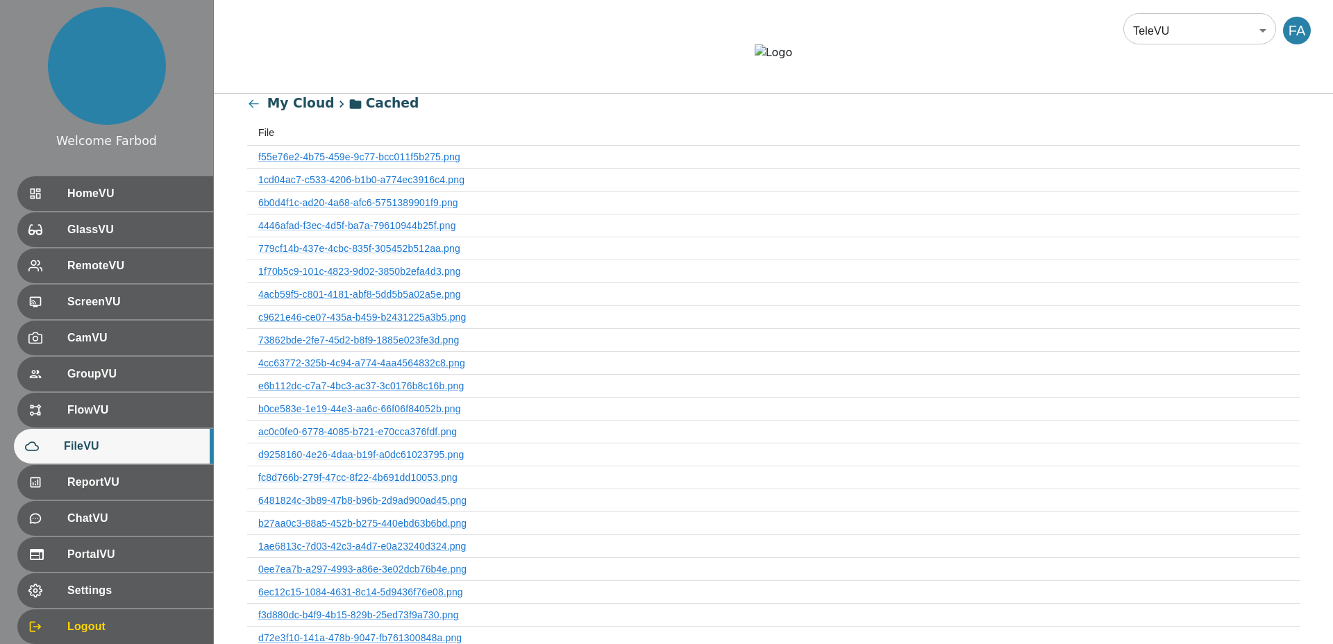
click at [253, 110] on icon at bounding box center [253, 103] width 13 height 13
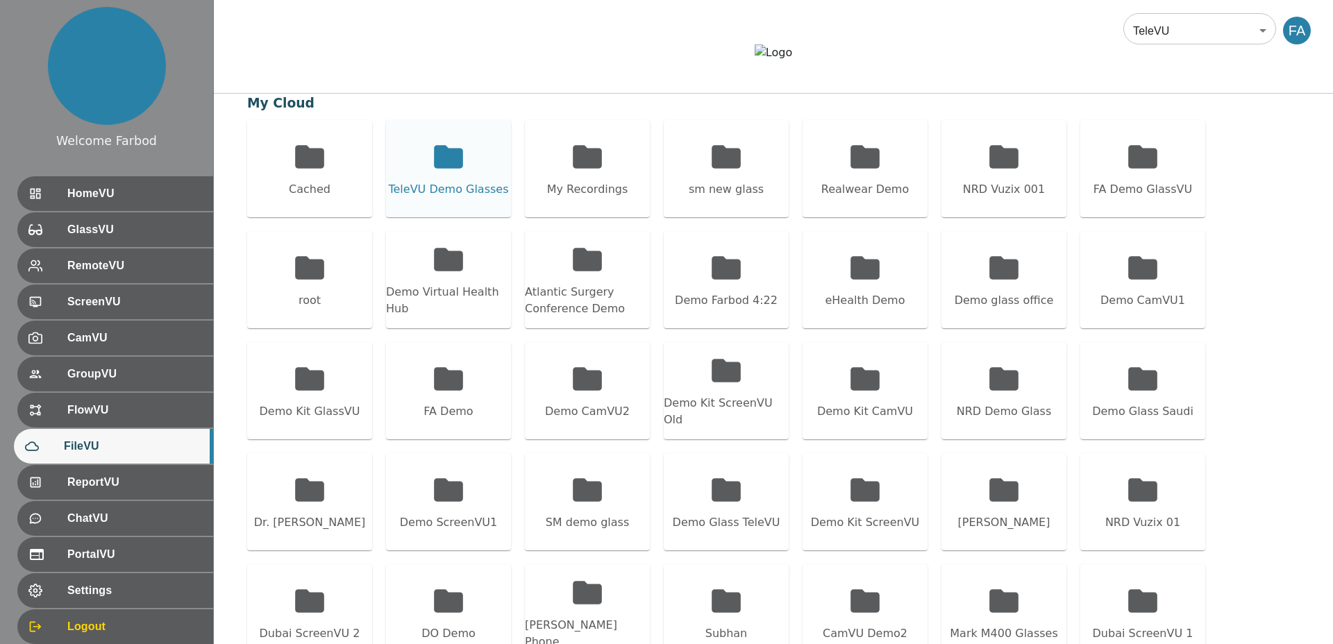
click at [421, 210] on div "TeleVU Demo Glasses" at bounding box center [448, 168] width 125 height 97
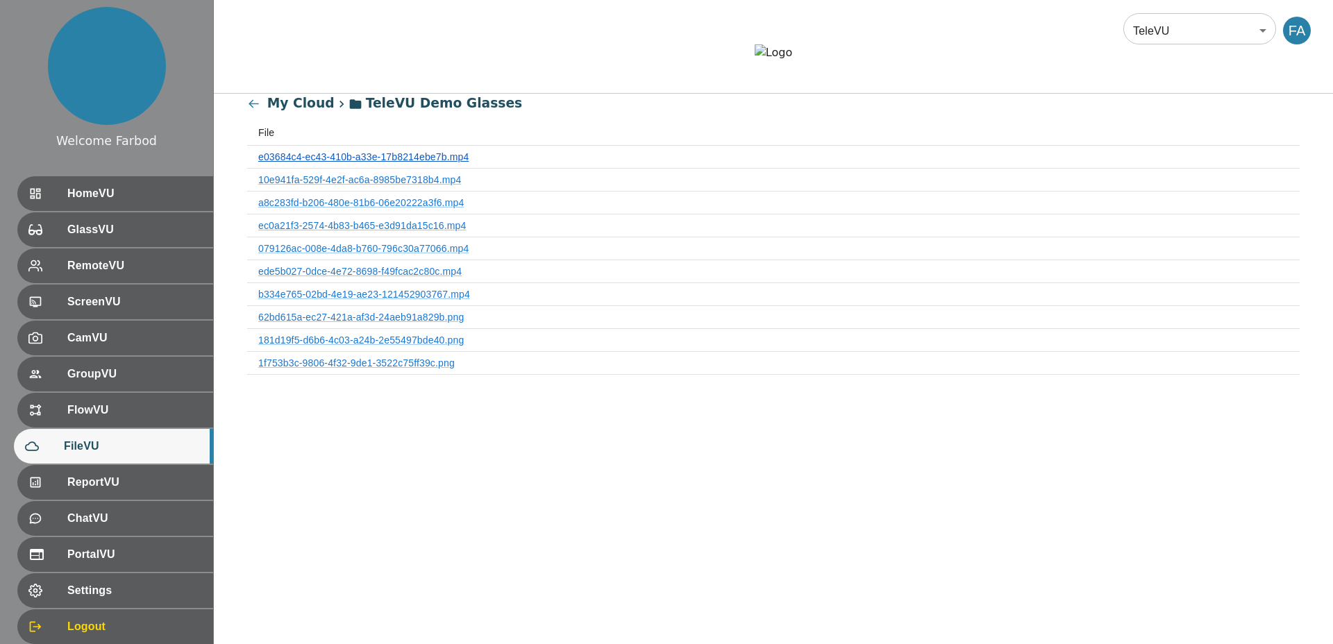
click at [317, 163] on link "e03684c4-ec43-410b-a33e-17b8214ebe7b.mp4" at bounding box center [363, 156] width 210 height 11
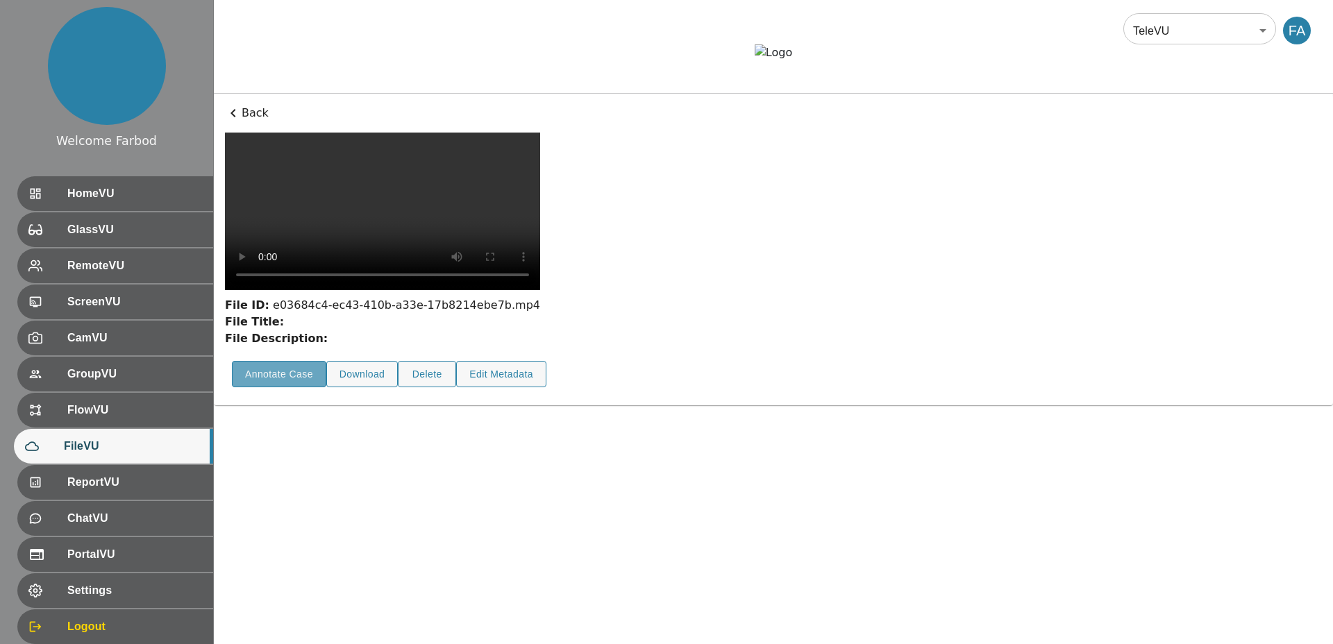
click at [268, 388] on button "Annotate Case" at bounding box center [279, 374] width 94 height 27
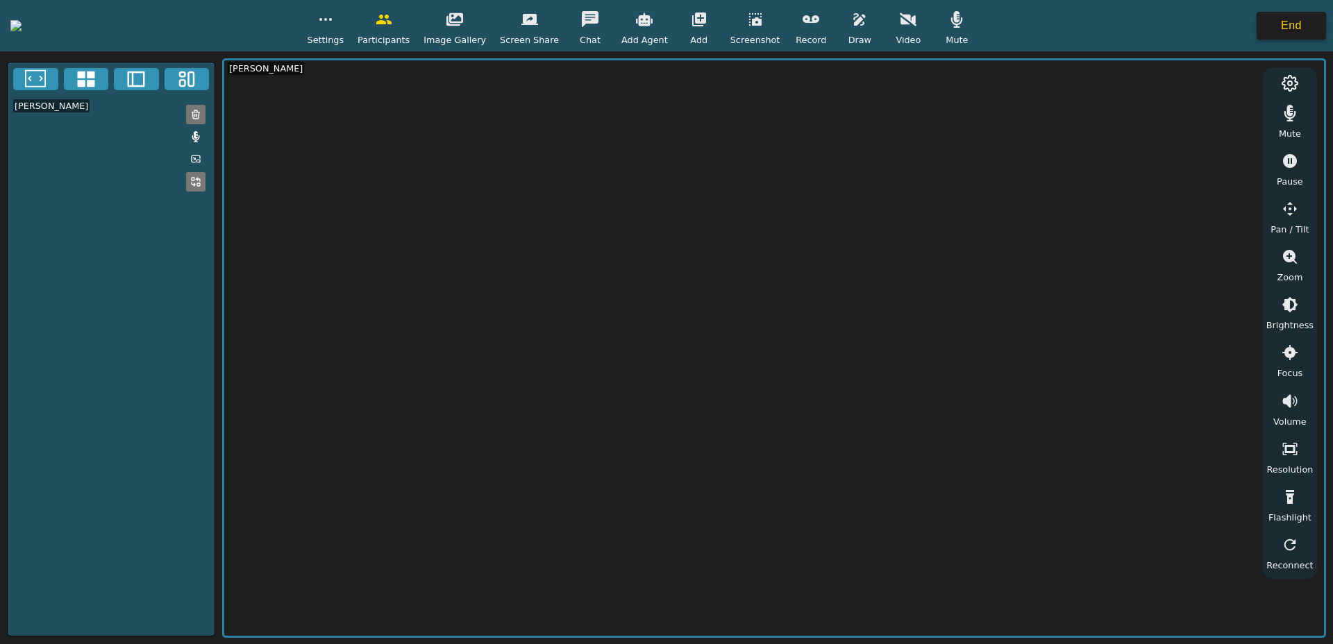
click at [1296, 28] on button "End" at bounding box center [1291, 26] width 69 height 28
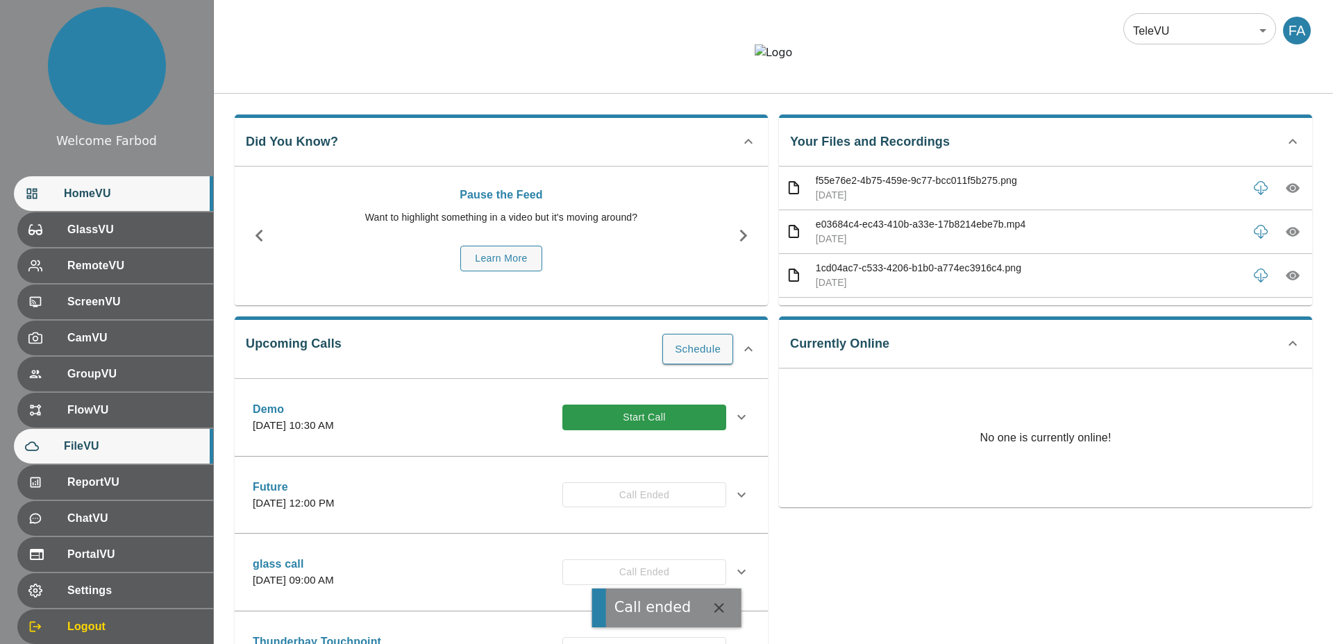
click at [103, 392] on span "FileVU" at bounding box center [133, 446] width 138 height 17
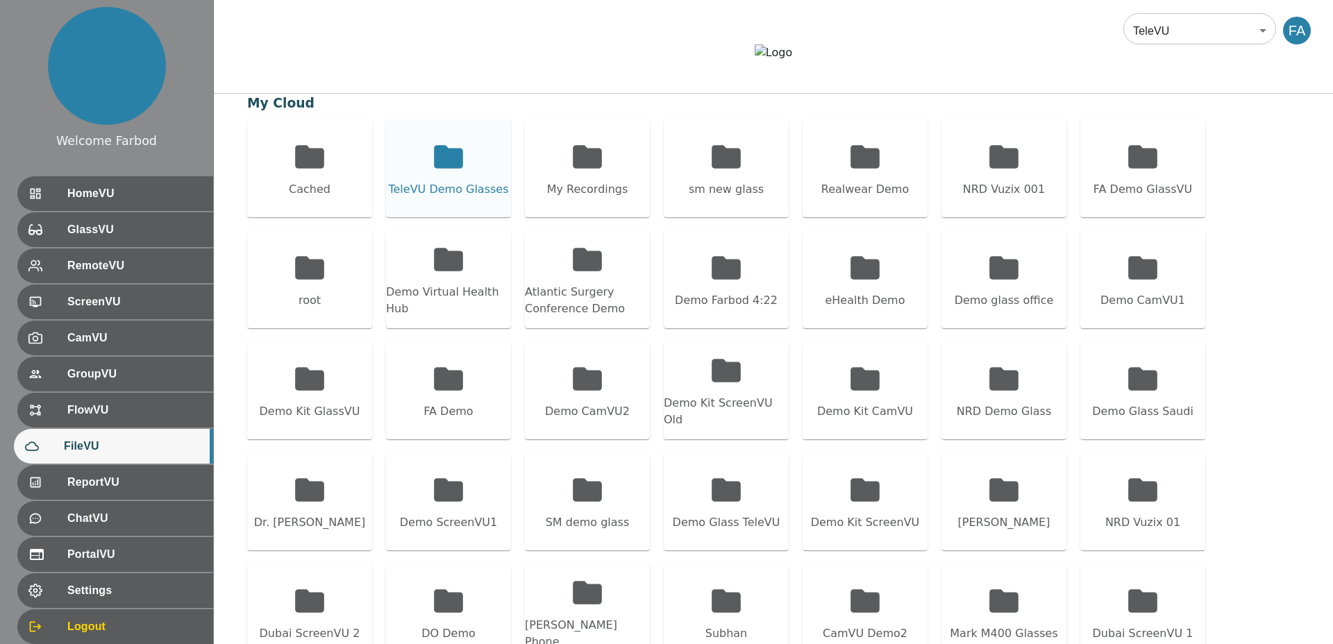
click at [437, 198] on div "TeleVU Demo Glasses" at bounding box center [448, 189] width 120 height 17
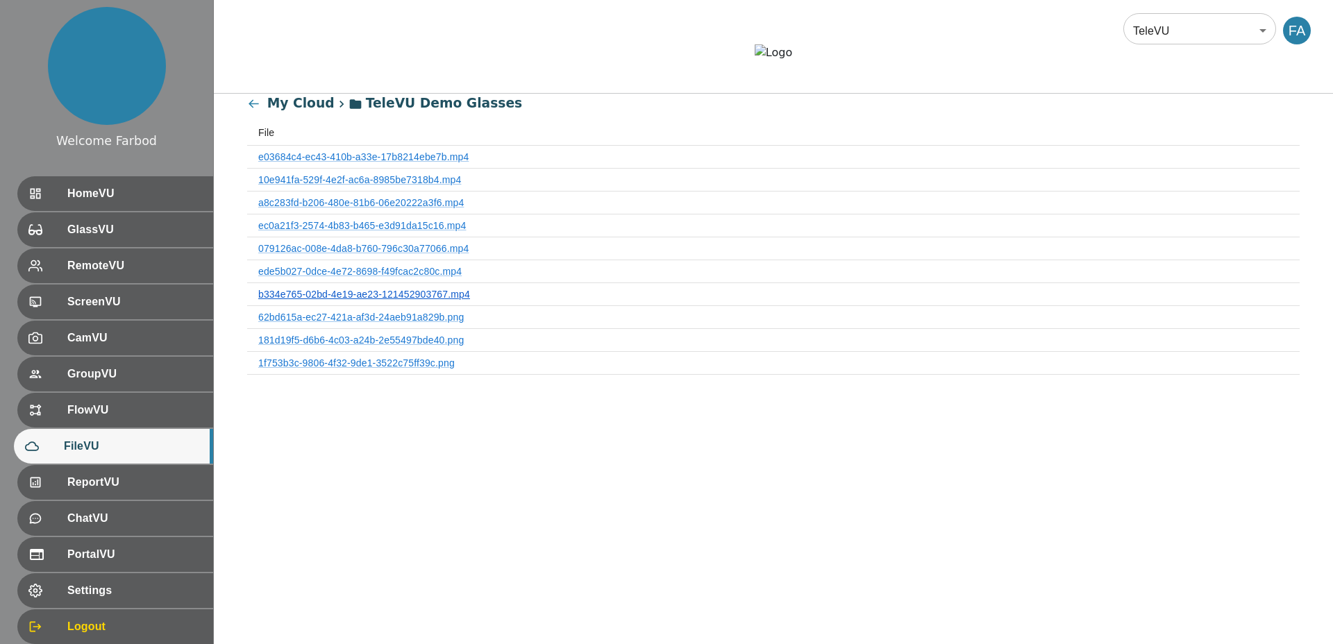
click at [392, 300] on link "b334e765-02bd-4e19-ae23-121452903767.mp4" at bounding box center [364, 294] width 212 height 11
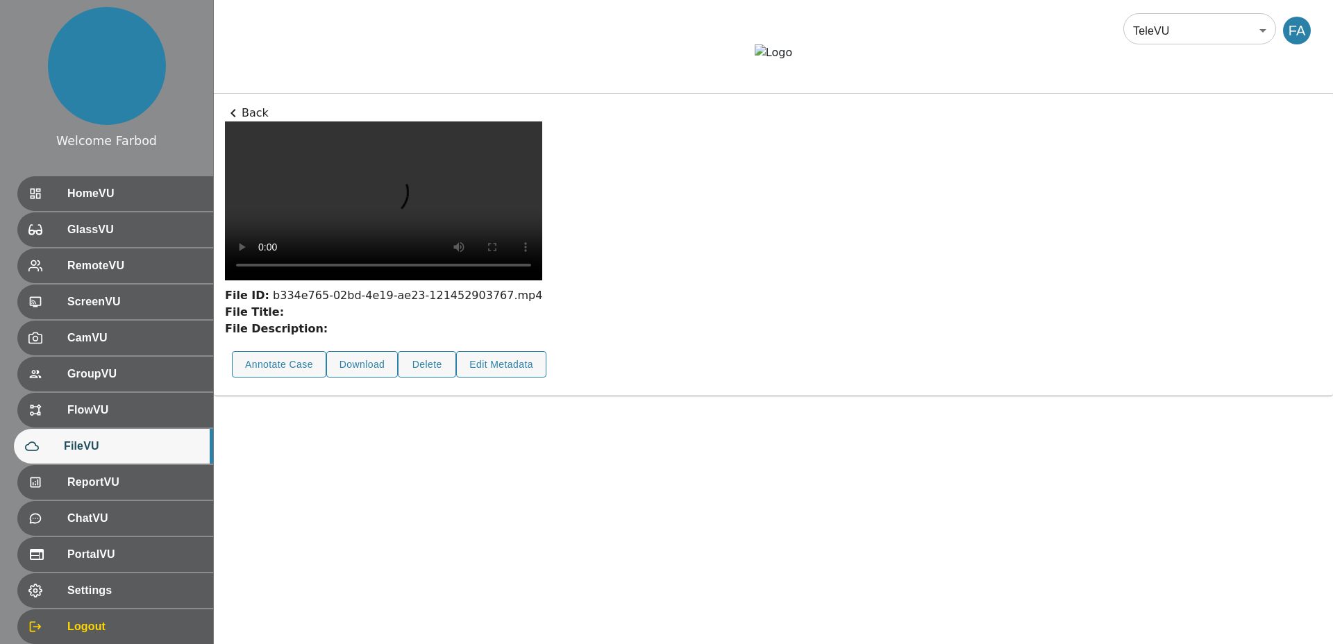
click at [247, 122] on p "Back" at bounding box center [773, 113] width 1097 height 17
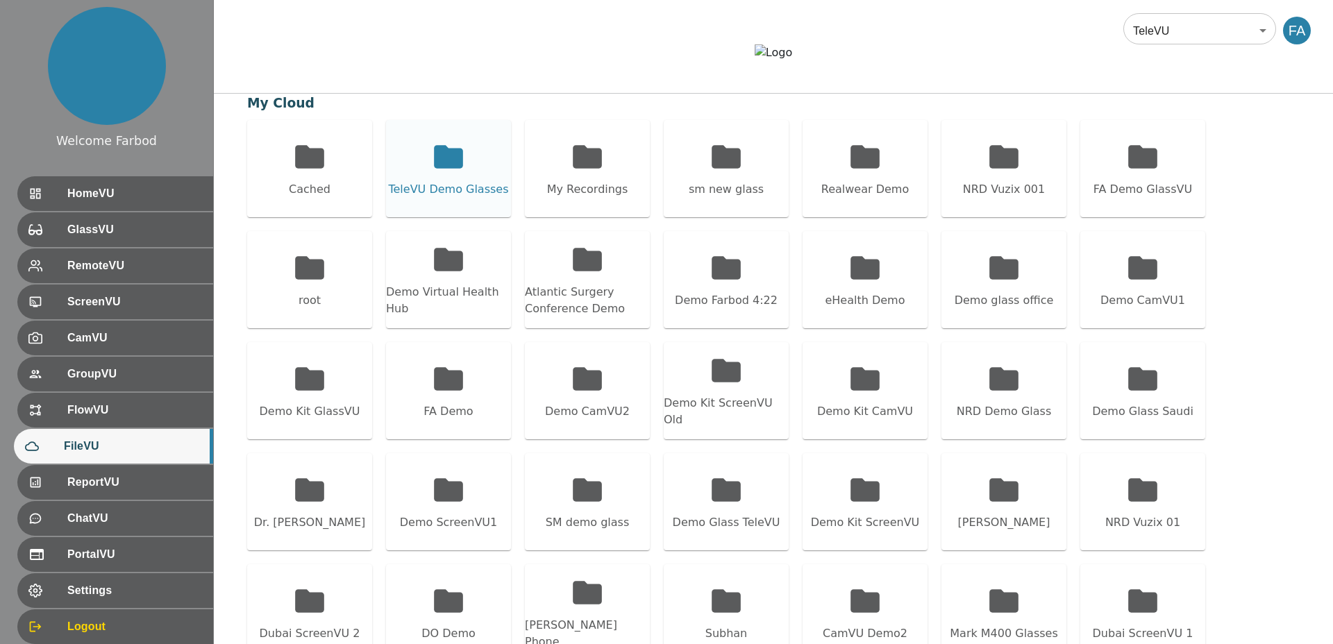
click at [408, 198] on div "TeleVU Demo Glasses" at bounding box center [448, 189] width 120 height 17
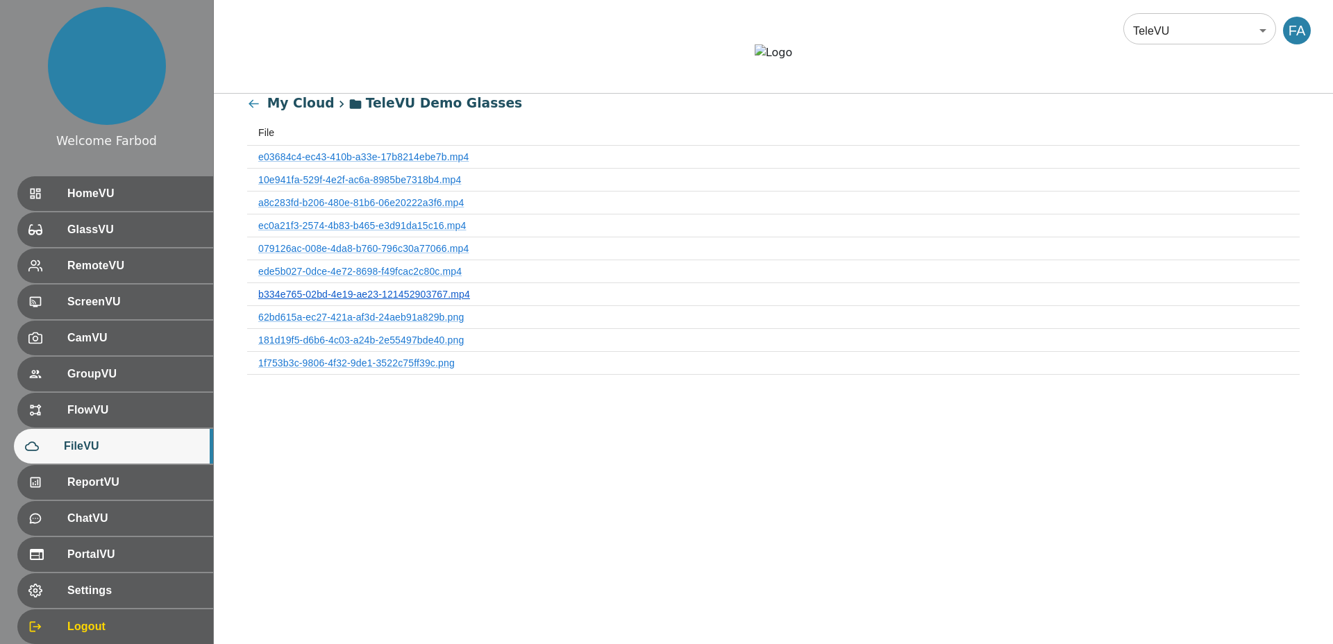
click at [403, 300] on link "b334e765-02bd-4e19-ae23-121452903767.mp4" at bounding box center [364, 294] width 212 height 11
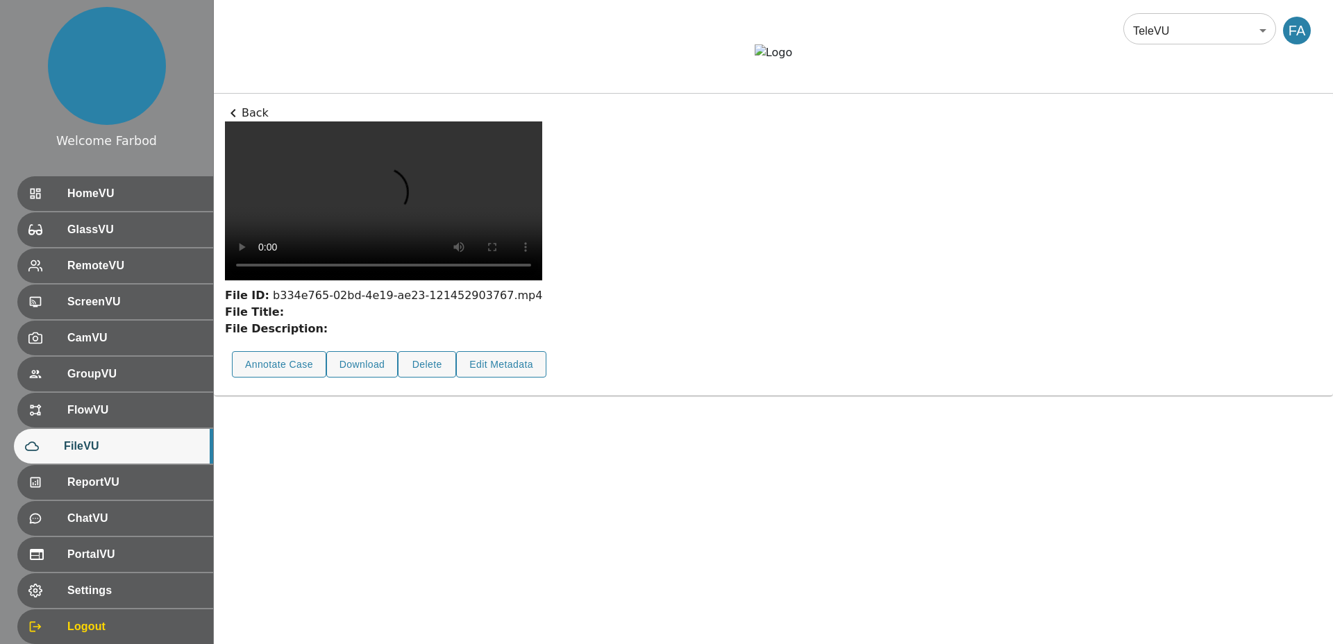
click at [247, 122] on p "Back" at bounding box center [773, 113] width 1097 height 17
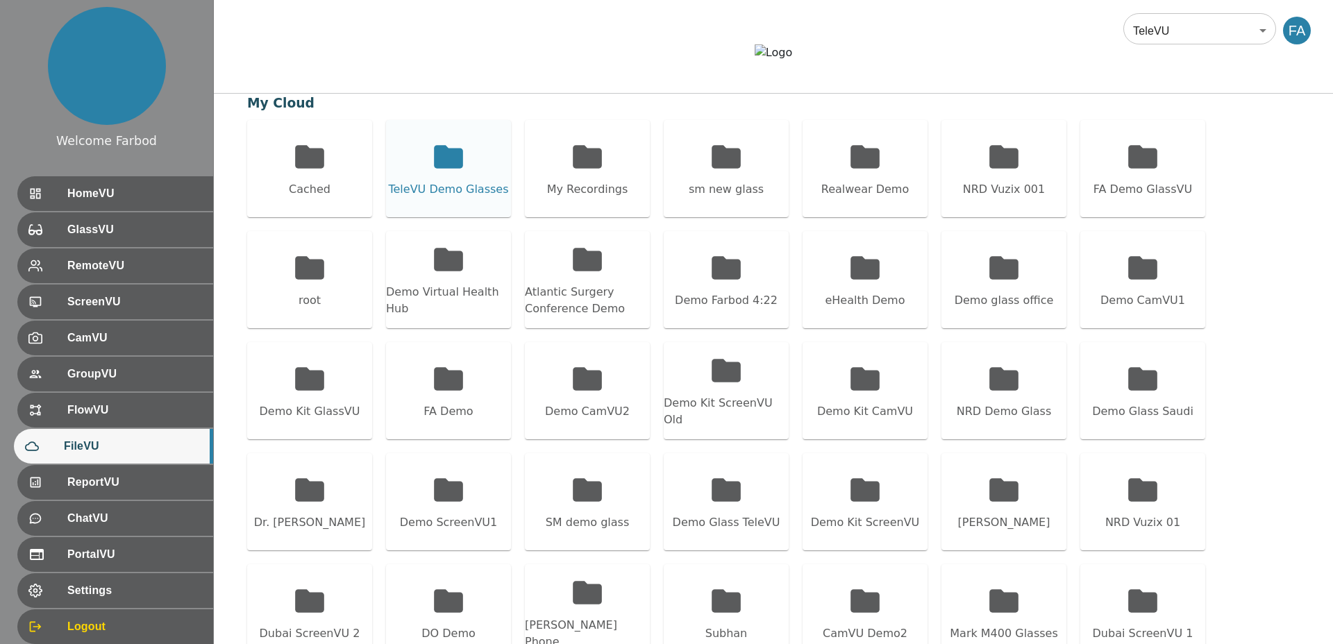
click at [422, 208] on div "TeleVU Demo Glasses" at bounding box center [448, 168] width 125 height 97
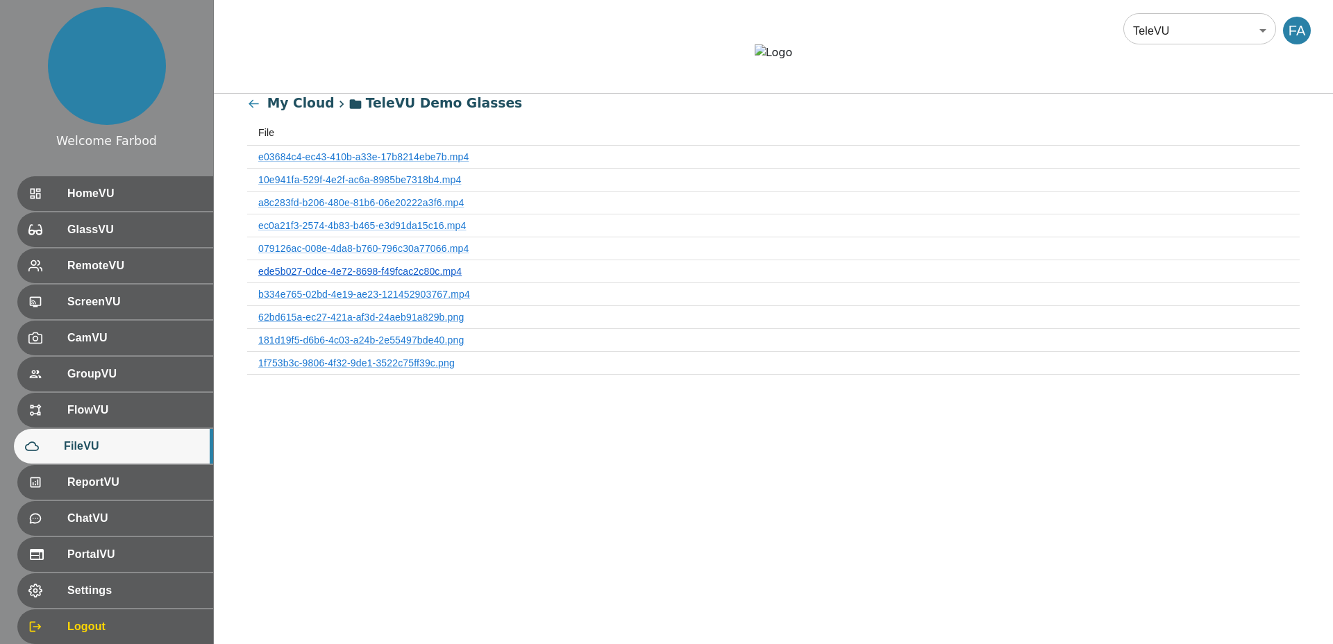
click at [419, 277] on link "ede5b027-0dce-4e72-8698-f49fcac2c80c.mp4" at bounding box center [359, 271] width 203 height 11
click at [406, 254] on link "079126ac-008e-4da8-b760-796c30a77066.mp4" at bounding box center [363, 248] width 210 height 11
click at [353, 254] on link "079126ac-008e-4da8-b760-796c30a77066.mp4" at bounding box center [363, 248] width 210 height 11
click at [353, 231] on link "ec0a21f3-2574-4b83-b465-e3d91da15c16.mp4" at bounding box center [362, 225] width 208 height 11
click at [356, 208] on link "a8c283fd-b206-480e-81b6-06e20222a3f6.mp4" at bounding box center [361, 202] width 206 height 11
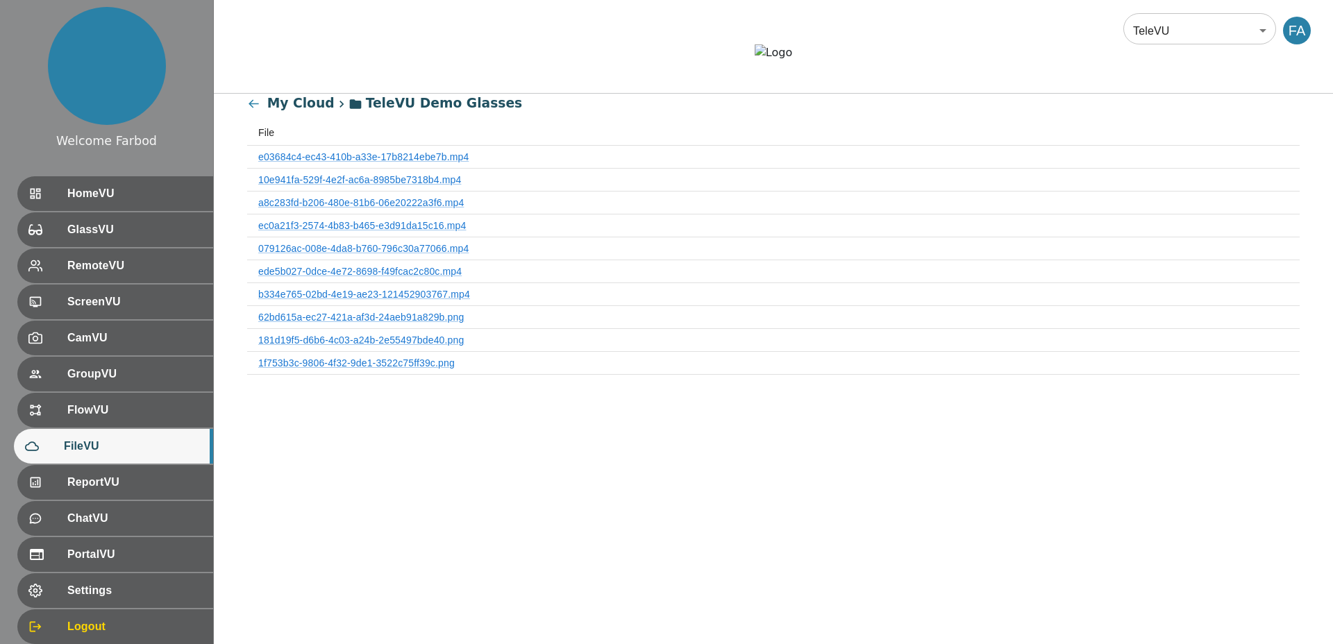
click at [353, 192] on th "10e941fa-529f-4e2f-ac6a-8985be7318b4.mp4" at bounding box center [773, 180] width 1053 height 23
click at [348, 163] on link "e03684c4-ec43-410b-a33e-17b8214ebe7b.mp4" at bounding box center [363, 156] width 210 height 11
click at [248, 110] on icon at bounding box center [253, 103] width 13 height 13
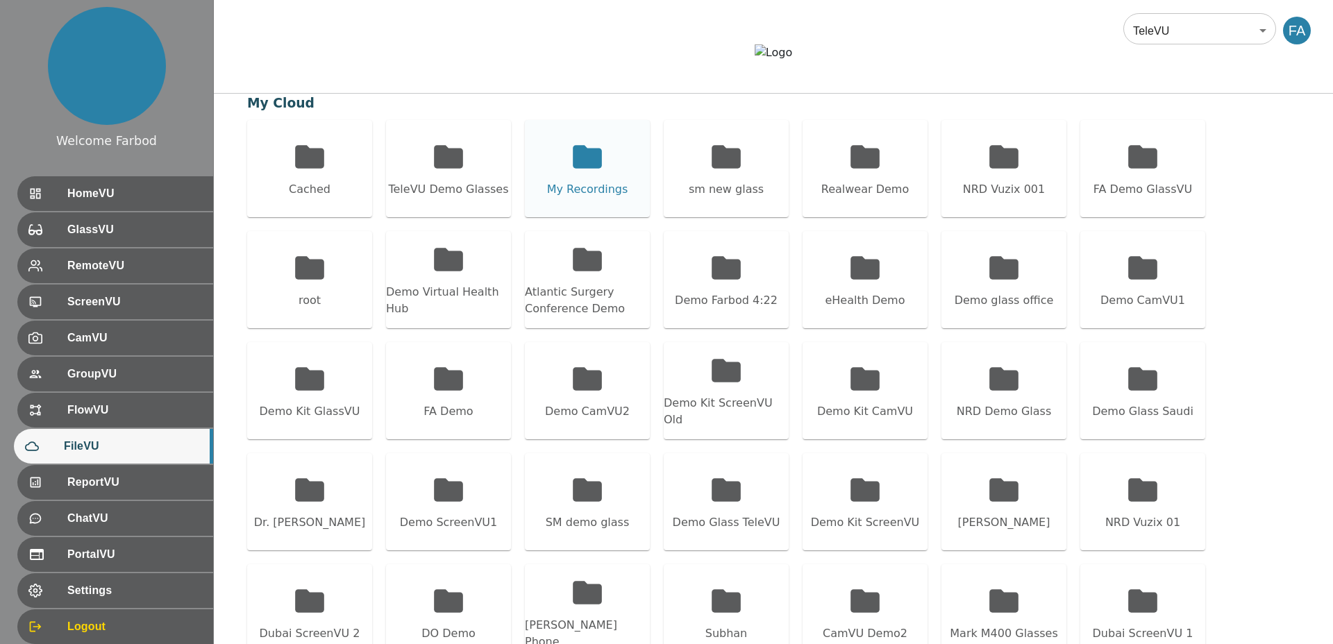
click at [622, 206] on div "My Recordings" at bounding box center [587, 168] width 125 height 97
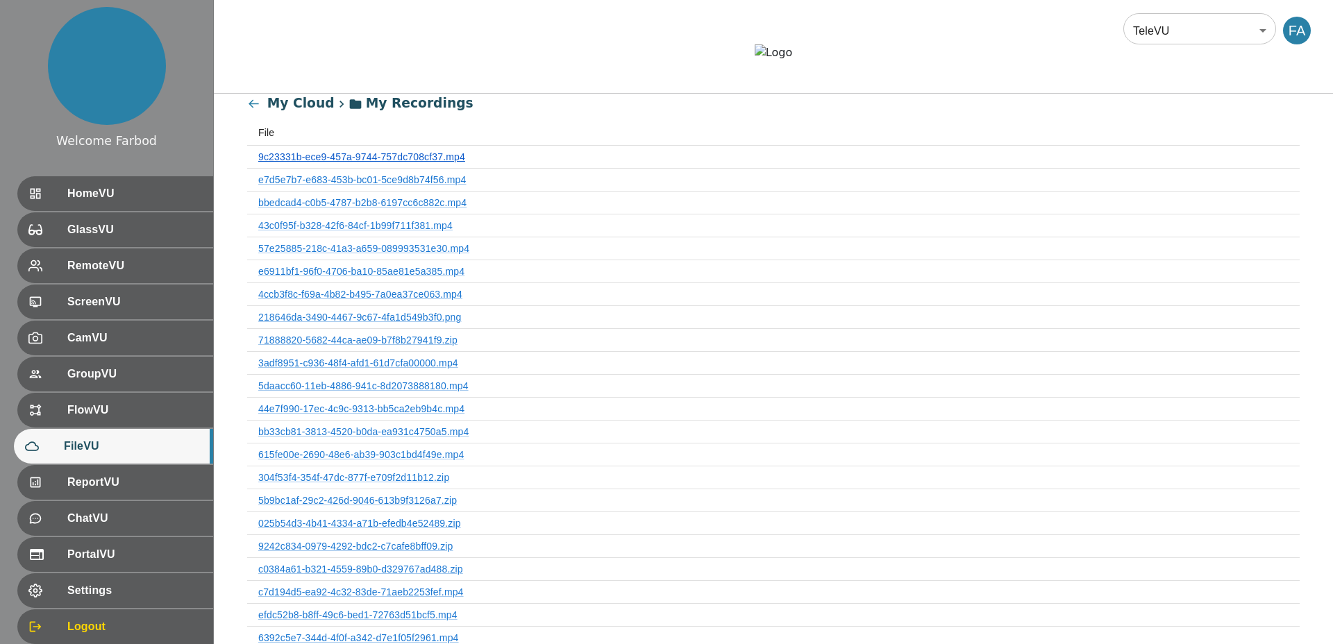
click at [392, 163] on link "9c23331b-ece9-457a-9744-757dc708cf37.mp4" at bounding box center [361, 156] width 207 height 11
click at [409, 163] on link "9c23331b-ece9-457a-9744-757dc708cf37.mp4" at bounding box center [361, 156] width 207 height 11
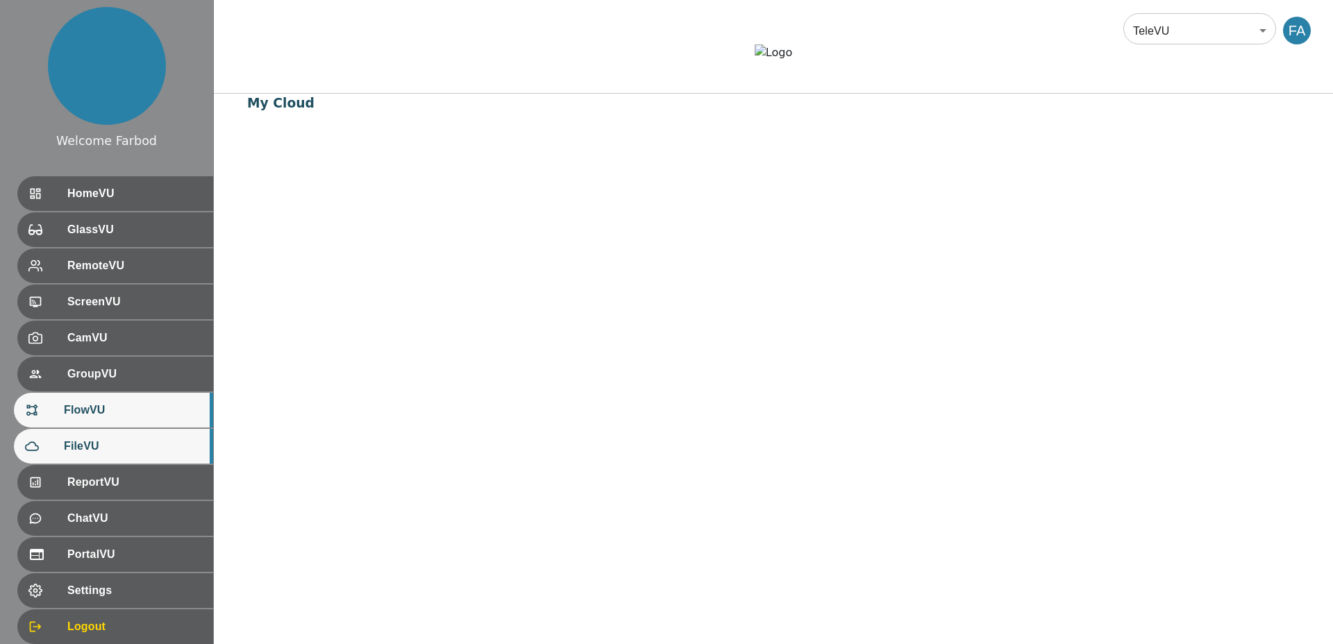
click at [108, 410] on span "FlowVU" at bounding box center [133, 410] width 138 height 17
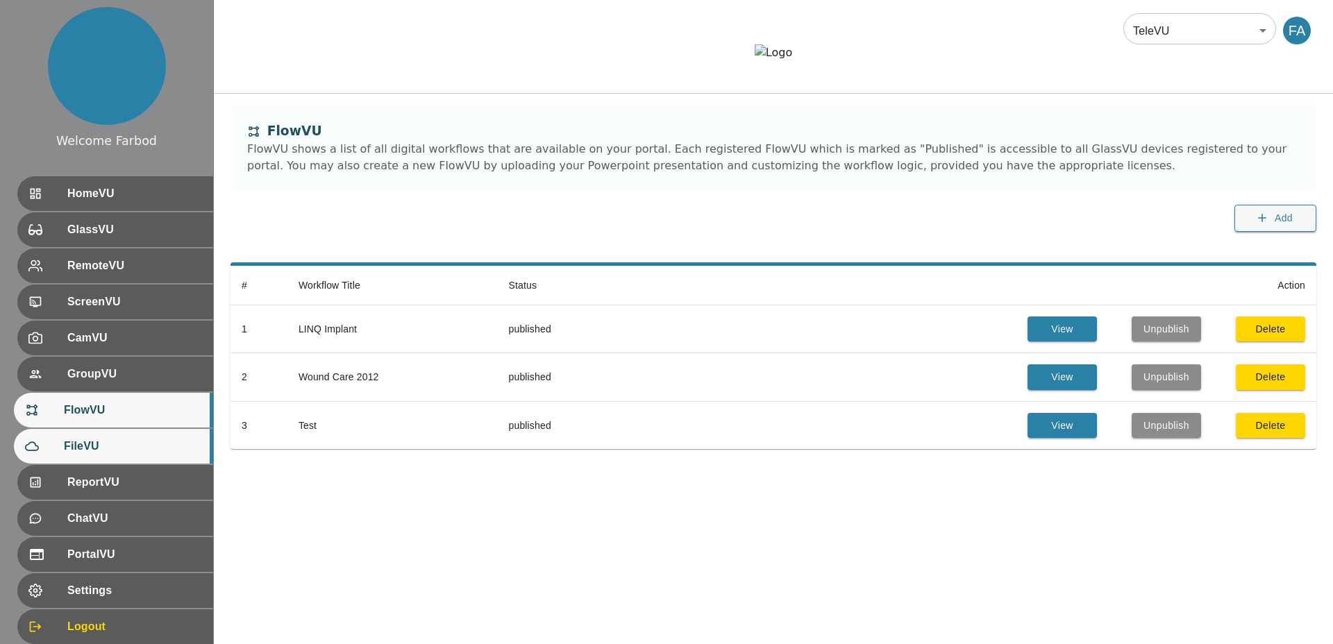
click at [103, 438] on span "FileVU" at bounding box center [133, 446] width 138 height 17
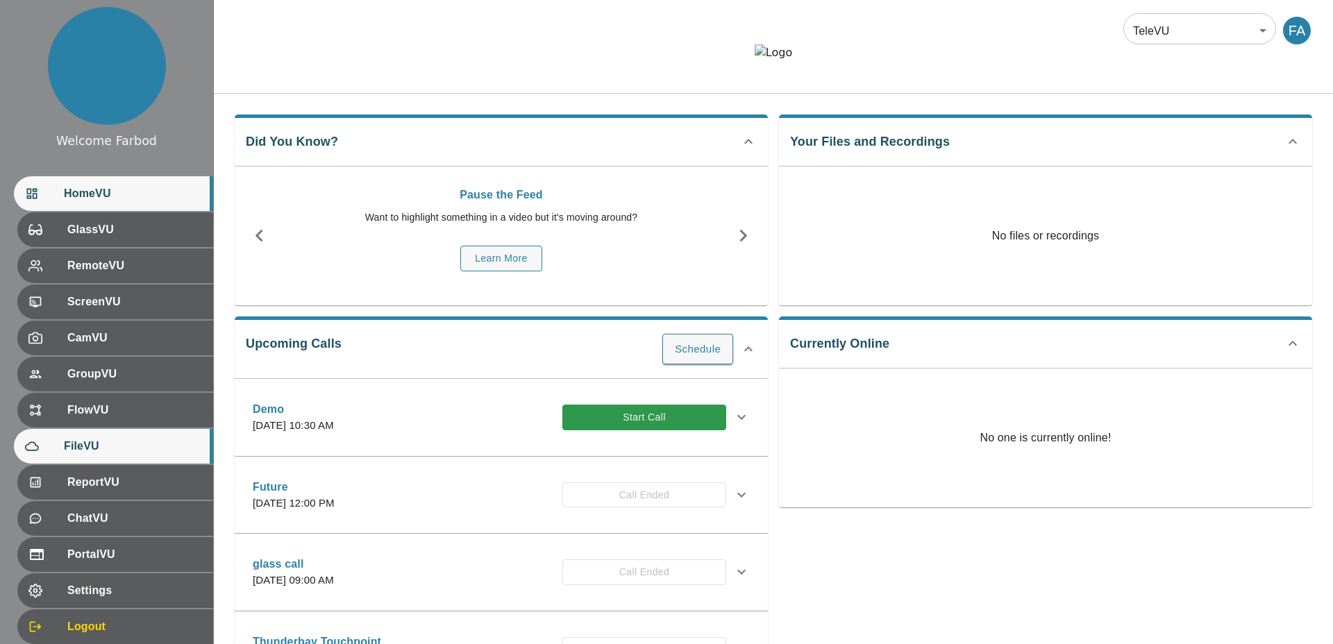
click at [92, 440] on span "FileVU" at bounding box center [133, 446] width 138 height 17
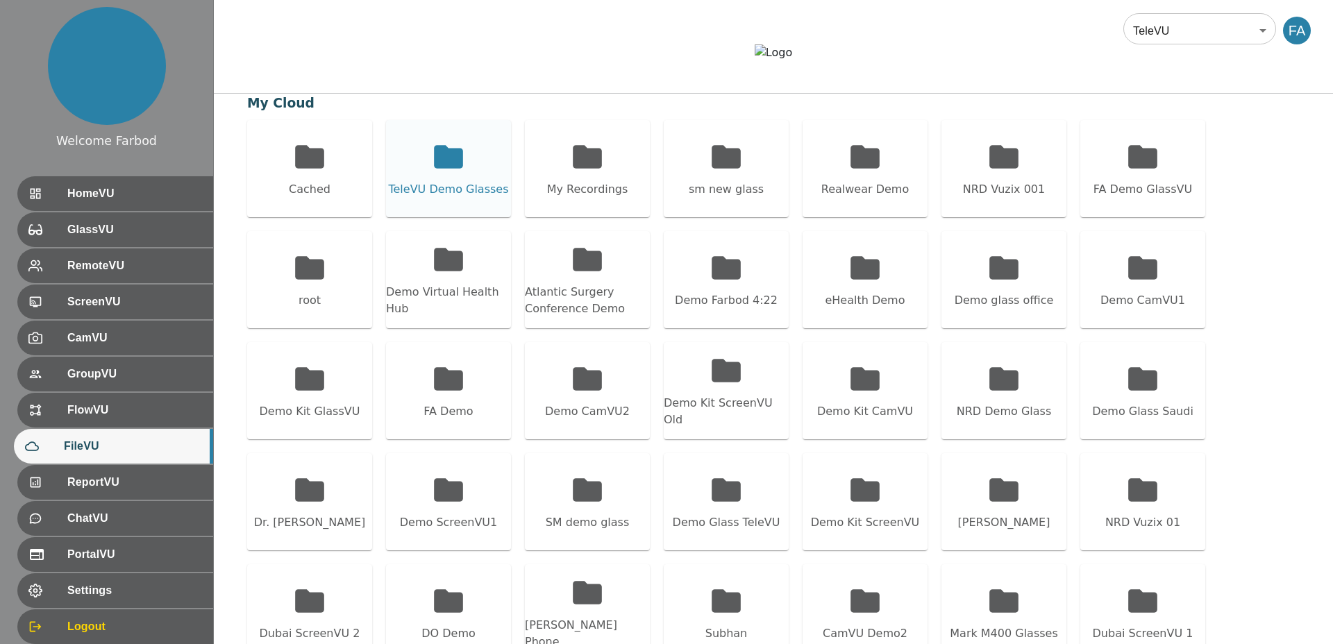
click at [463, 174] on icon at bounding box center [448, 157] width 35 height 35
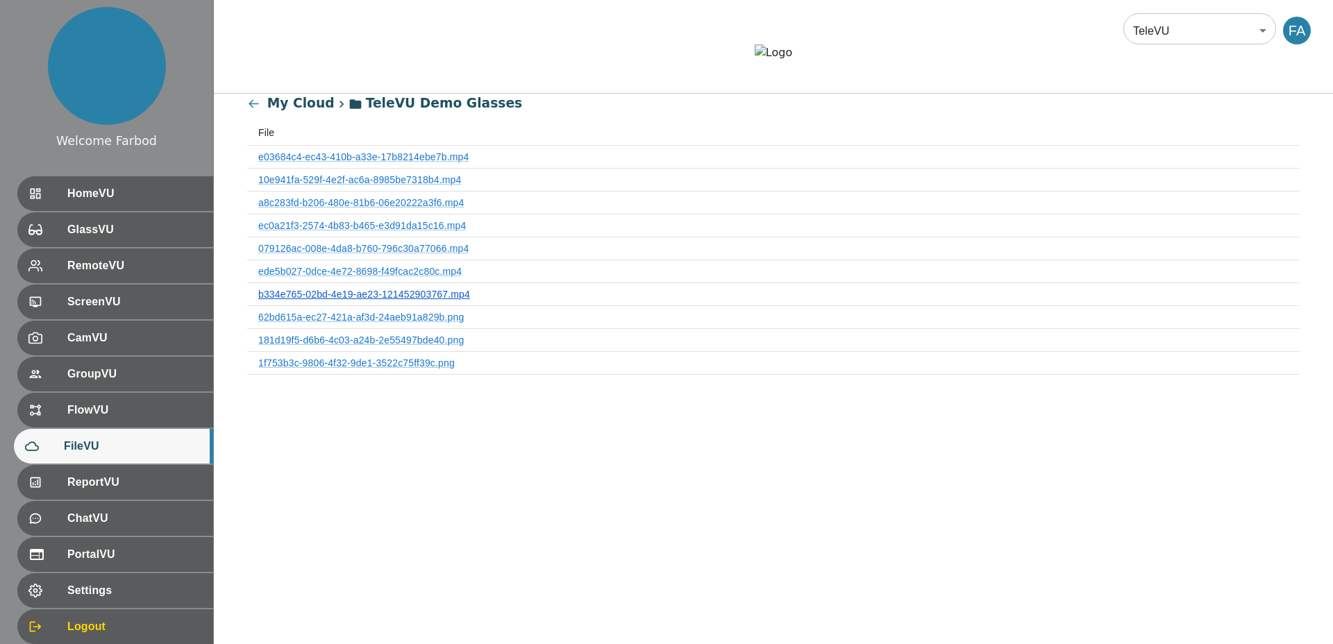
click at [411, 300] on link "b334e765-02bd-4e19-ae23-121452903767.mp4" at bounding box center [364, 294] width 212 height 11
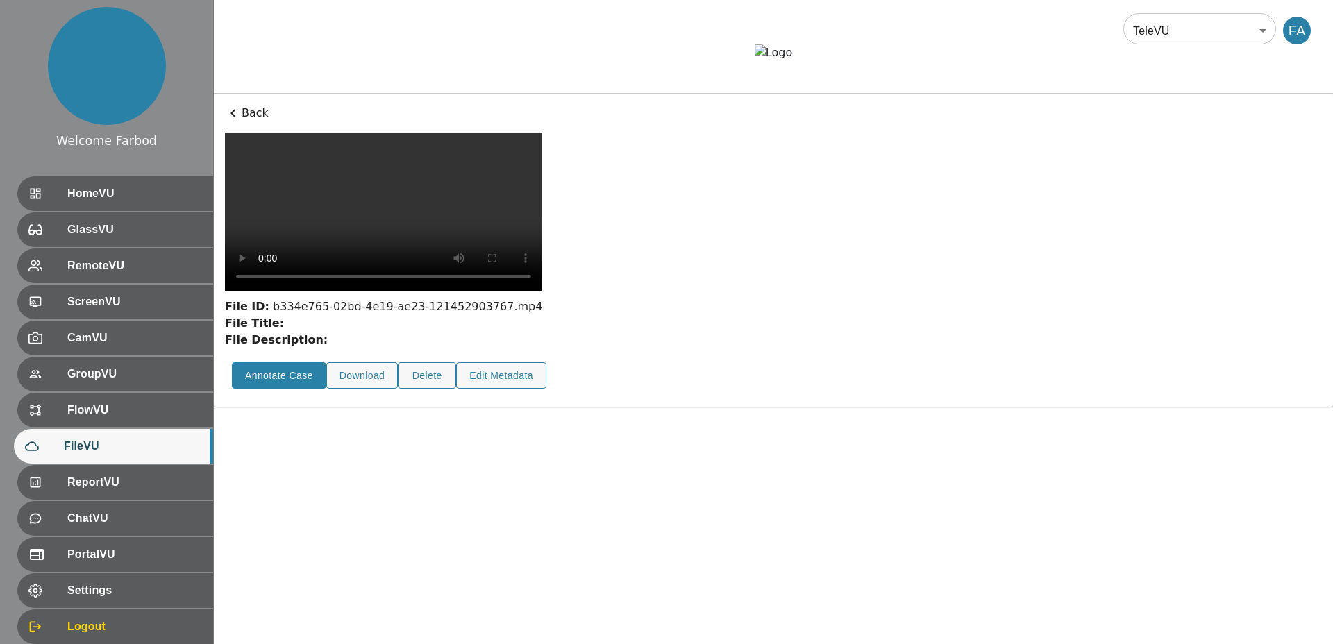
click at [288, 390] on button "Annotate Case" at bounding box center [279, 376] width 94 height 27
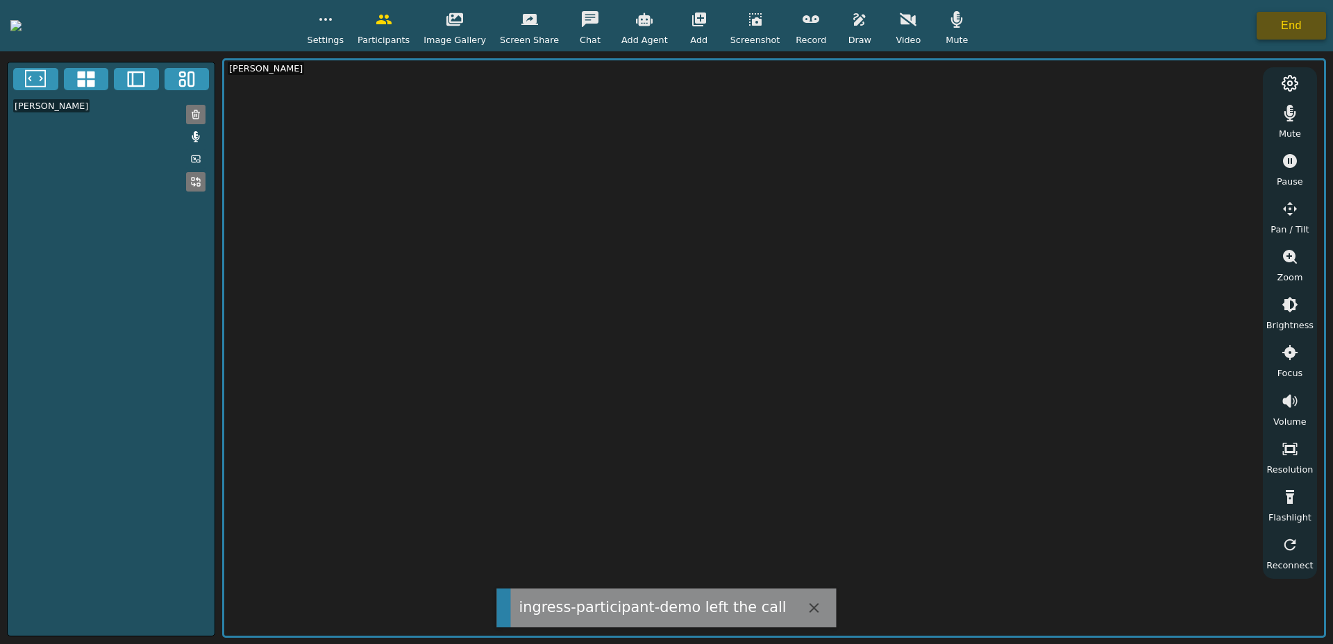
click at [1306, 25] on button "End" at bounding box center [1291, 26] width 69 height 28
